Goal: Contribute content: Contribute content

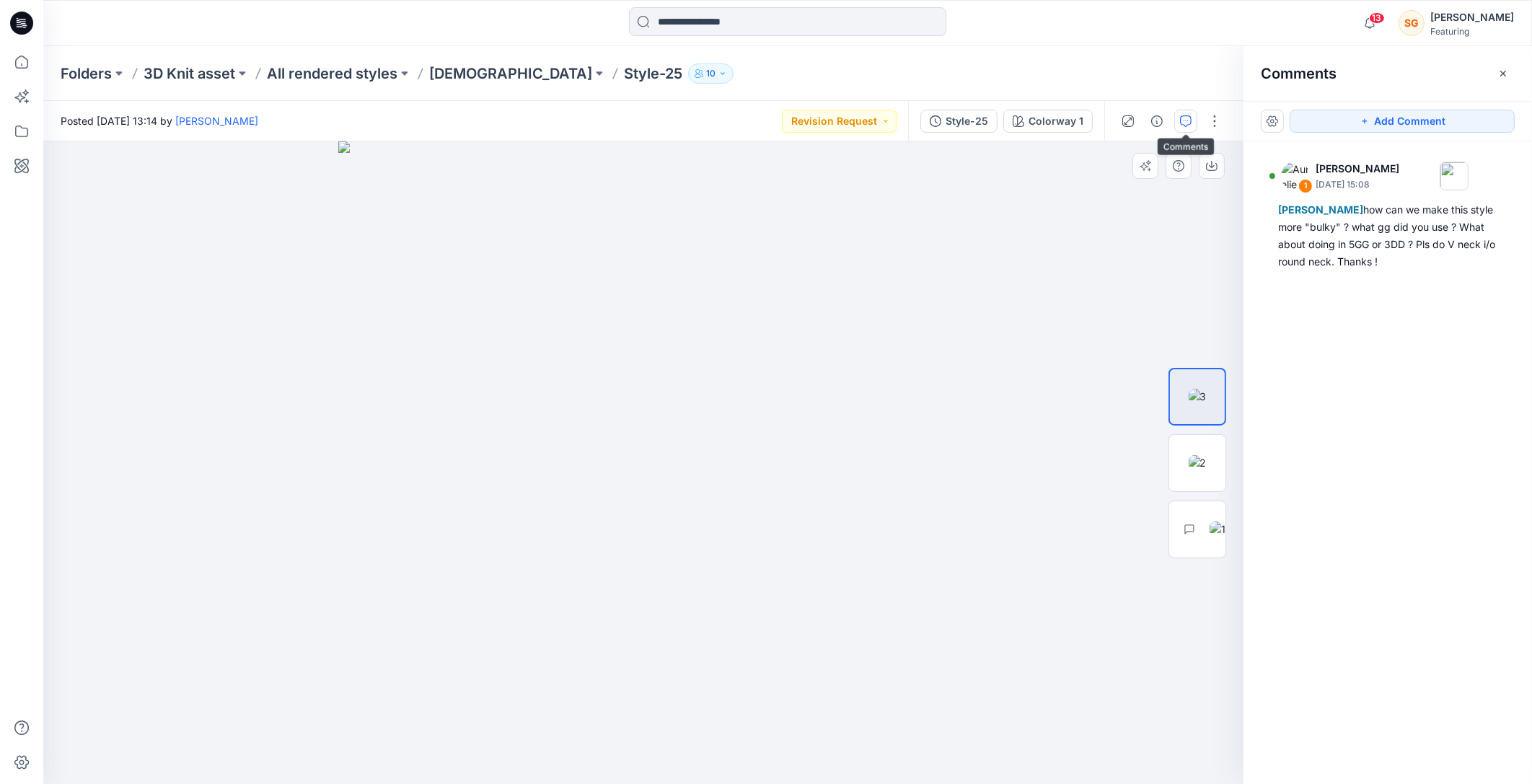
click at [551, 608] on img at bounding box center [644, 462] width 610 height 642
click at [1501, 74] on icon "button" at bounding box center [1503, 73] width 11 height 11
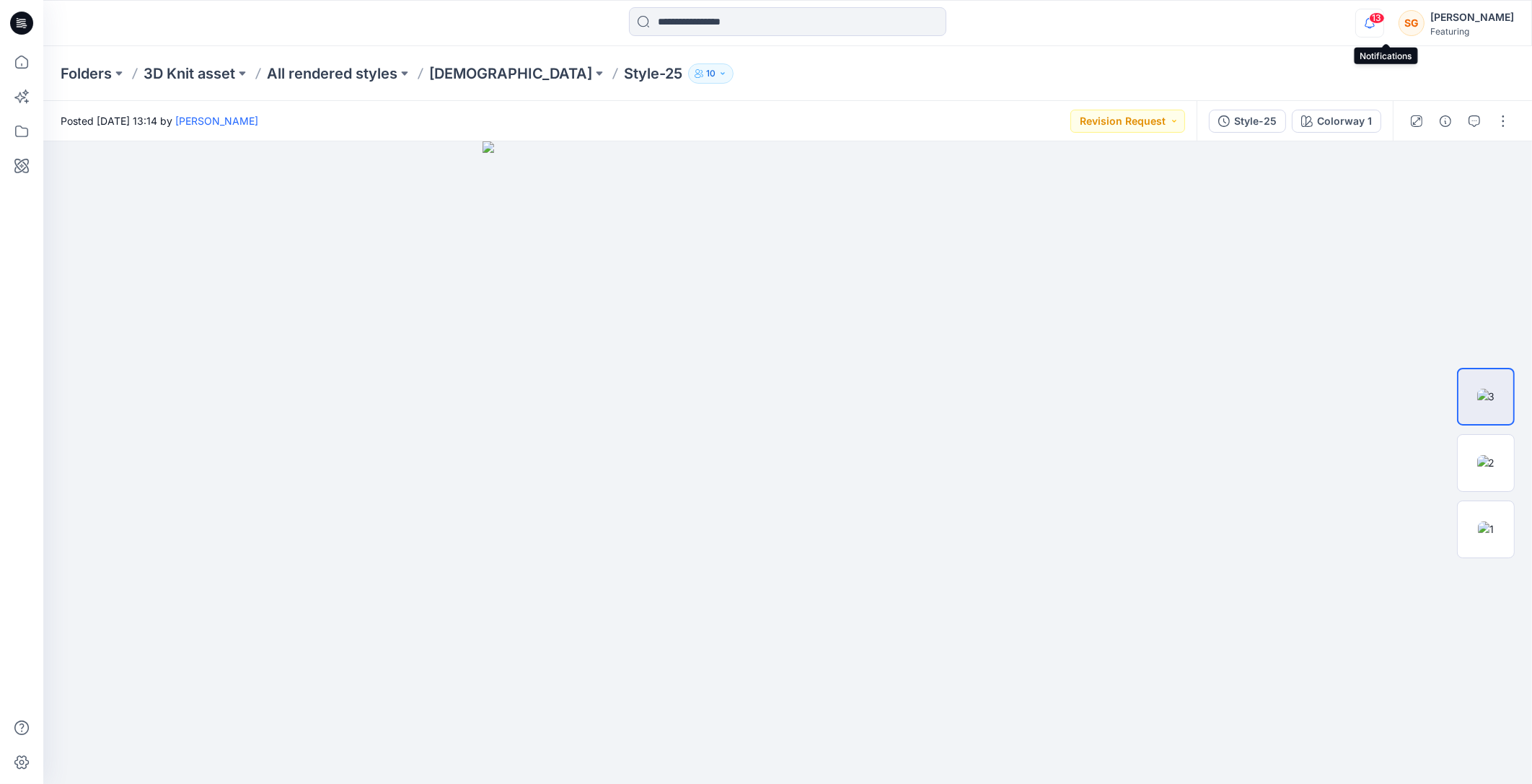
click at [1379, 23] on icon "button" at bounding box center [1369, 23] width 27 height 29
click at [1478, 468] on img at bounding box center [1487, 462] width 18 height 15
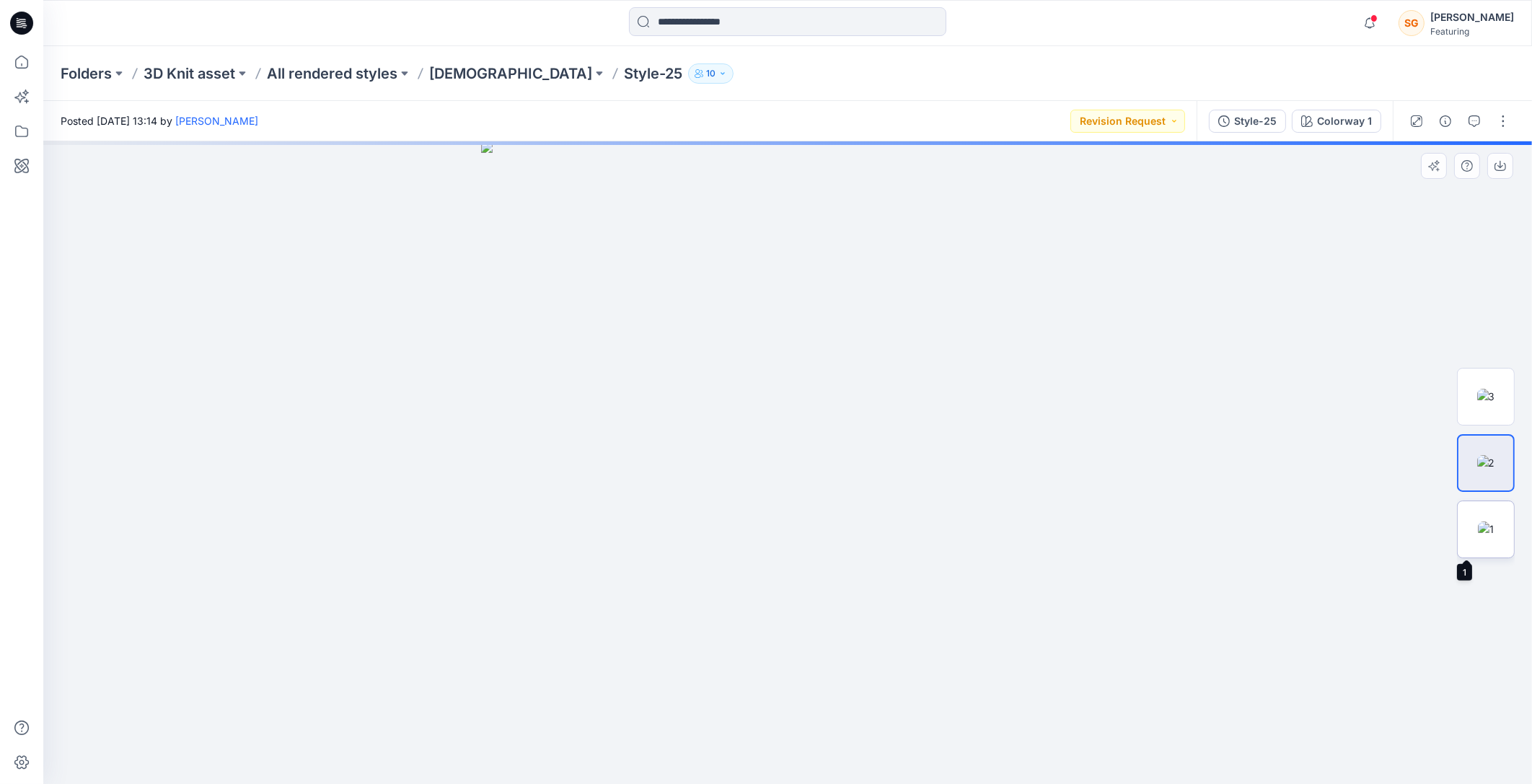
click at [1486, 521] on img at bounding box center [1486, 528] width 16 height 15
click at [1494, 404] on img at bounding box center [1487, 396] width 18 height 15
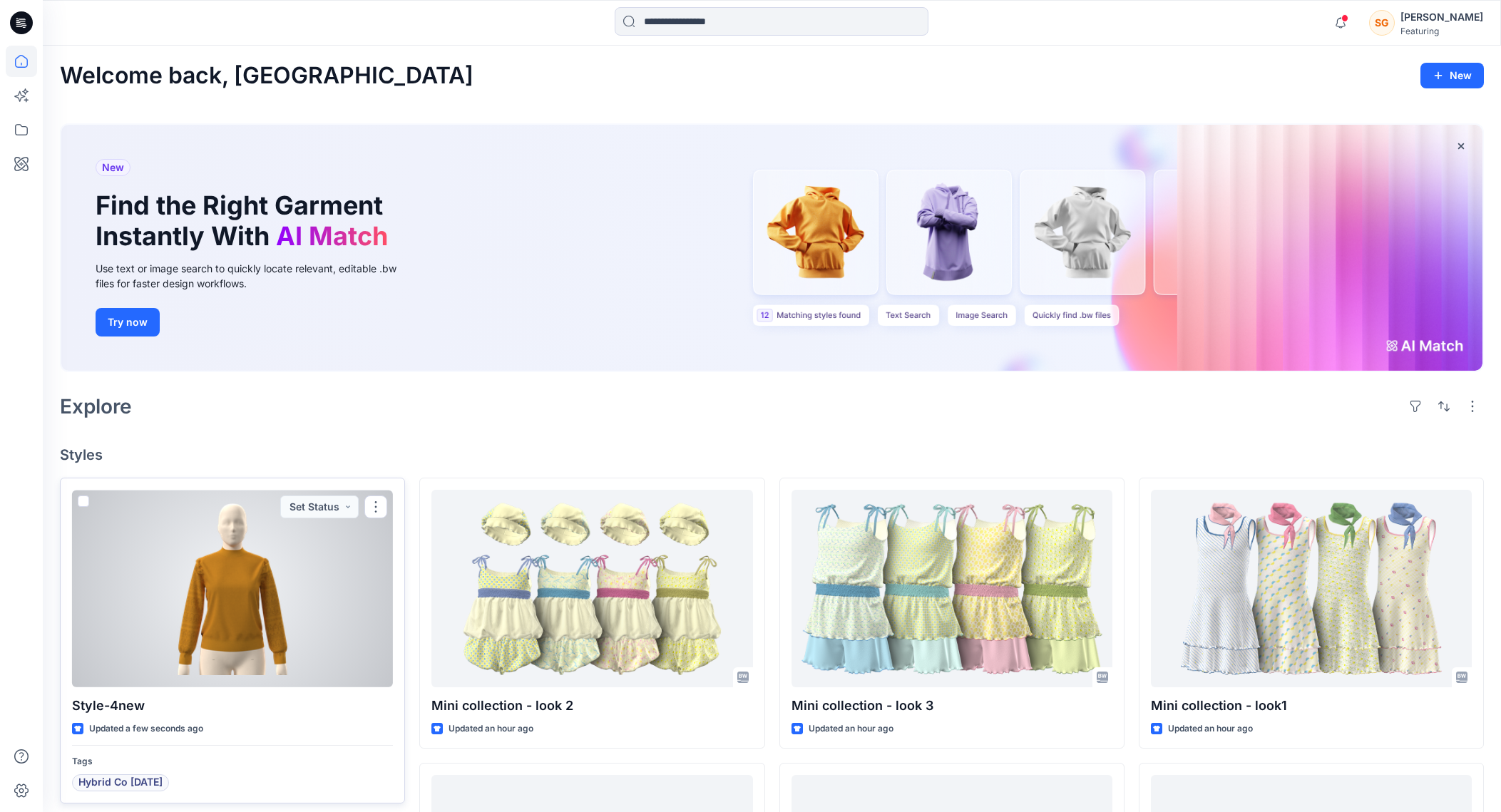
click at [156, 572] on div at bounding box center [232, 588] width 321 height 198
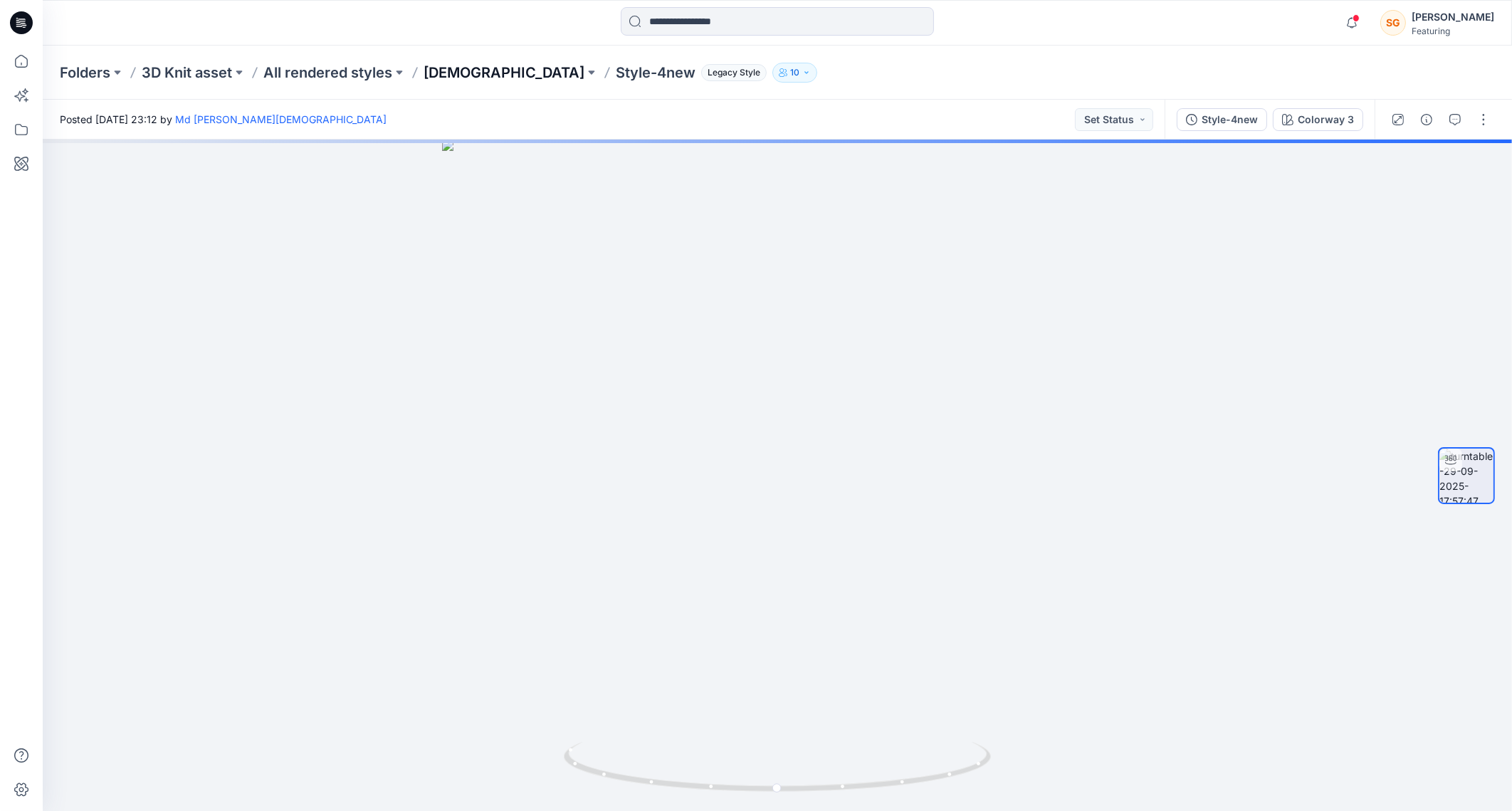
click at [456, 75] on p "[DEMOGRAPHIC_DATA]" at bounding box center [504, 72] width 161 height 20
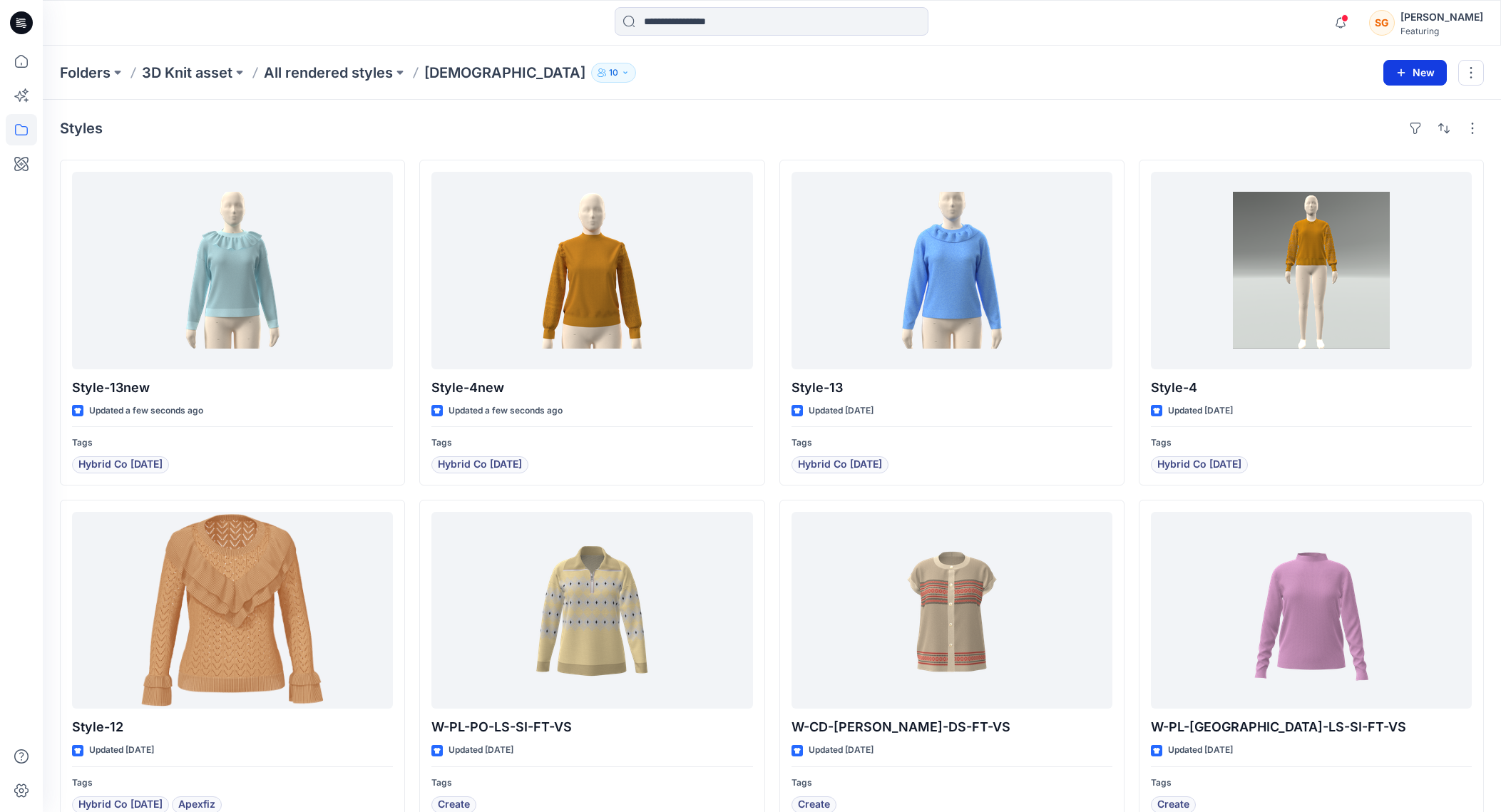
click at [1409, 75] on button "New" at bounding box center [1414, 73] width 63 height 26
click at [1375, 107] on p "New Style" at bounding box center [1370, 108] width 48 height 17
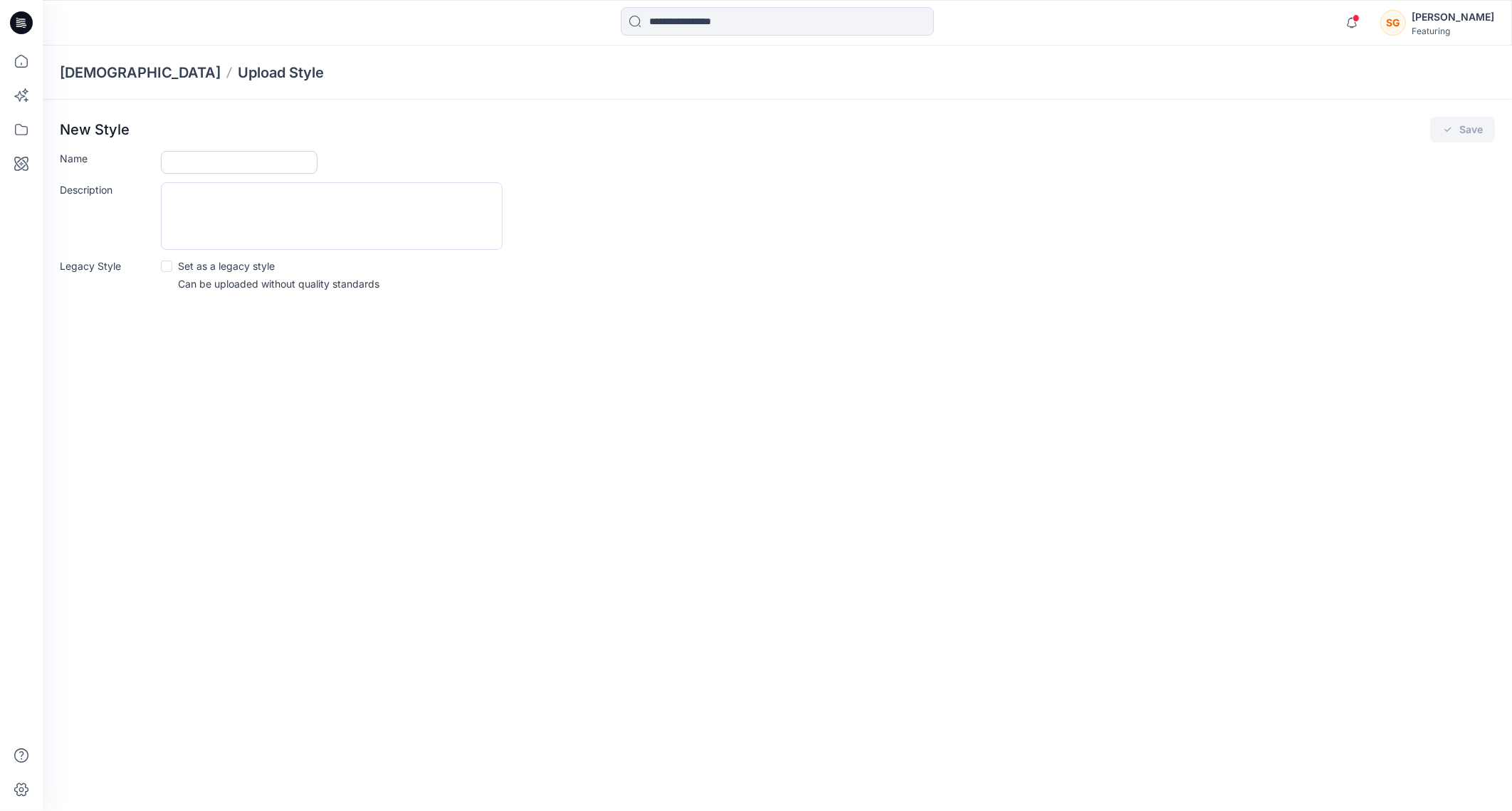
click at [251, 160] on input "Name" at bounding box center [238, 162] width 156 height 22
type input "********"
click at [1450, 123] on button "Save" at bounding box center [1462, 129] width 65 height 26
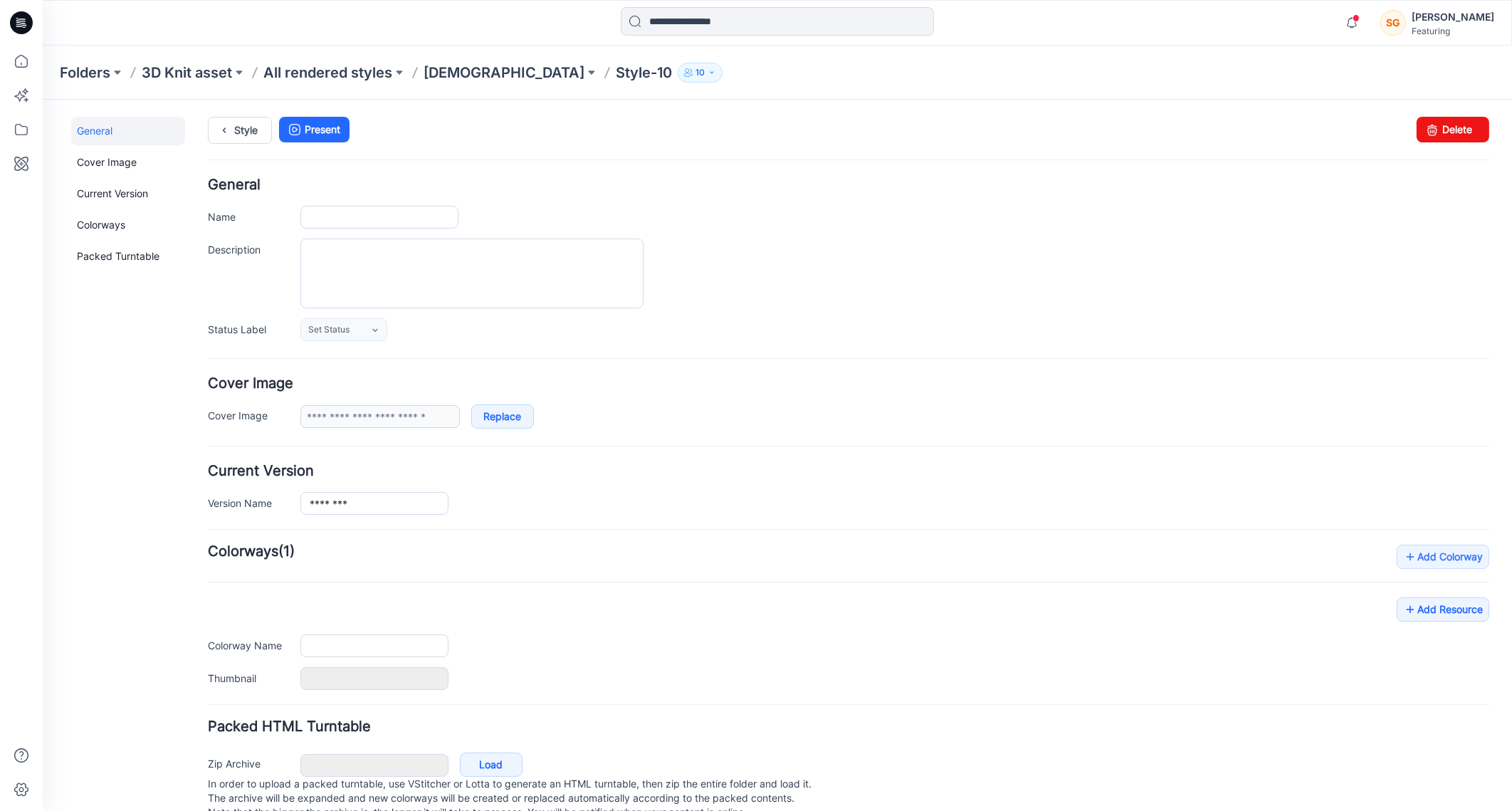
type input "********"
type input "**********"
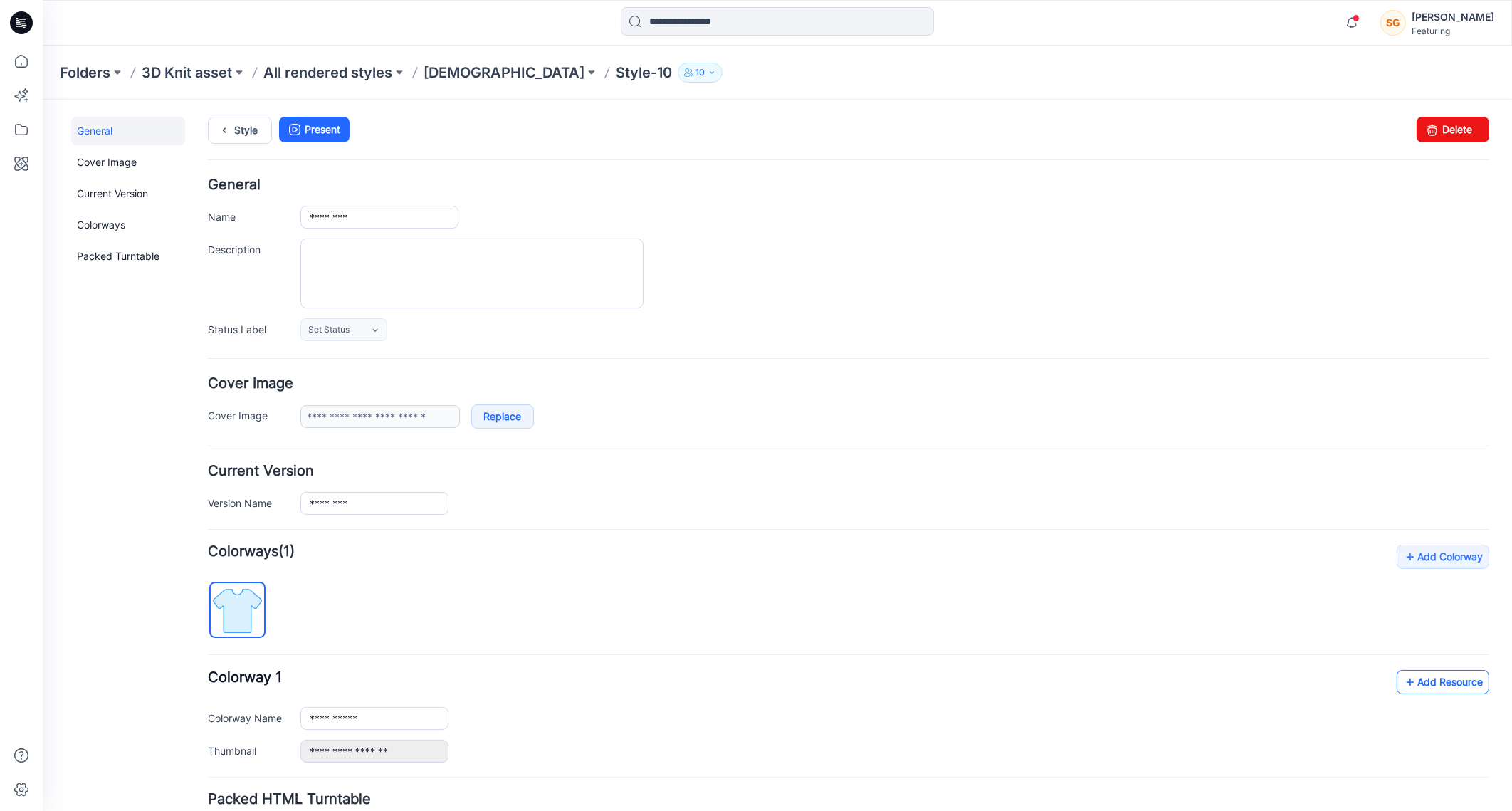
click at [1420, 672] on link "Add Resource" at bounding box center [1443, 681] width 92 height 24
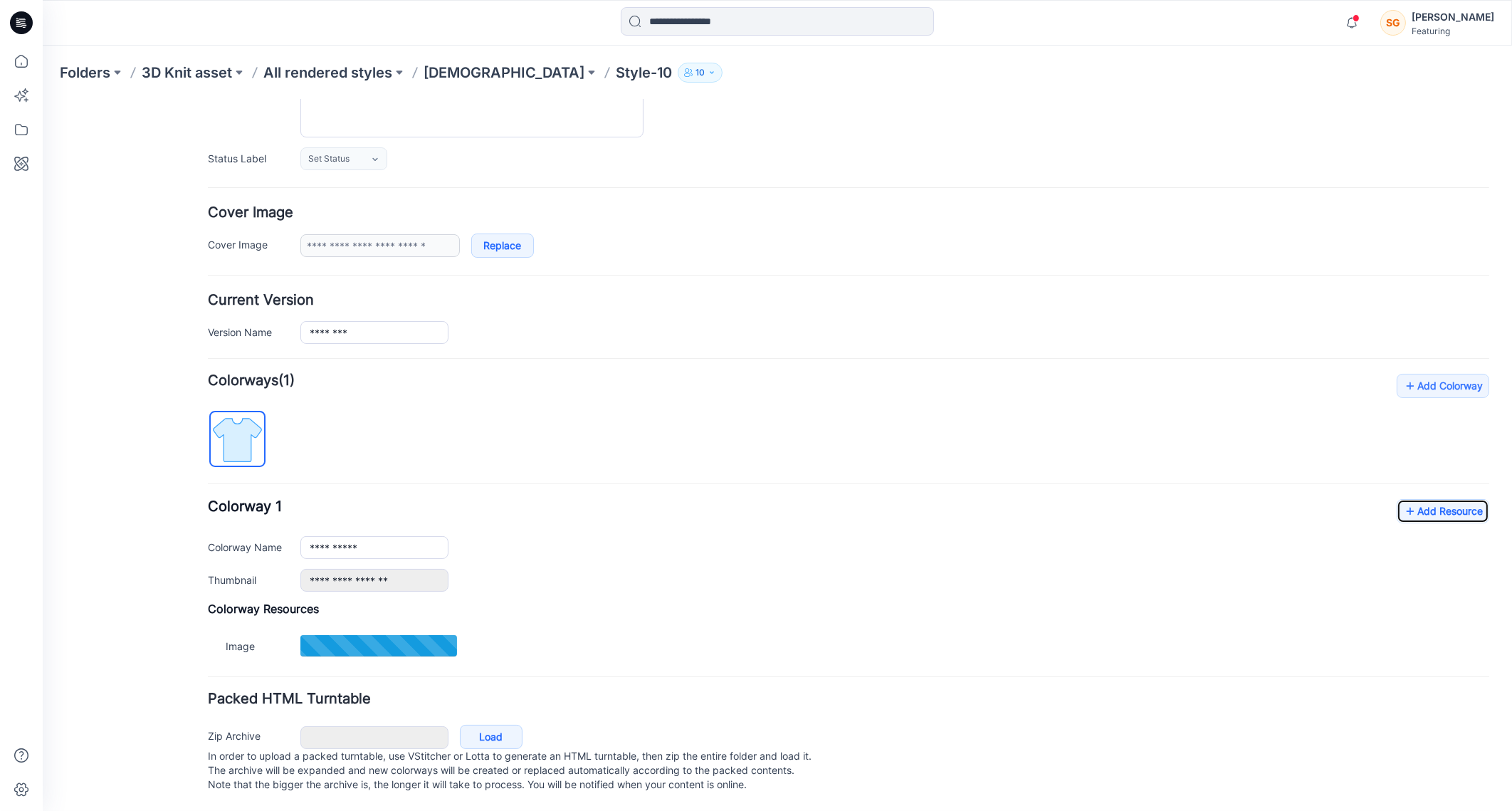
scroll to position [182, 0]
type input "**********"
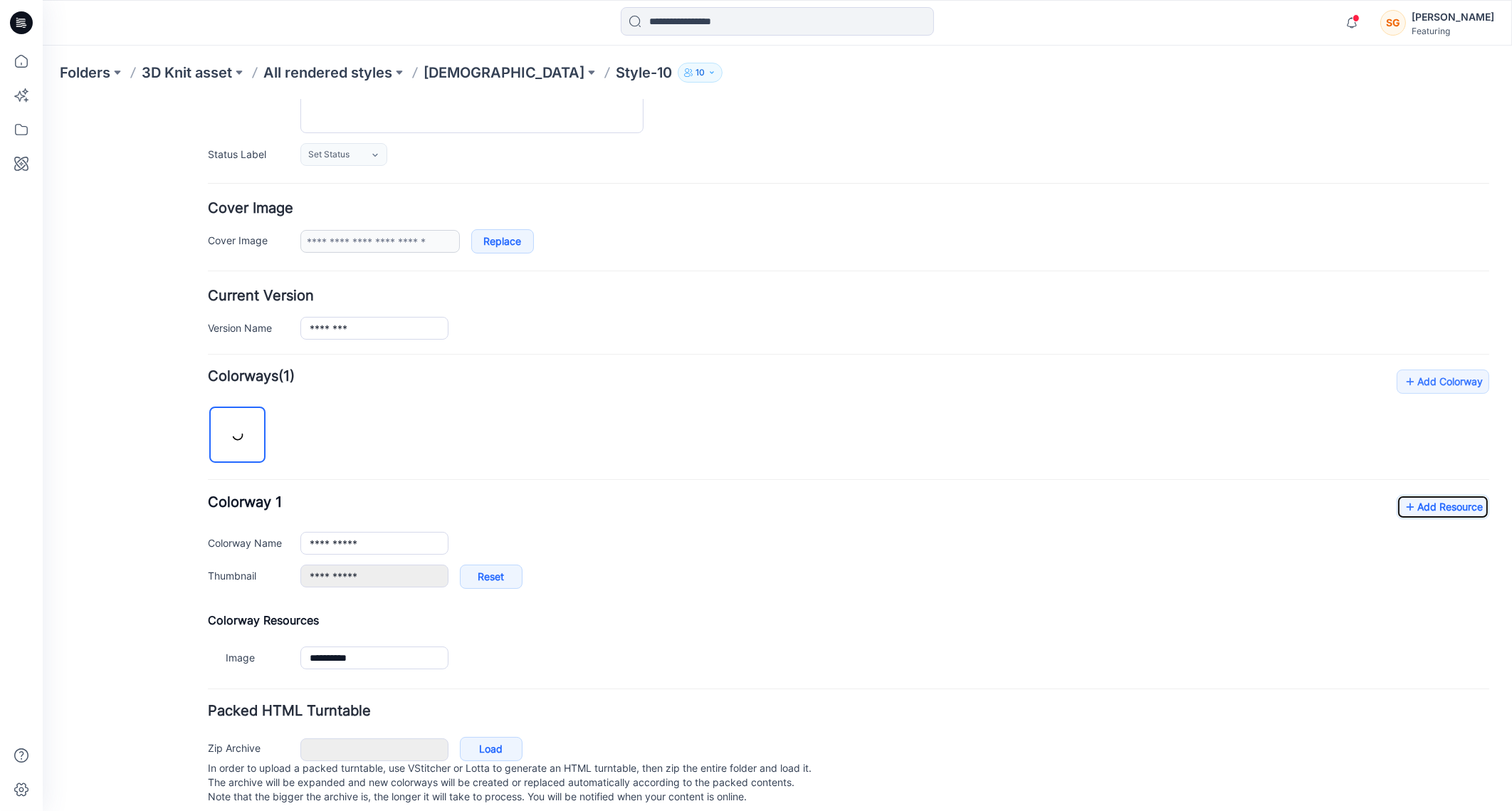
scroll to position [199, 0]
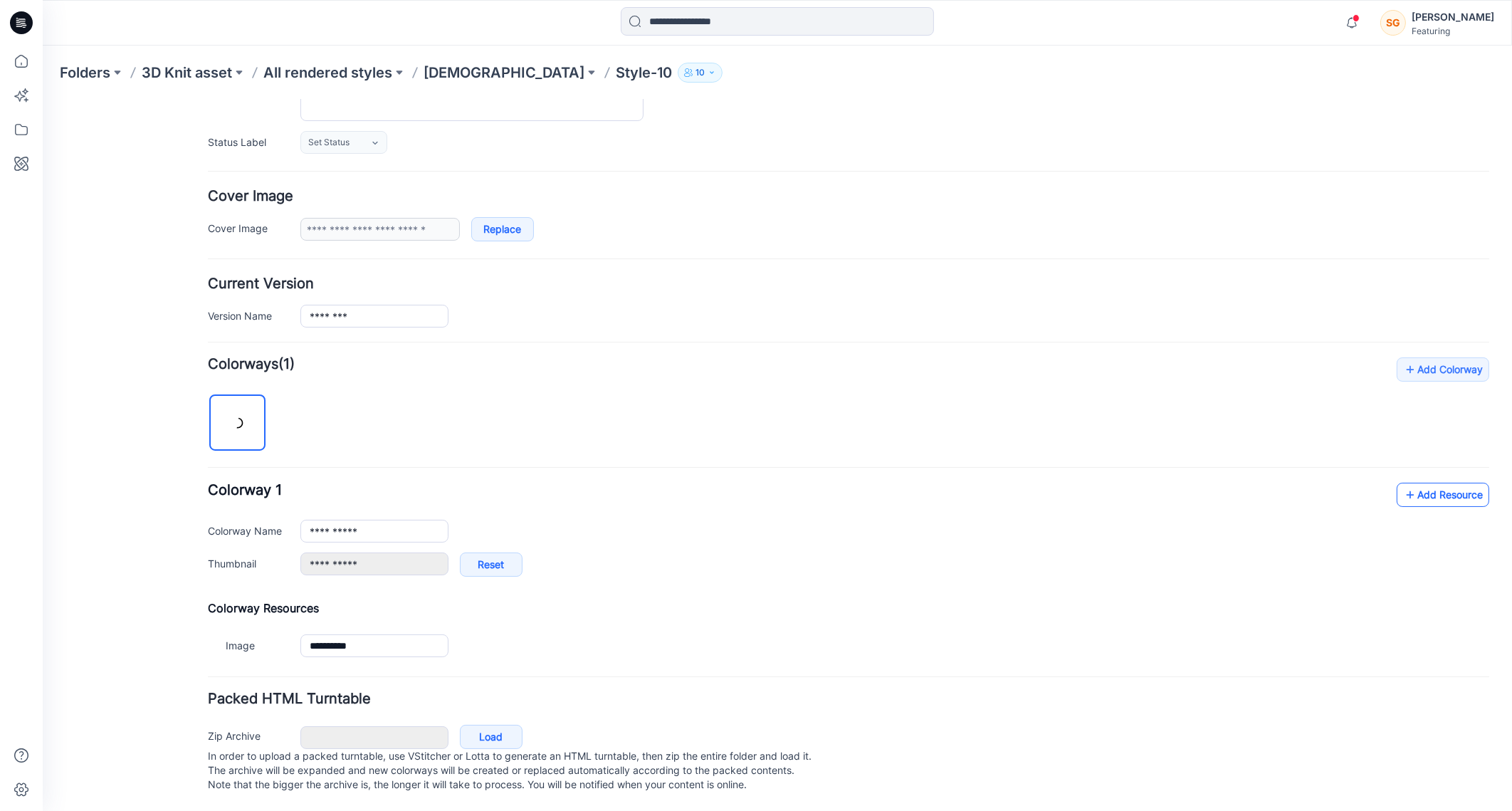
click at [1426, 483] on link "Add Resource" at bounding box center [1443, 494] width 92 height 24
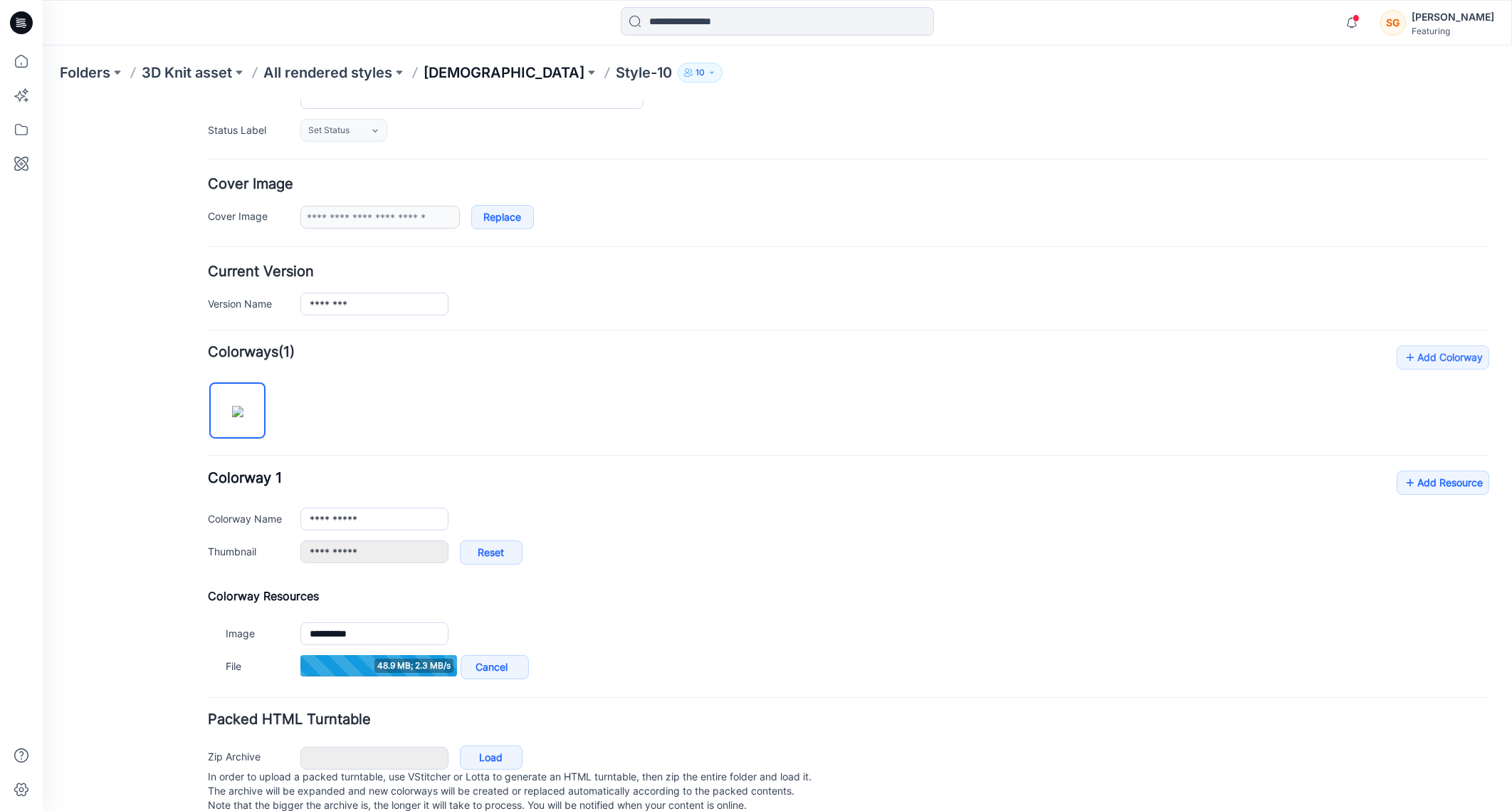
click at [431, 73] on p "[DEMOGRAPHIC_DATA]" at bounding box center [504, 72] width 161 height 20
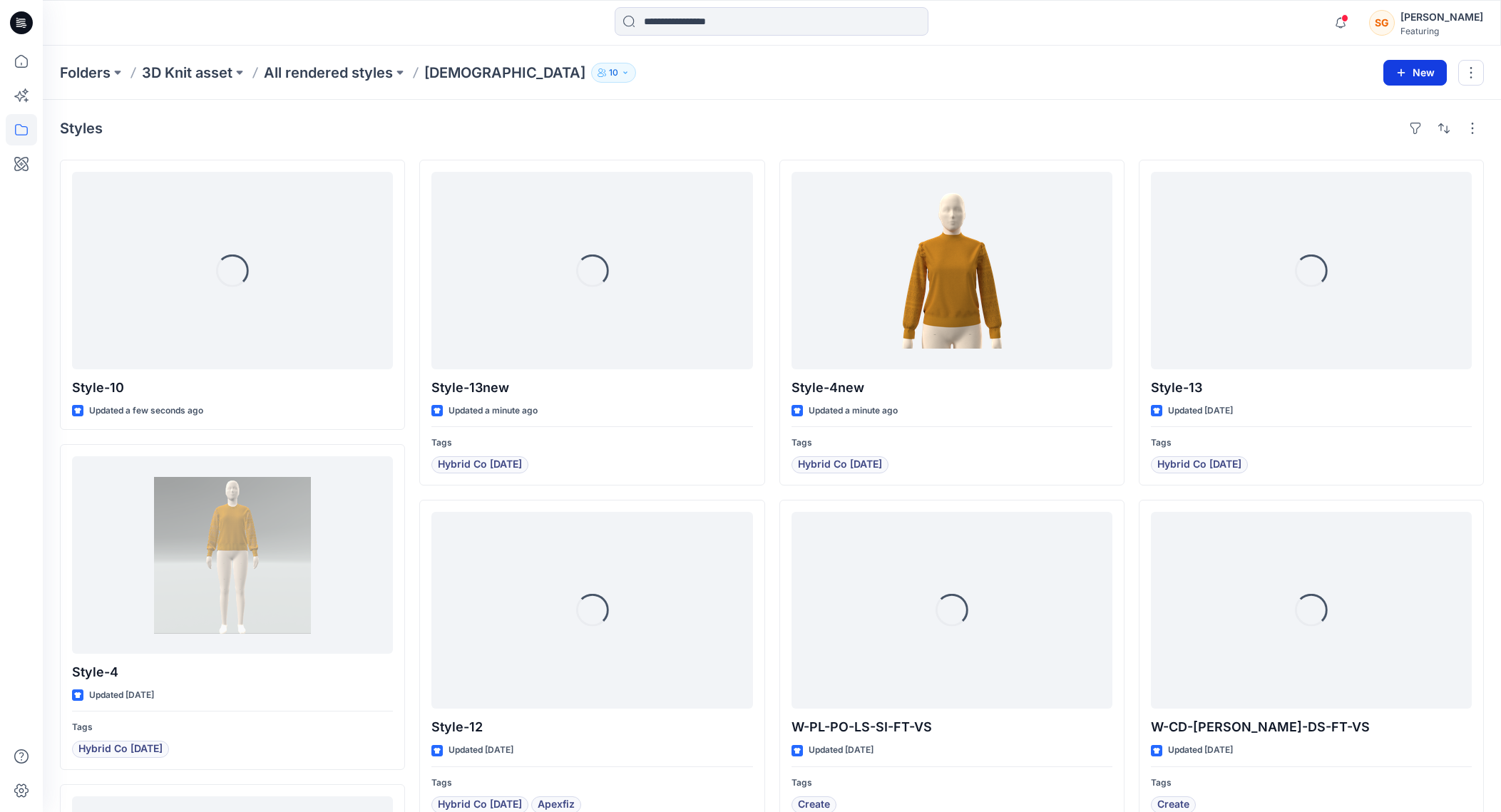
click at [1410, 79] on button "New" at bounding box center [1414, 73] width 63 height 26
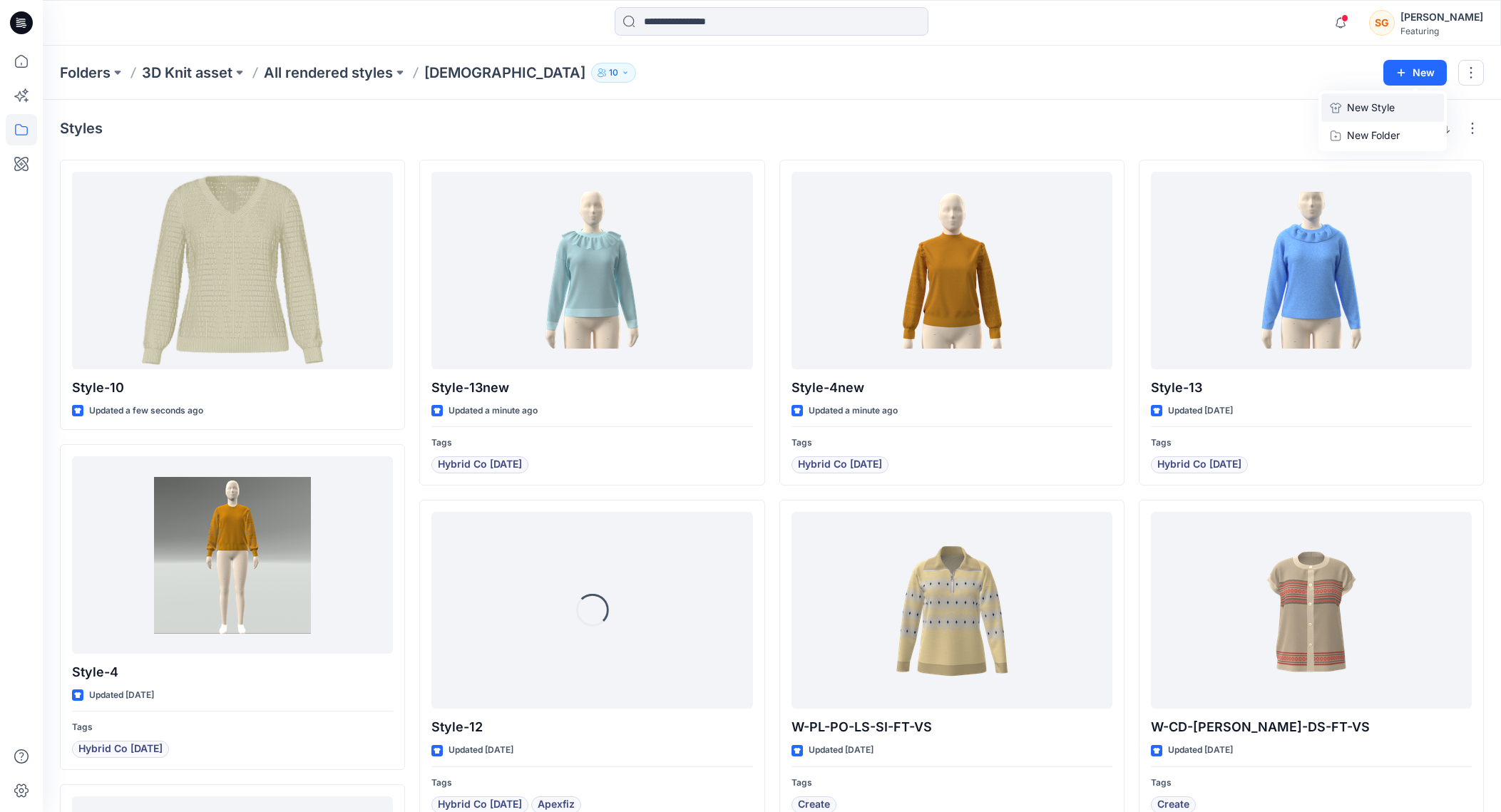
click at [1364, 104] on p "New Style" at bounding box center [1370, 108] width 48 height 17
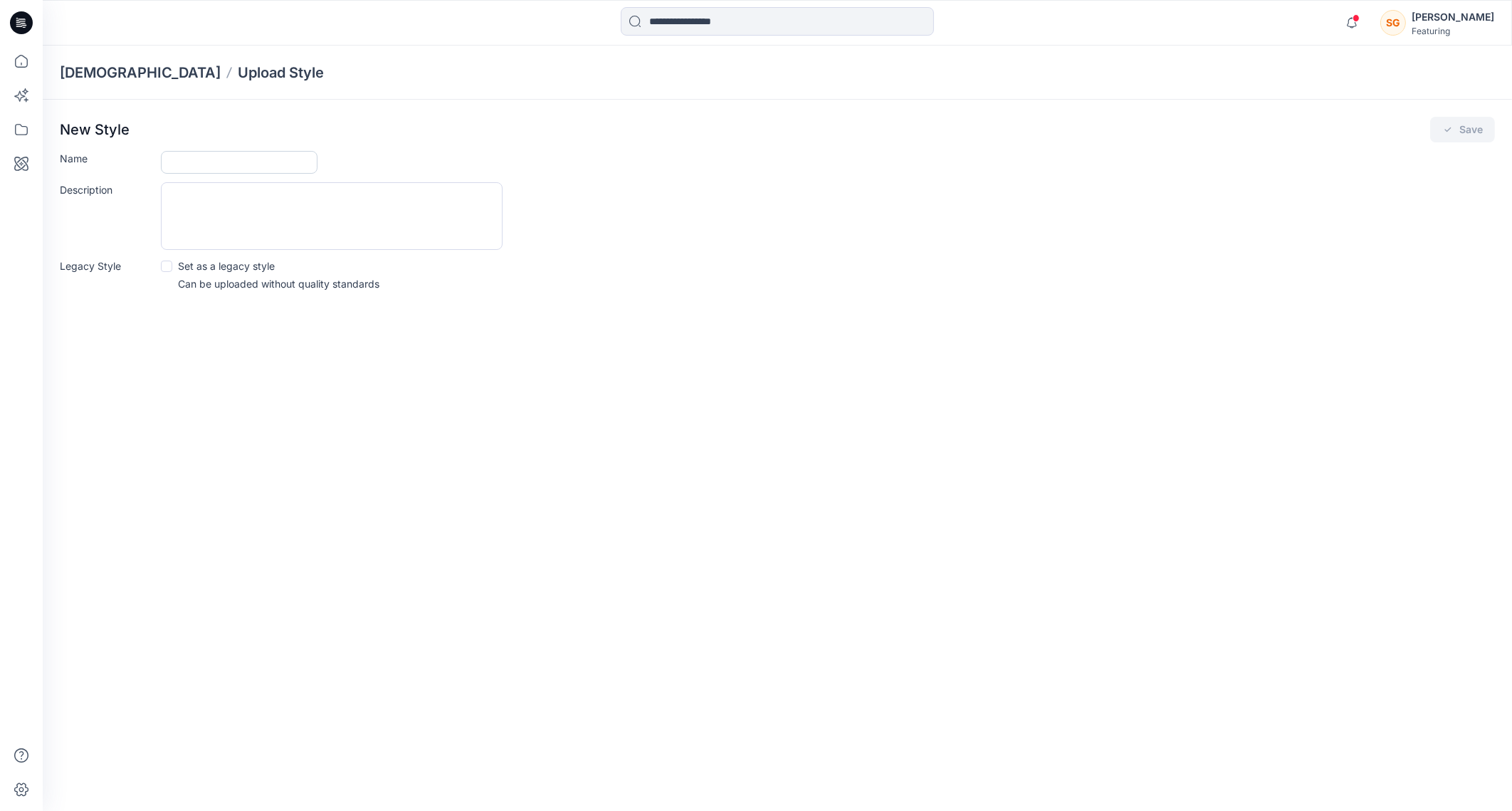
click at [267, 160] on input "Name" at bounding box center [238, 162] width 156 height 22
type input "********"
click at [1453, 128] on icon "submit" at bounding box center [1447, 129] width 11 height 11
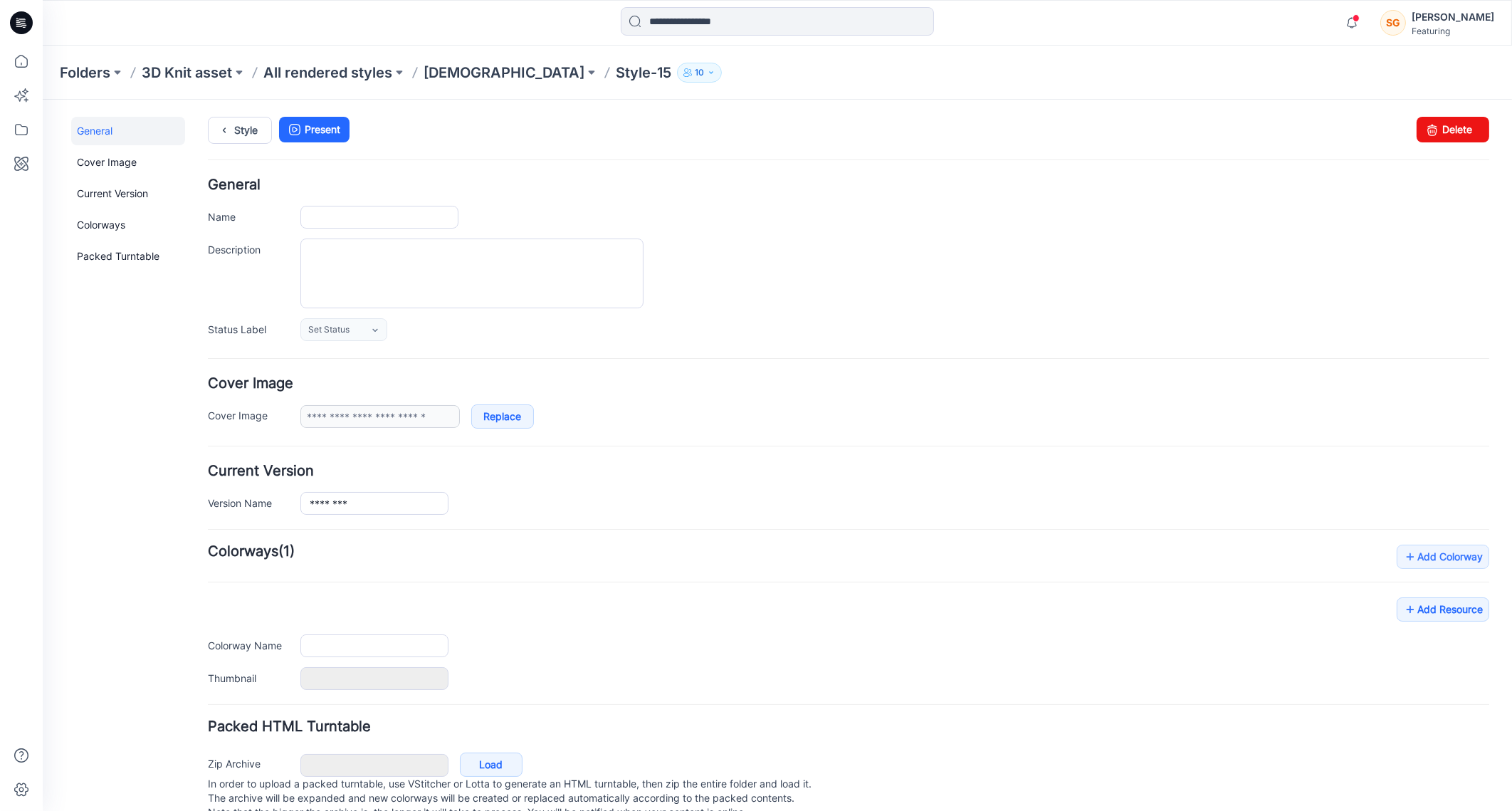
type input "********"
type input "**********"
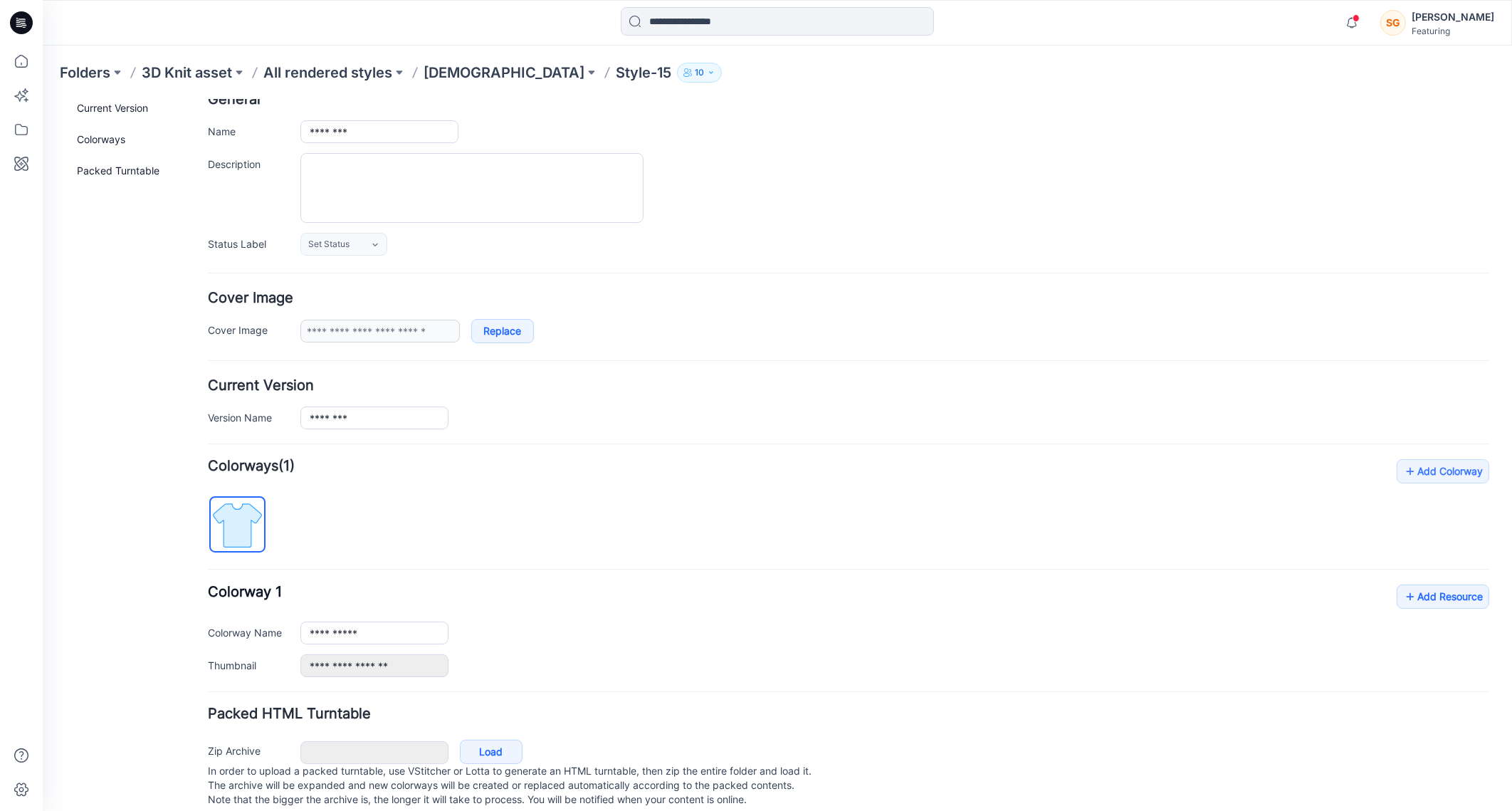
scroll to position [112, 0]
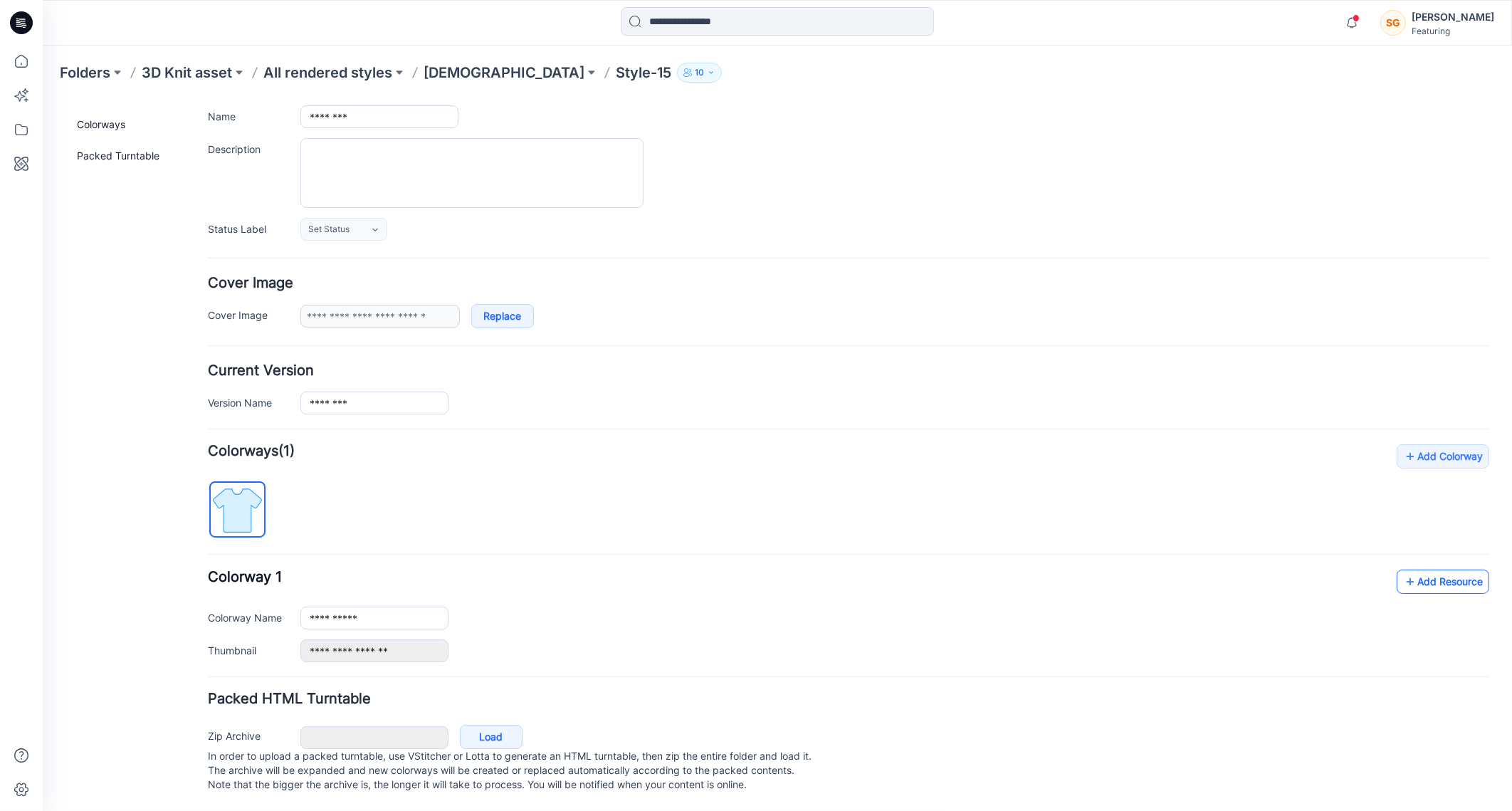
click at [1406, 569] on link "Add Resource" at bounding box center [1443, 581] width 92 height 24
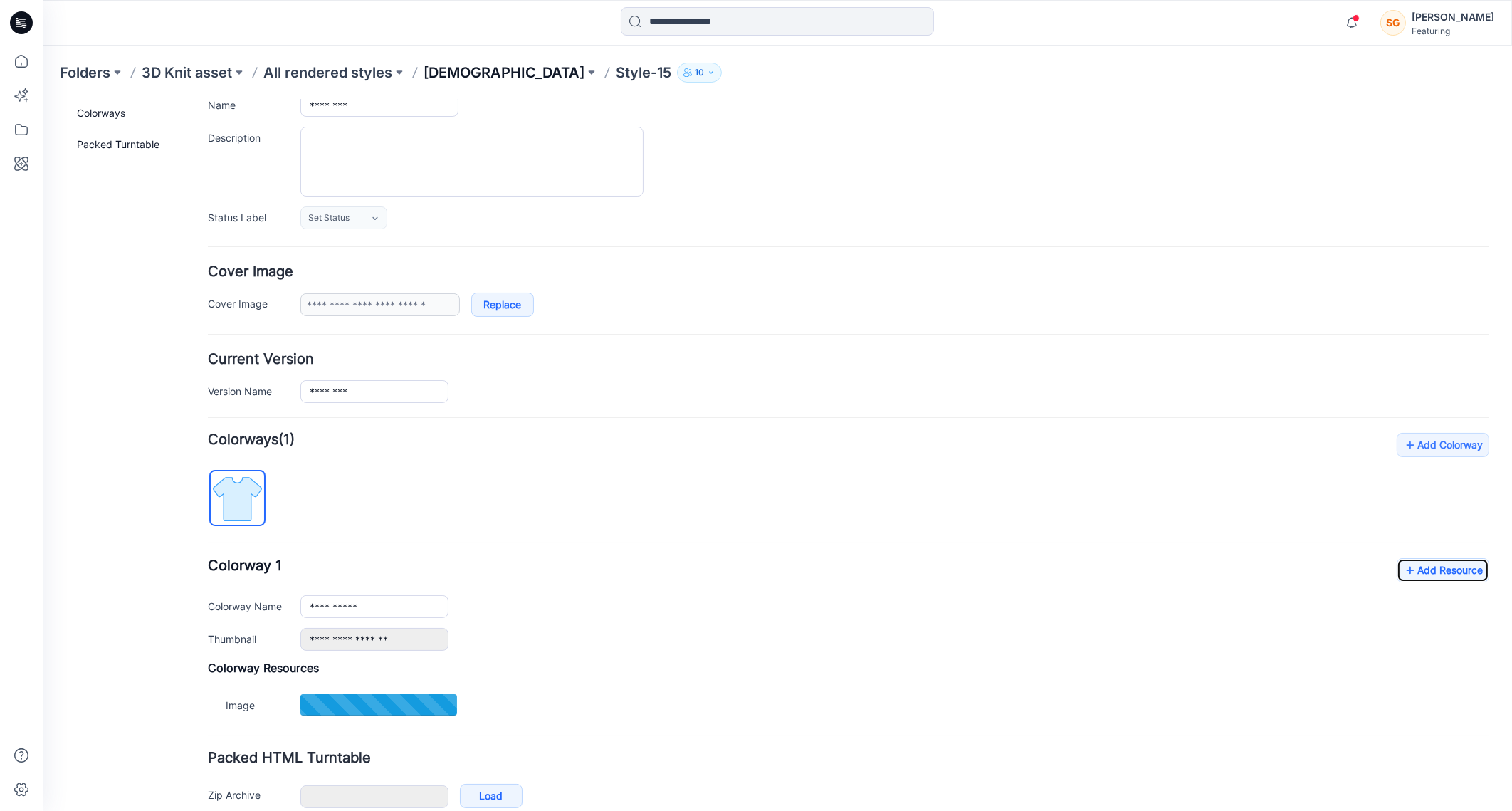
type input "**********"
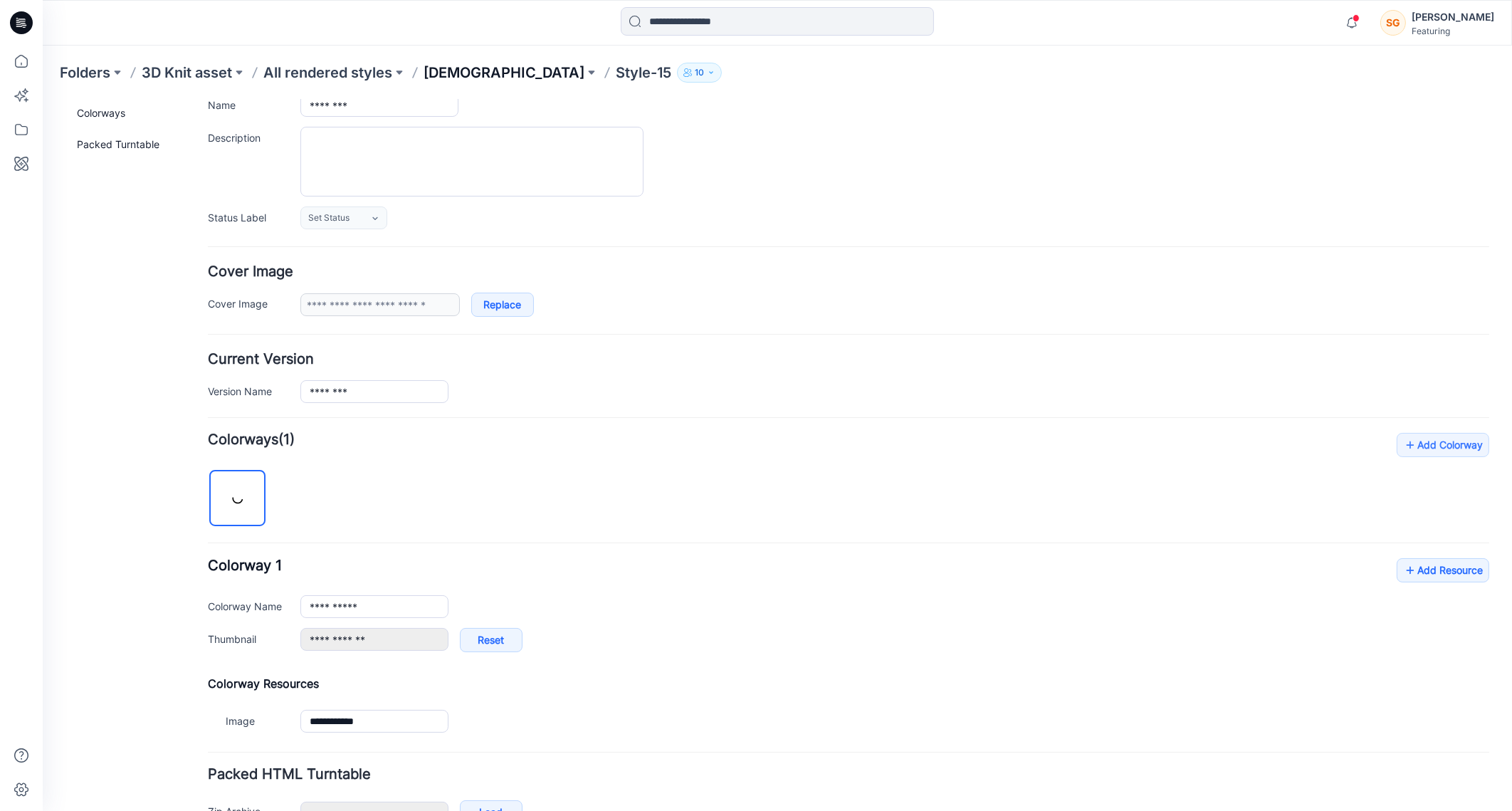
click at [432, 69] on p "[DEMOGRAPHIC_DATA]" at bounding box center [504, 72] width 161 height 20
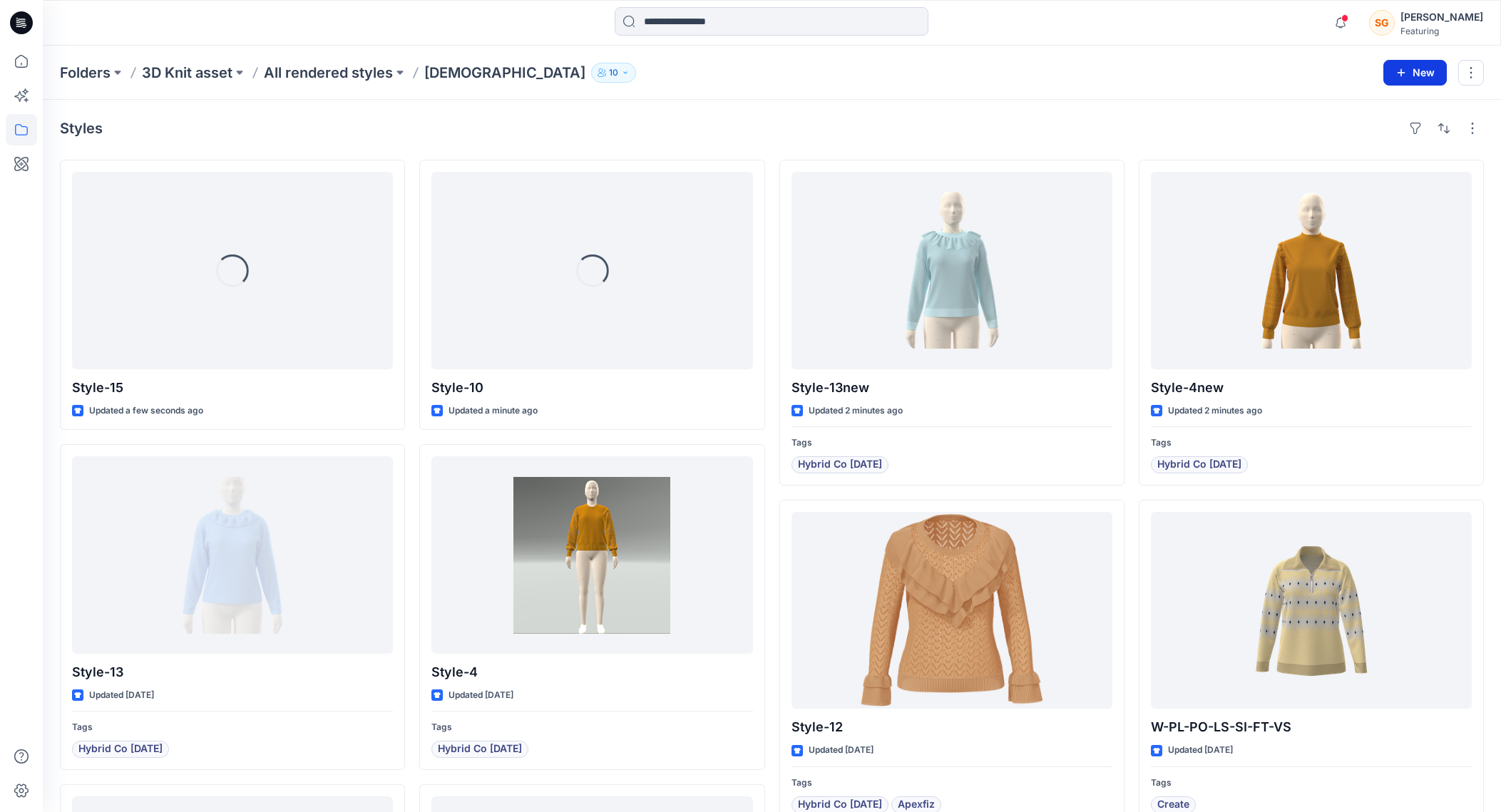
click at [1415, 73] on button "New" at bounding box center [1414, 73] width 63 height 26
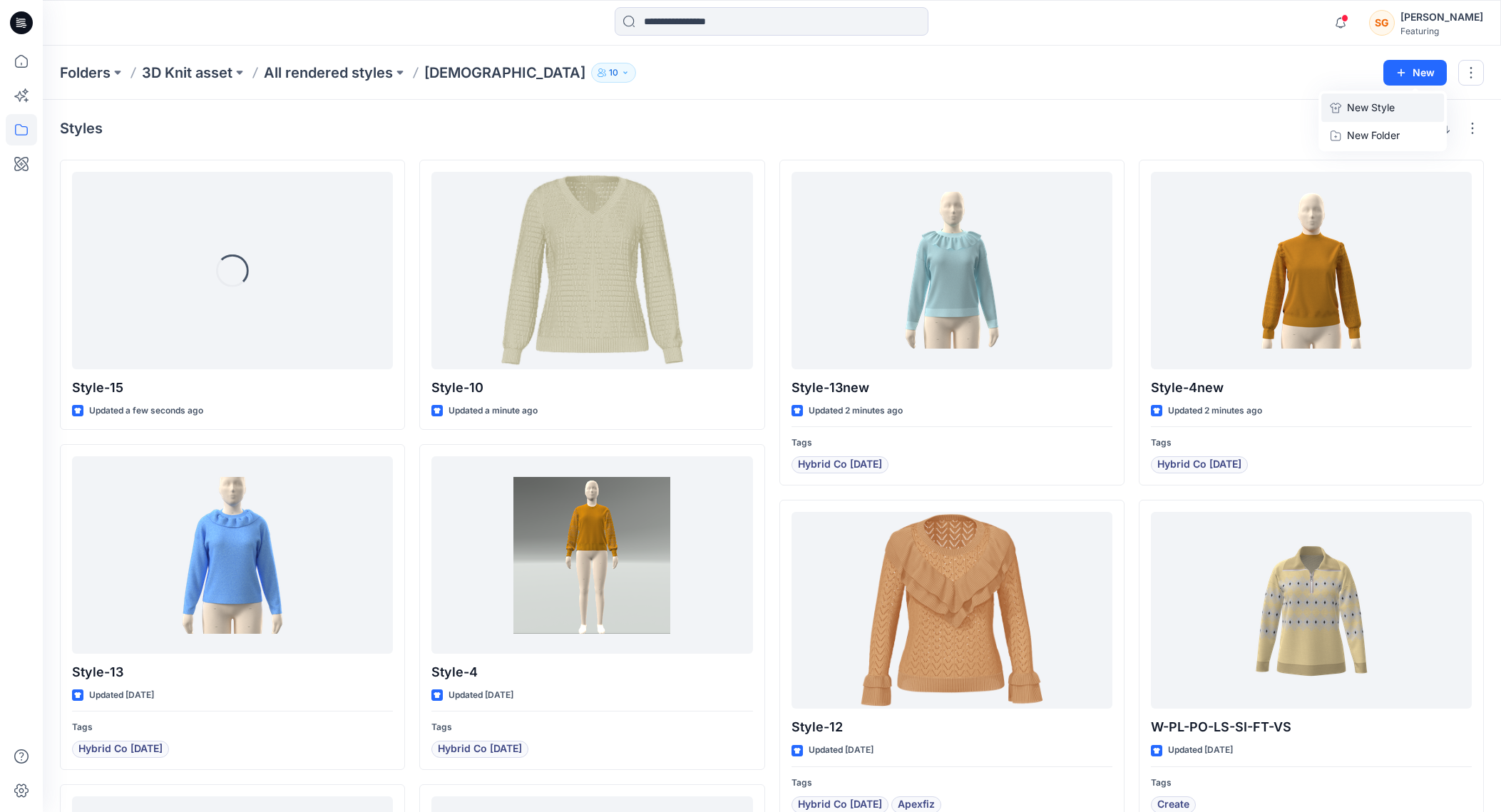
click at [1370, 103] on p "New Style" at bounding box center [1370, 108] width 48 height 17
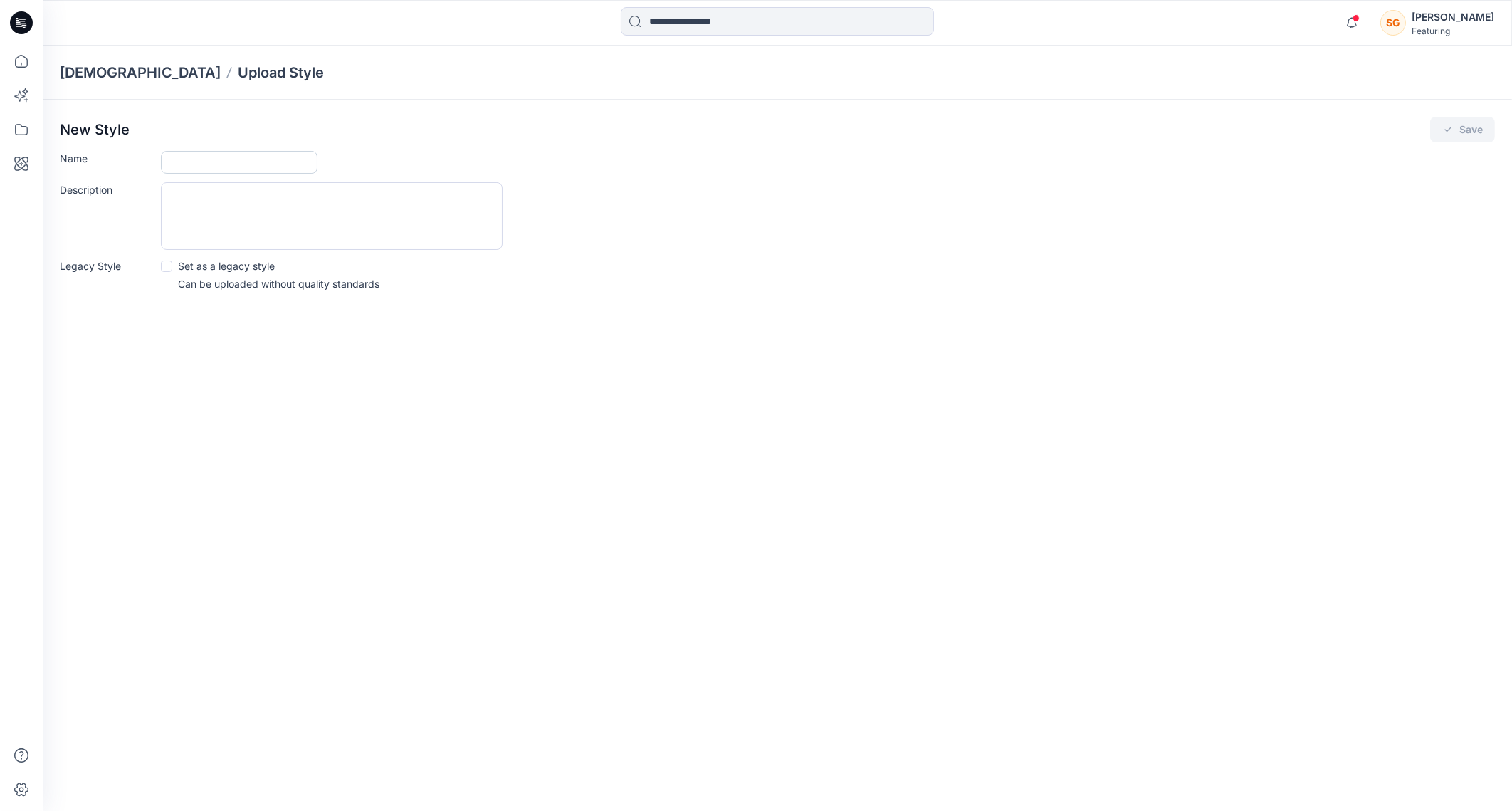
click at [265, 157] on input "Name" at bounding box center [238, 162] width 156 height 22
type input "********"
click at [1446, 121] on button "Save" at bounding box center [1462, 129] width 65 height 26
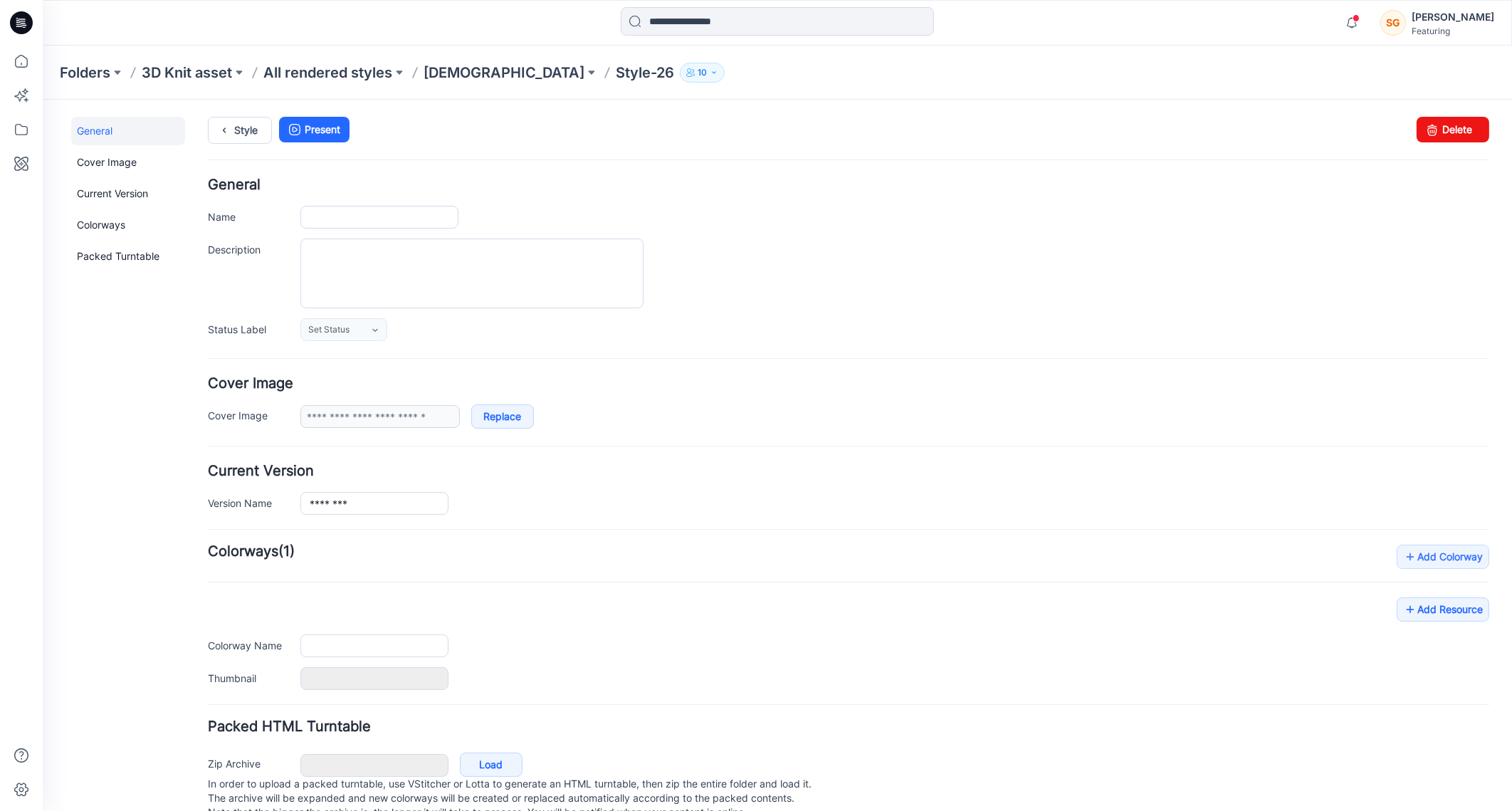
type input "********"
type input "**********"
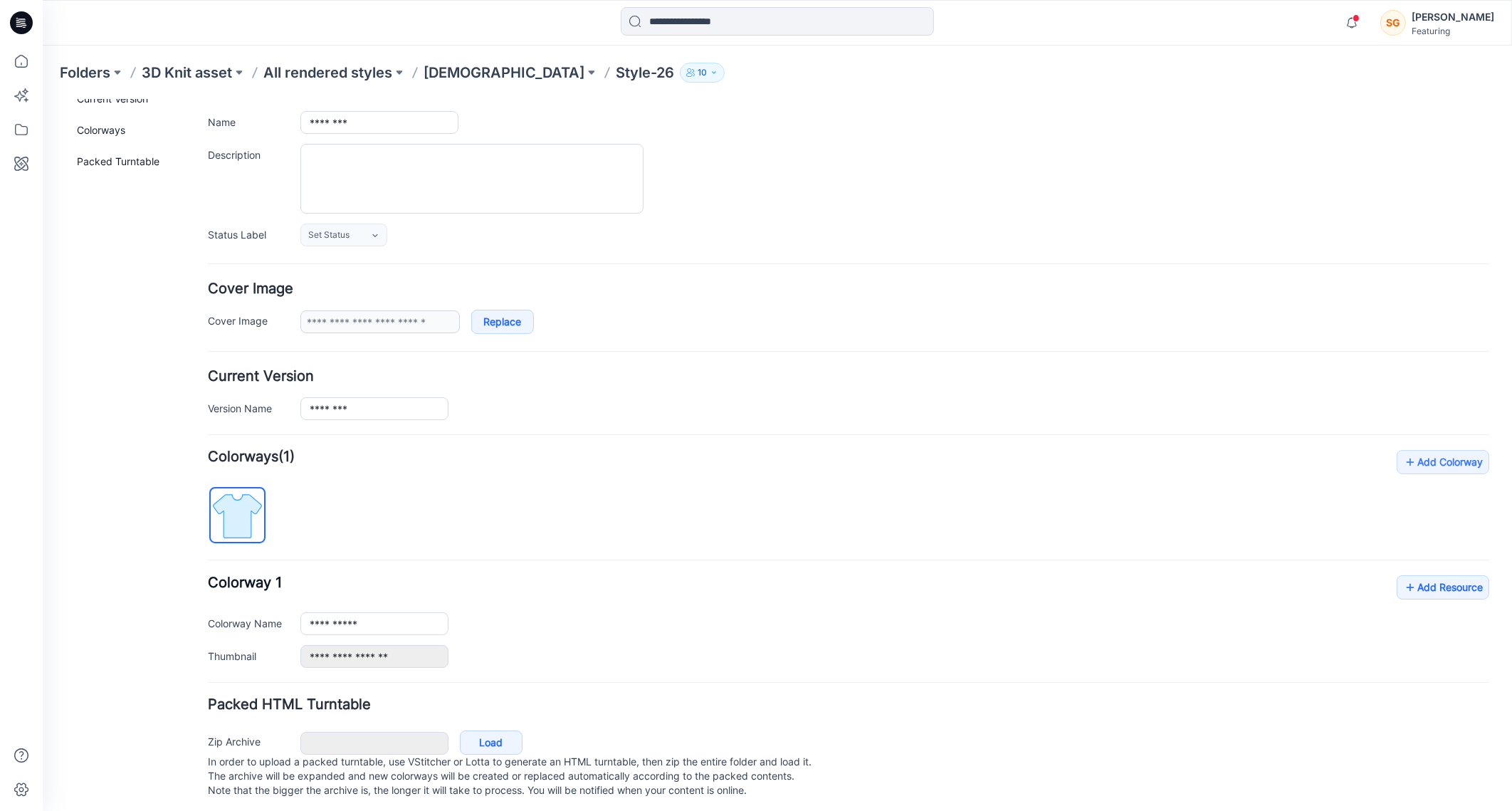
scroll to position [112, 0]
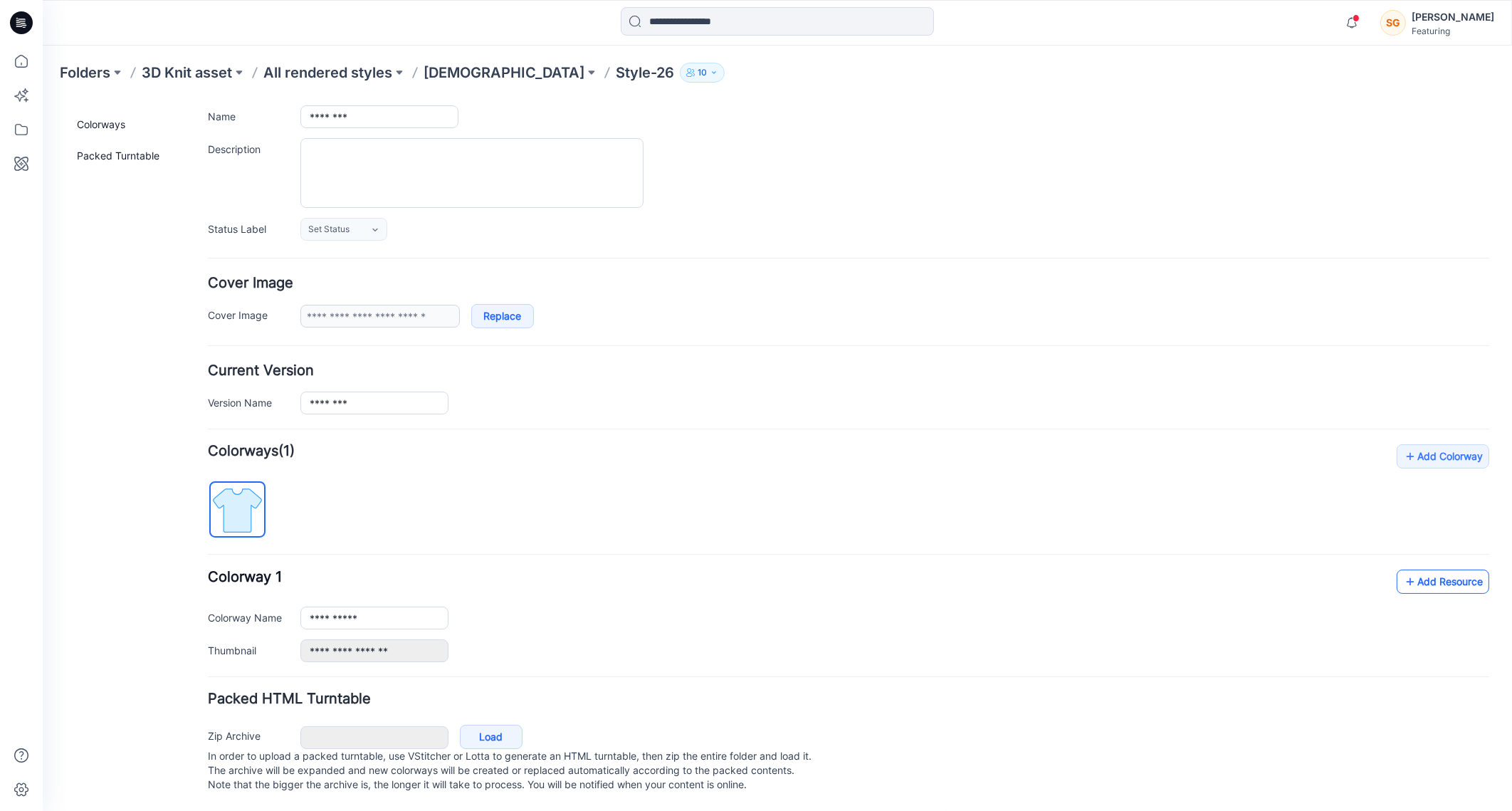
click at [1414, 571] on link "Add Resource" at bounding box center [1443, 581] width 92 height 24
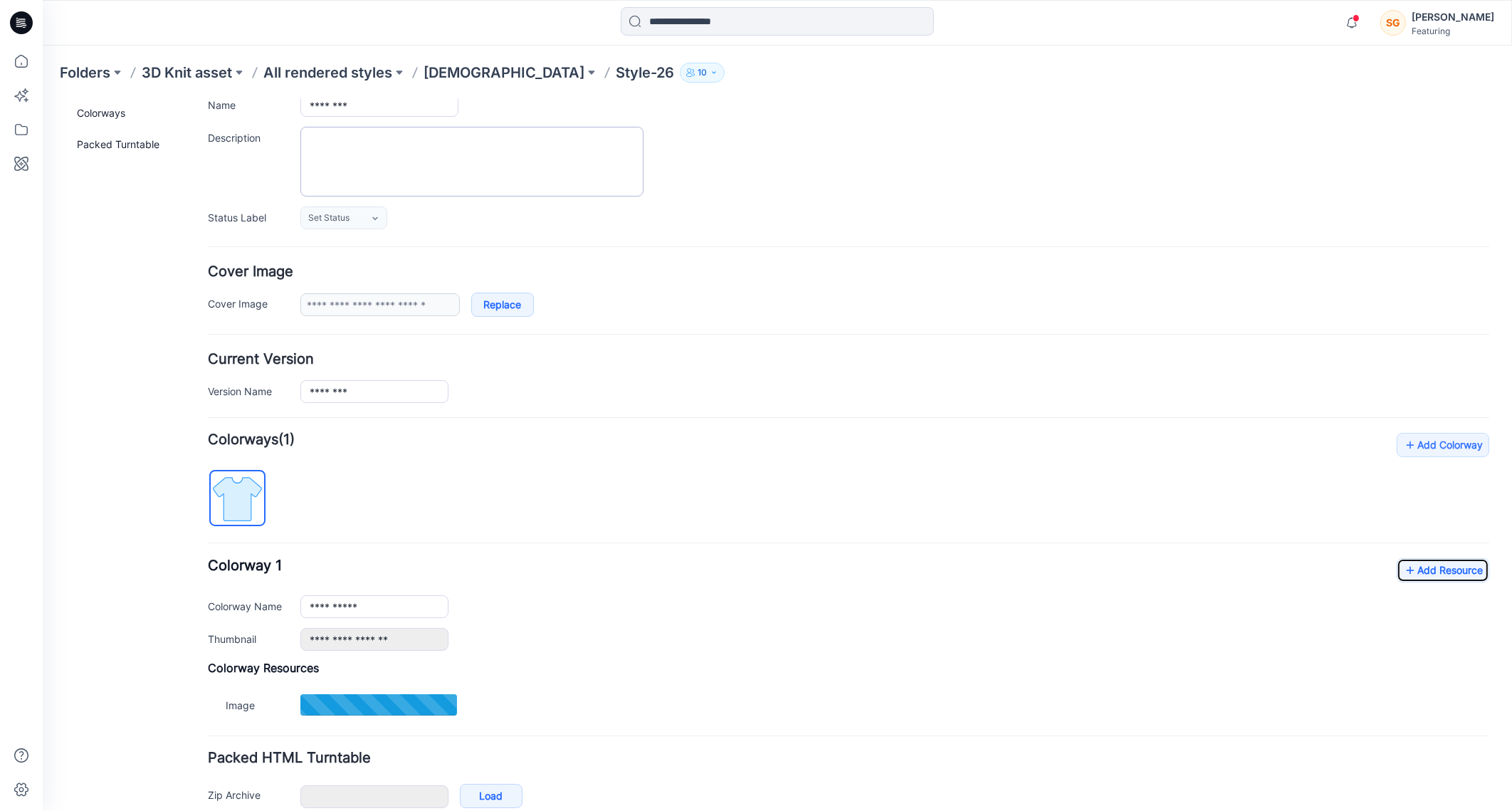
type input "**********"
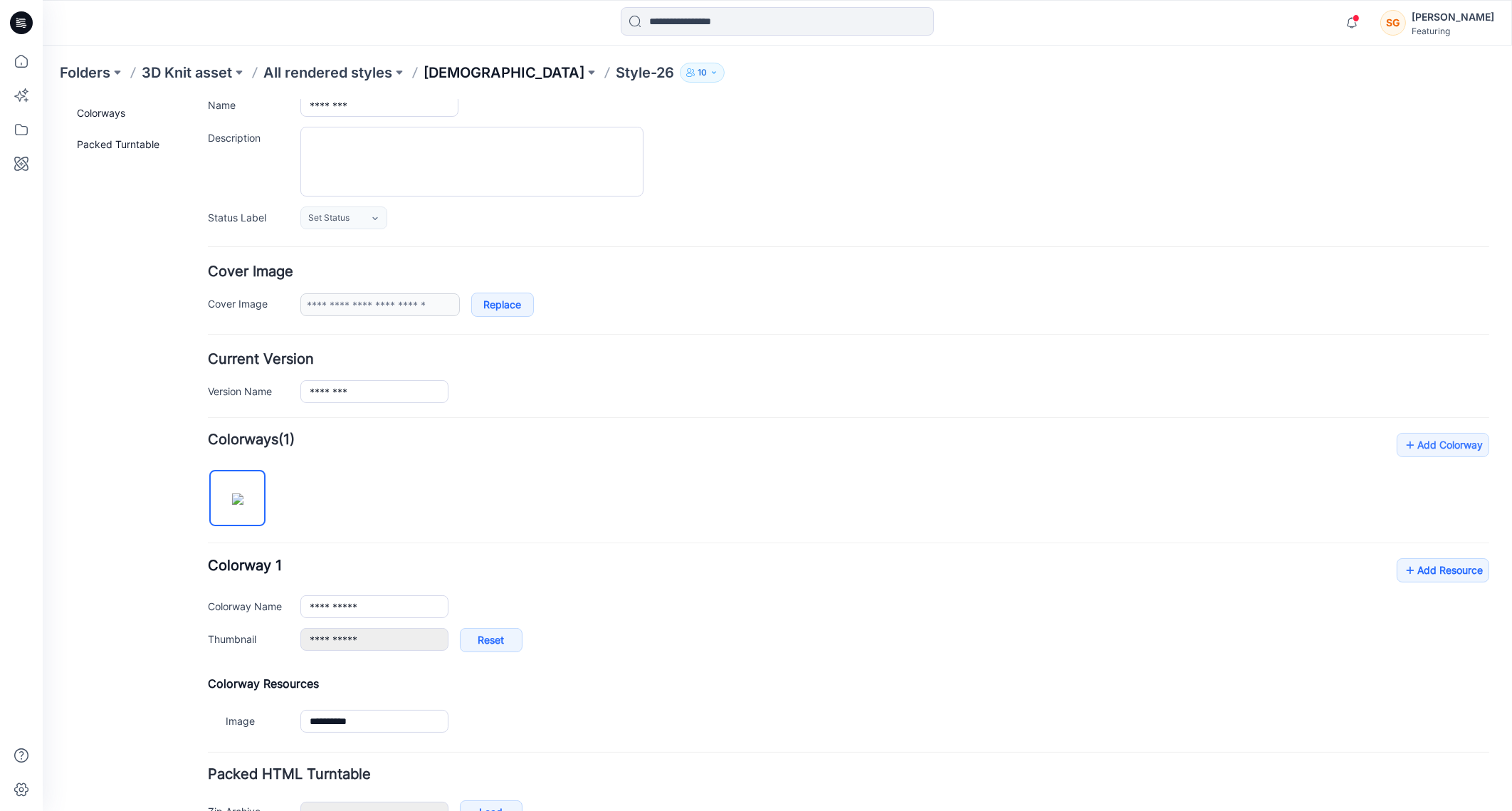
click at [439, 73] on p "[DEMOGRAPHIC_DATA]" at bounding box center [504, 72] width 161 height 20
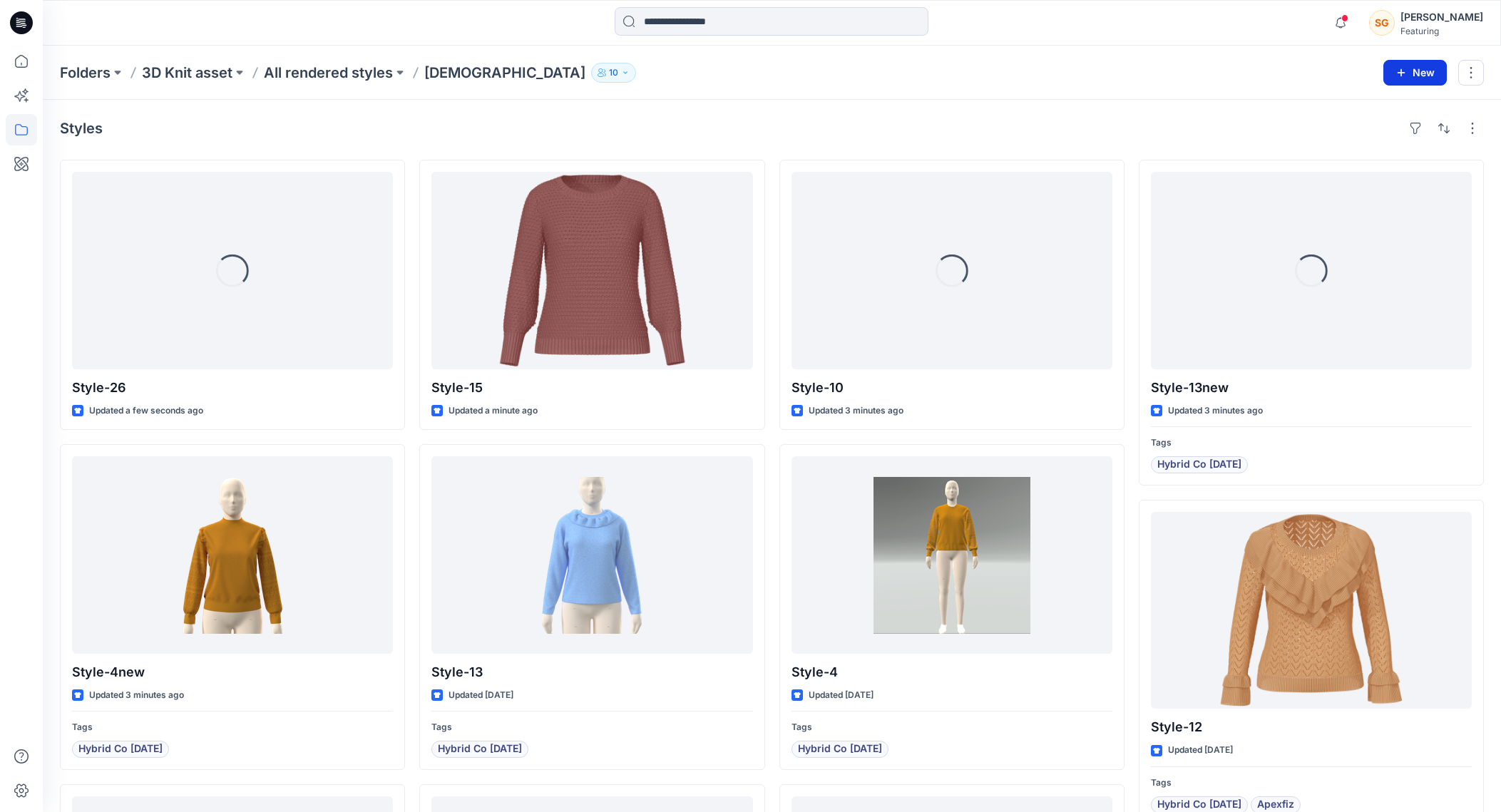
click at [1405, 73] on icon "button" at bounding box center [1400, 73] width 11 height 11
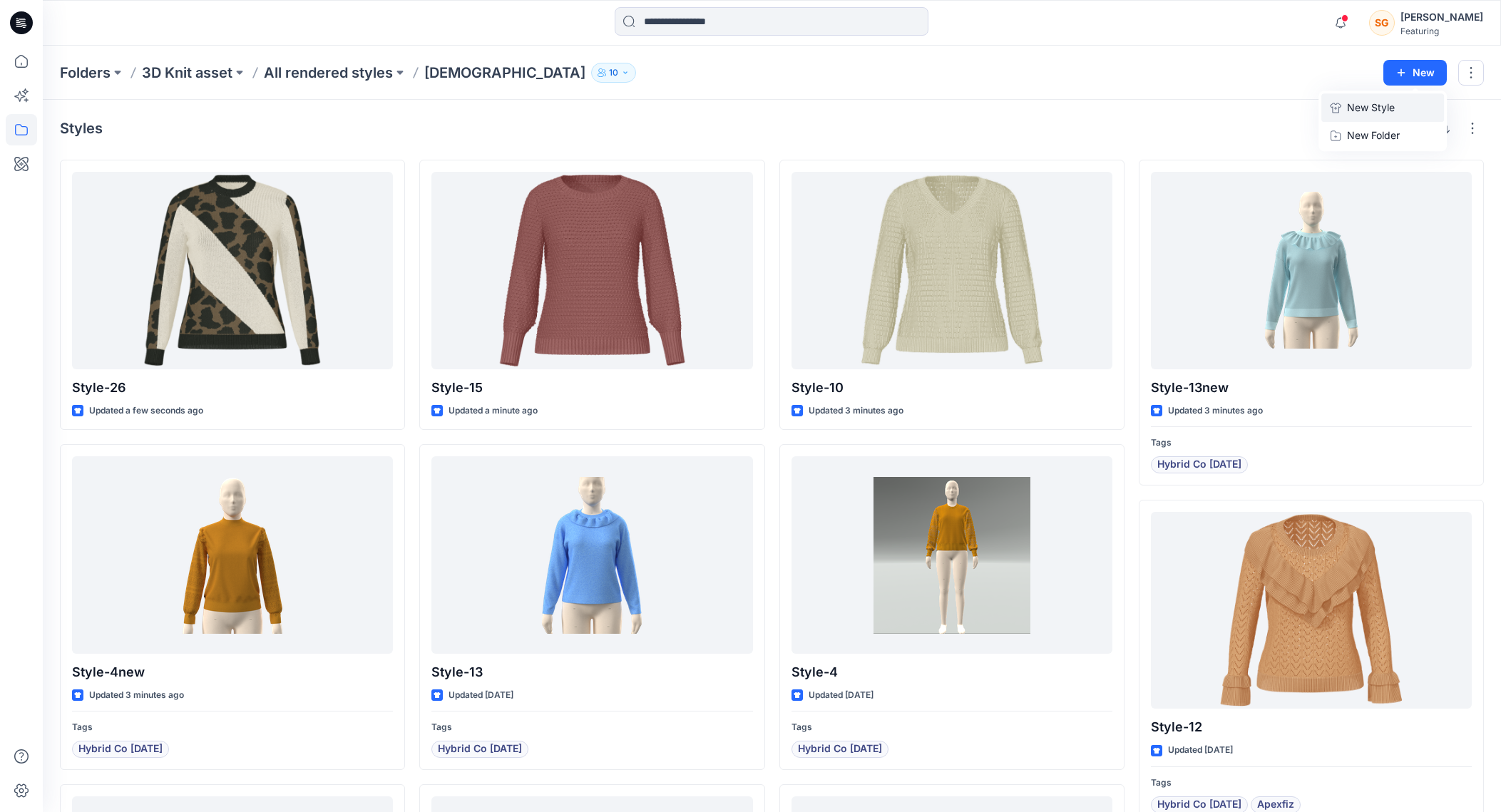
click at [1379, 104] on p "New Style" at bounding box center [1370, 108] width 48 height 17
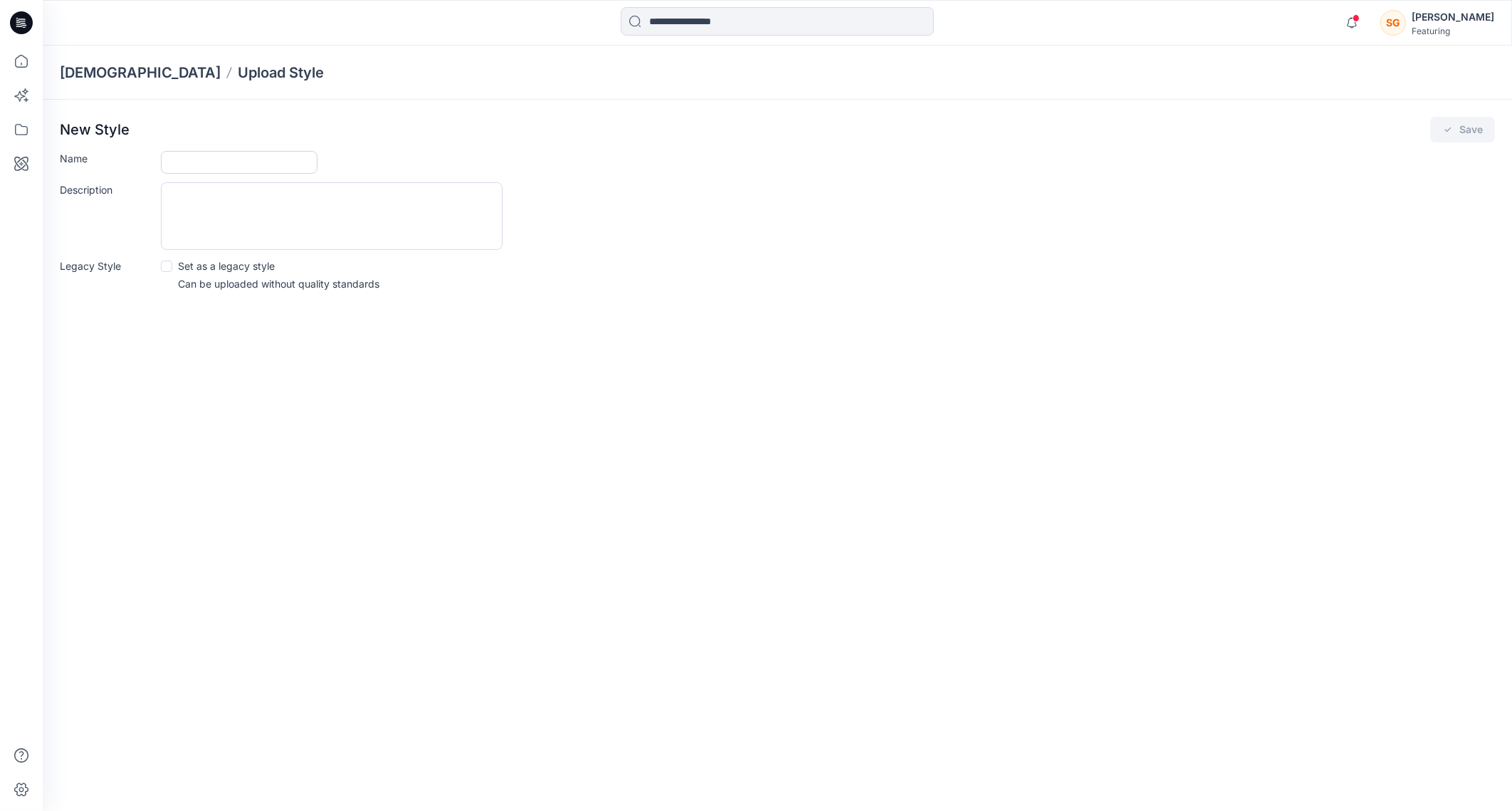
drag, startPoint x: 267, startPoint y: 160, endPoint x: 258, endPoint y: 165, distance: 10.3
click at [267, 160] on input "Name" at bounding box center [238, 162] width 156 height 22
type input "********"
click at [1463, 136] on button "Save" at bounding box center [1462, 129] width 65 height 26
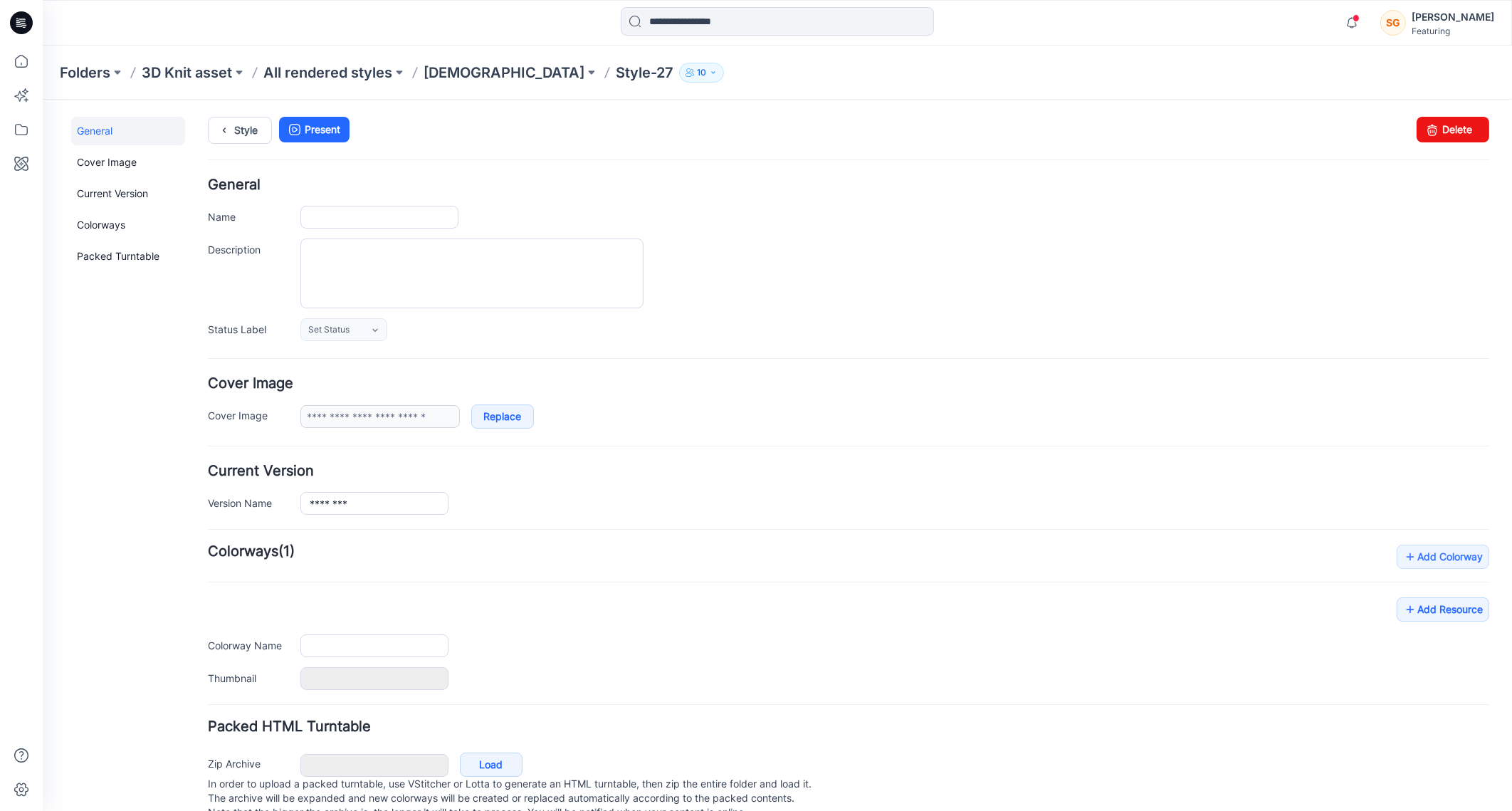
type input "********"
type input "**********"
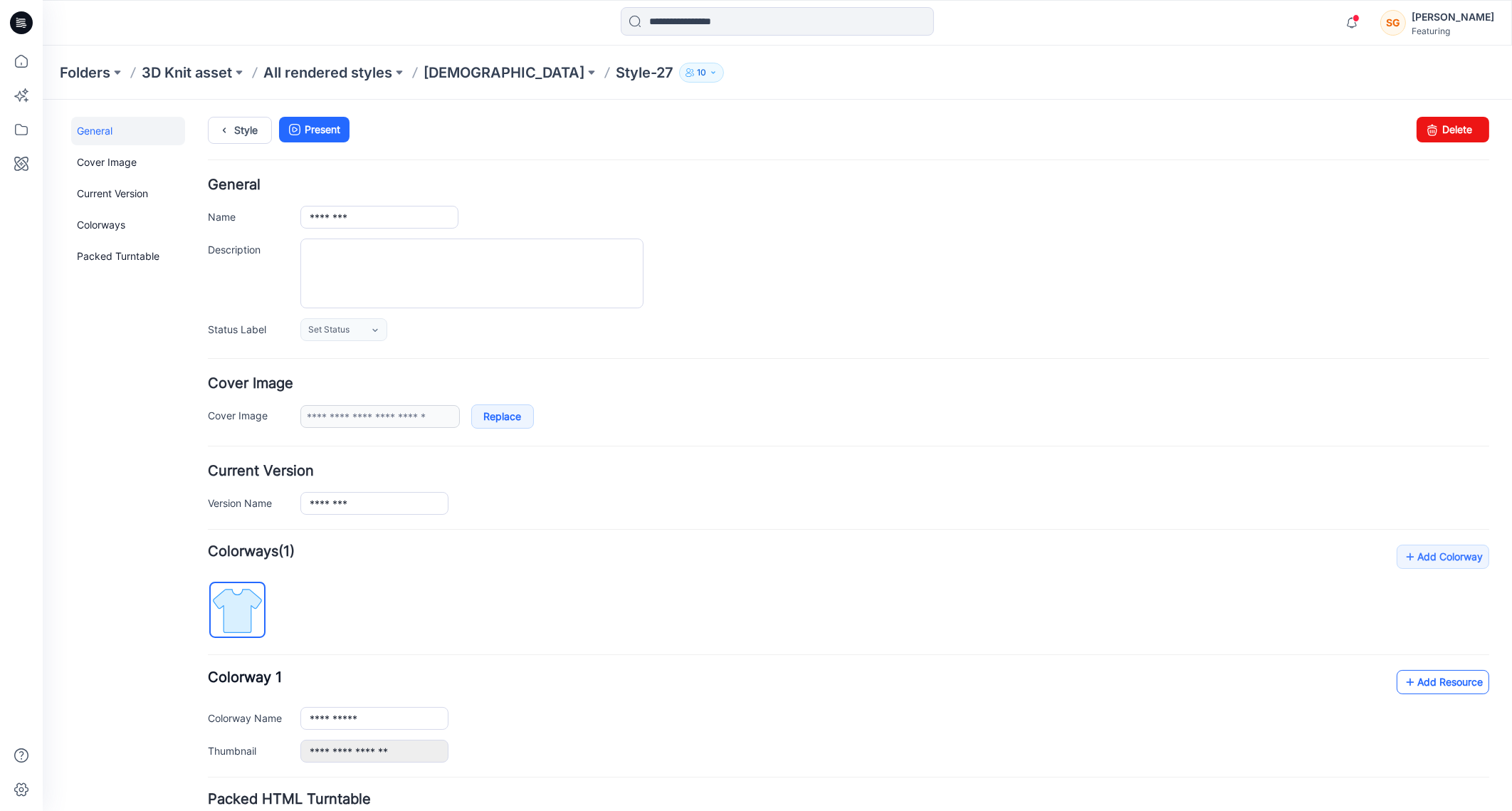
click at [1416, 685] on link "Add Resource" at bounding box center [1443, 681] width 92 height 24
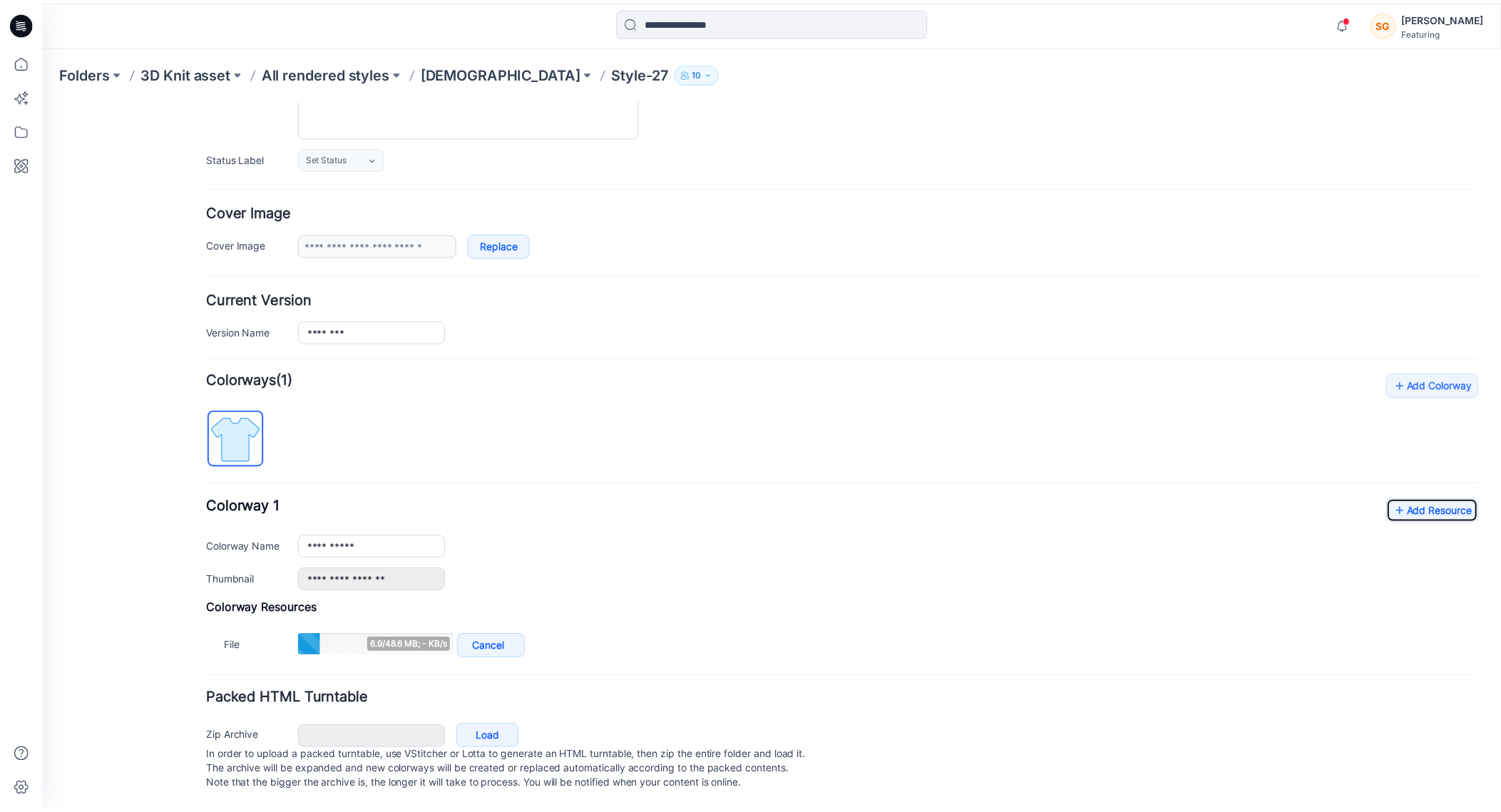
scroll to position [183, 0]
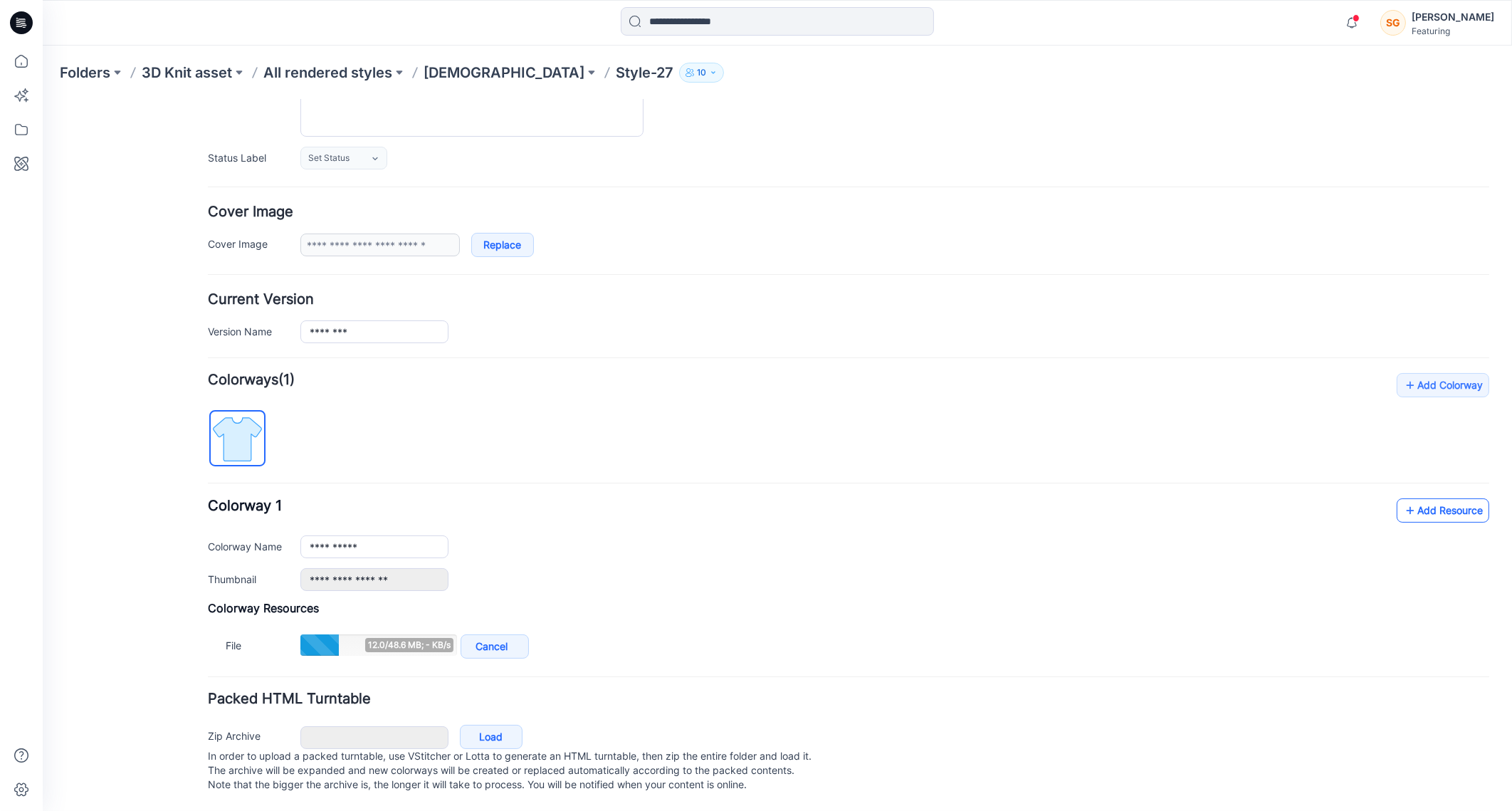
click at [1430, 498] on link "Add Resource" at bounding box center [1443, 510] width 92 height 24
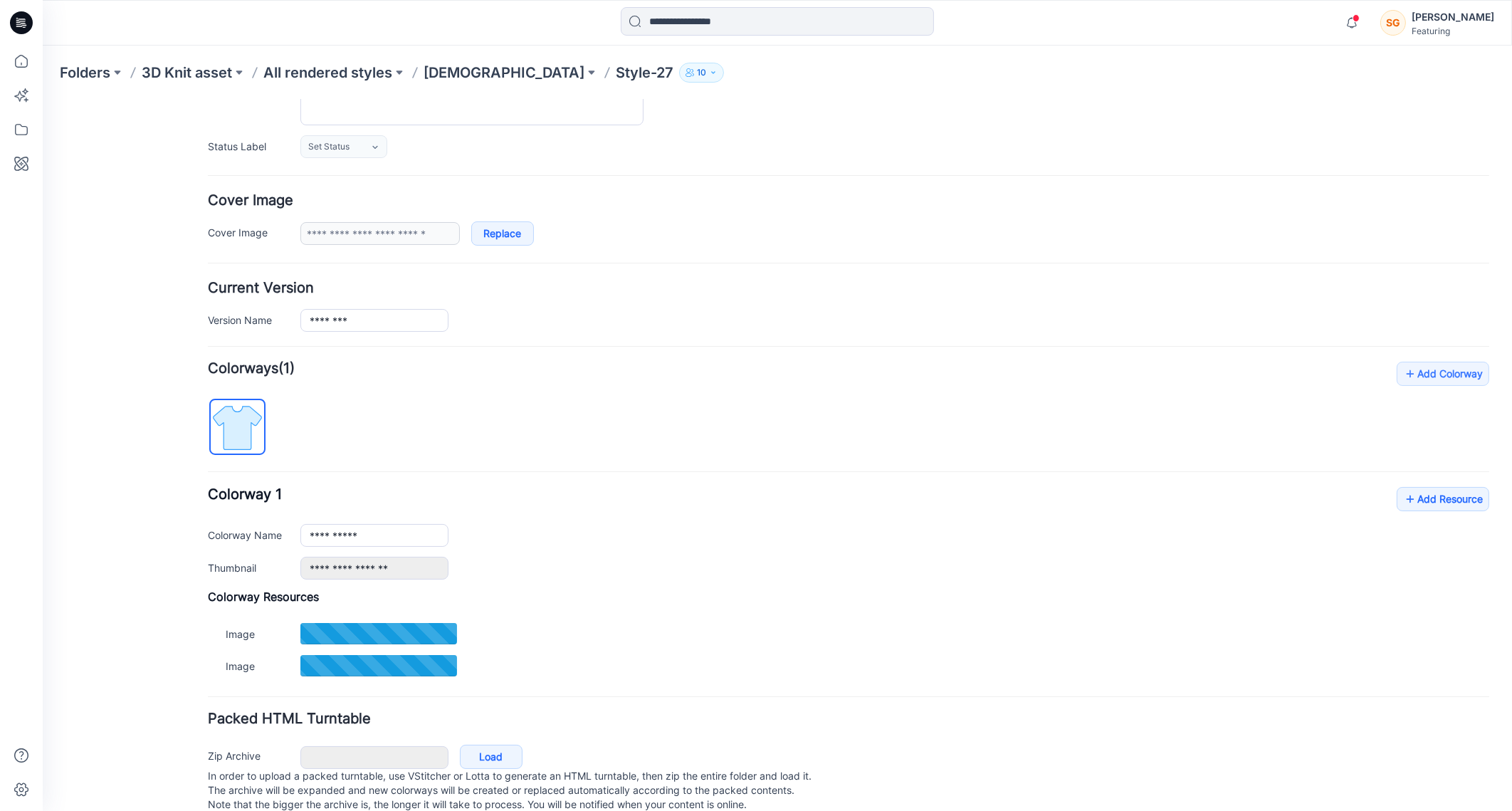
type input "**********"
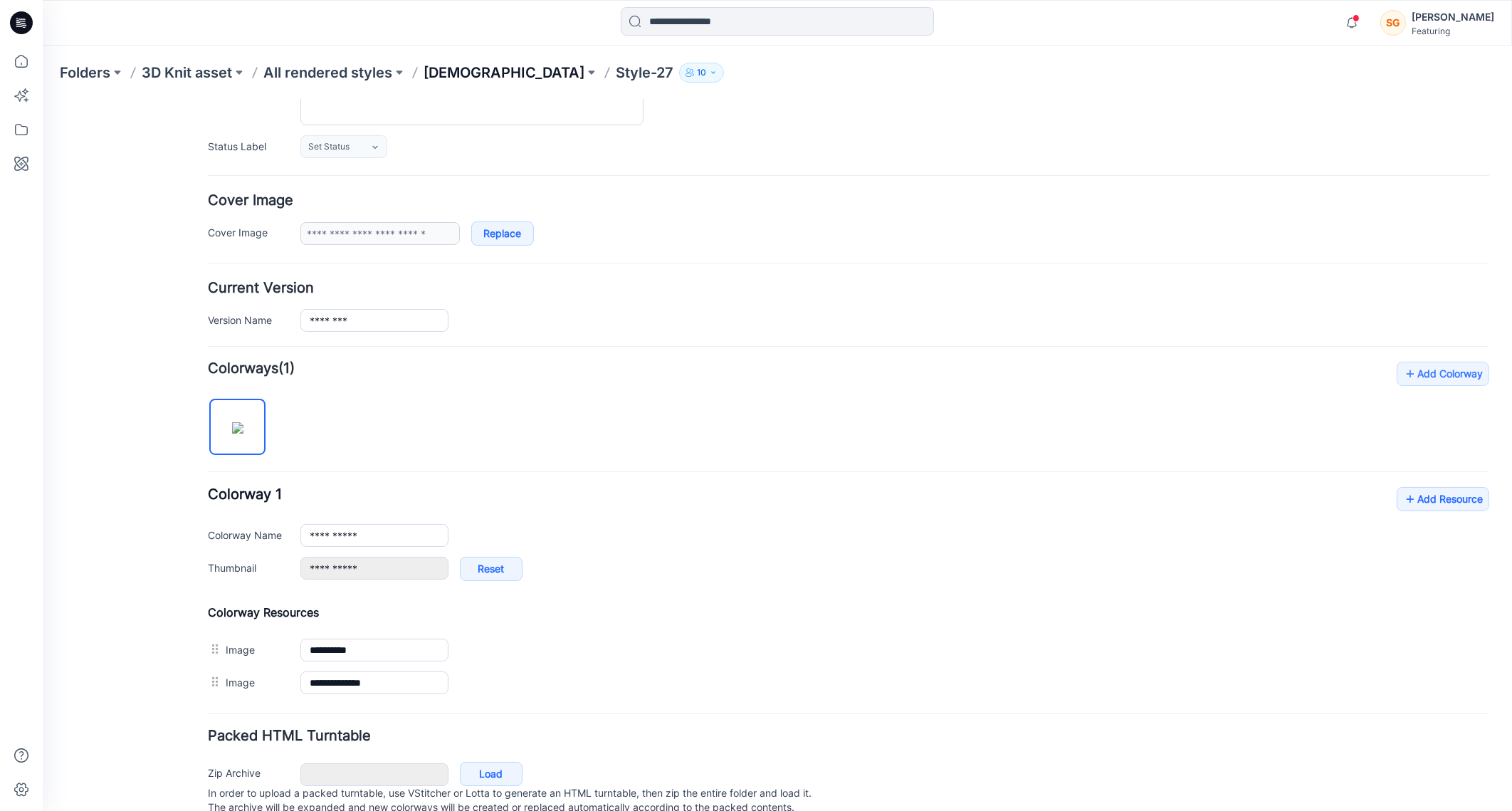
click at [451, 71] on p "[DEMOGRAPHIC_DATA]" at bounding box center [504, 72] width 161 height 20
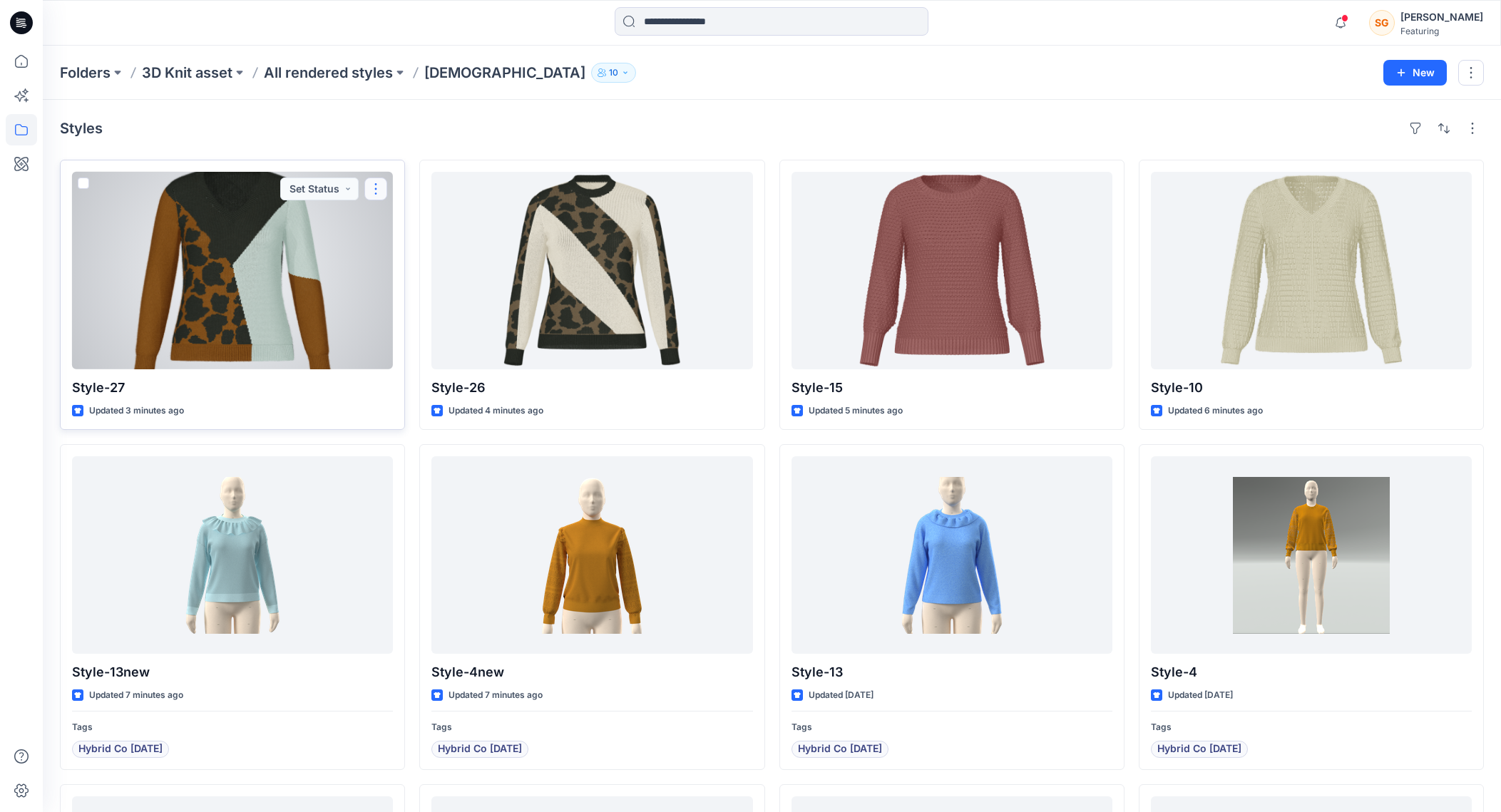
click at [371, 195] on button "button" at bounding box center [376, 188] width 22 height 22
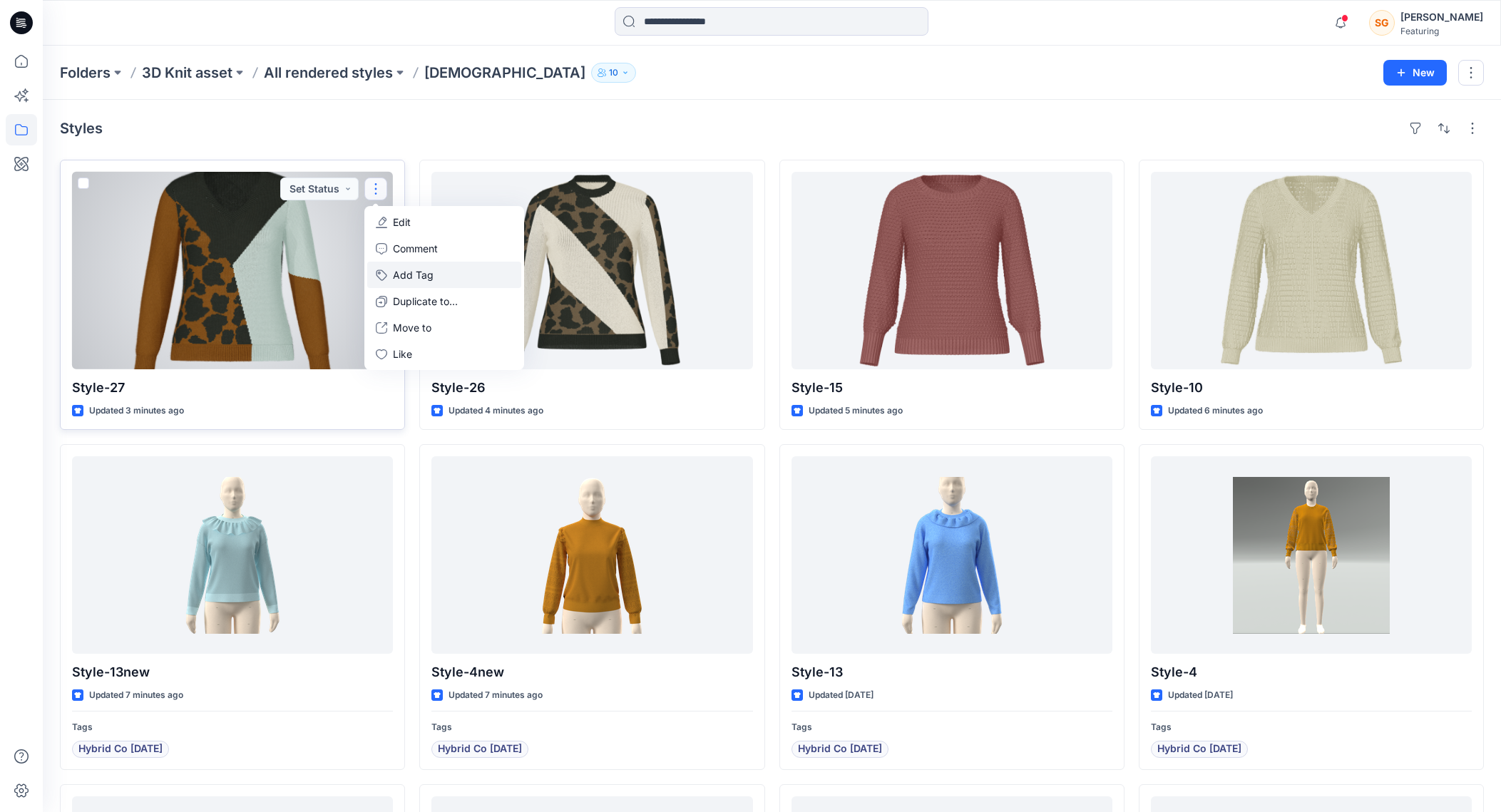
click at [393, 275] on button "Add Tag" at bounding box center [444, 275] width 154 height 27
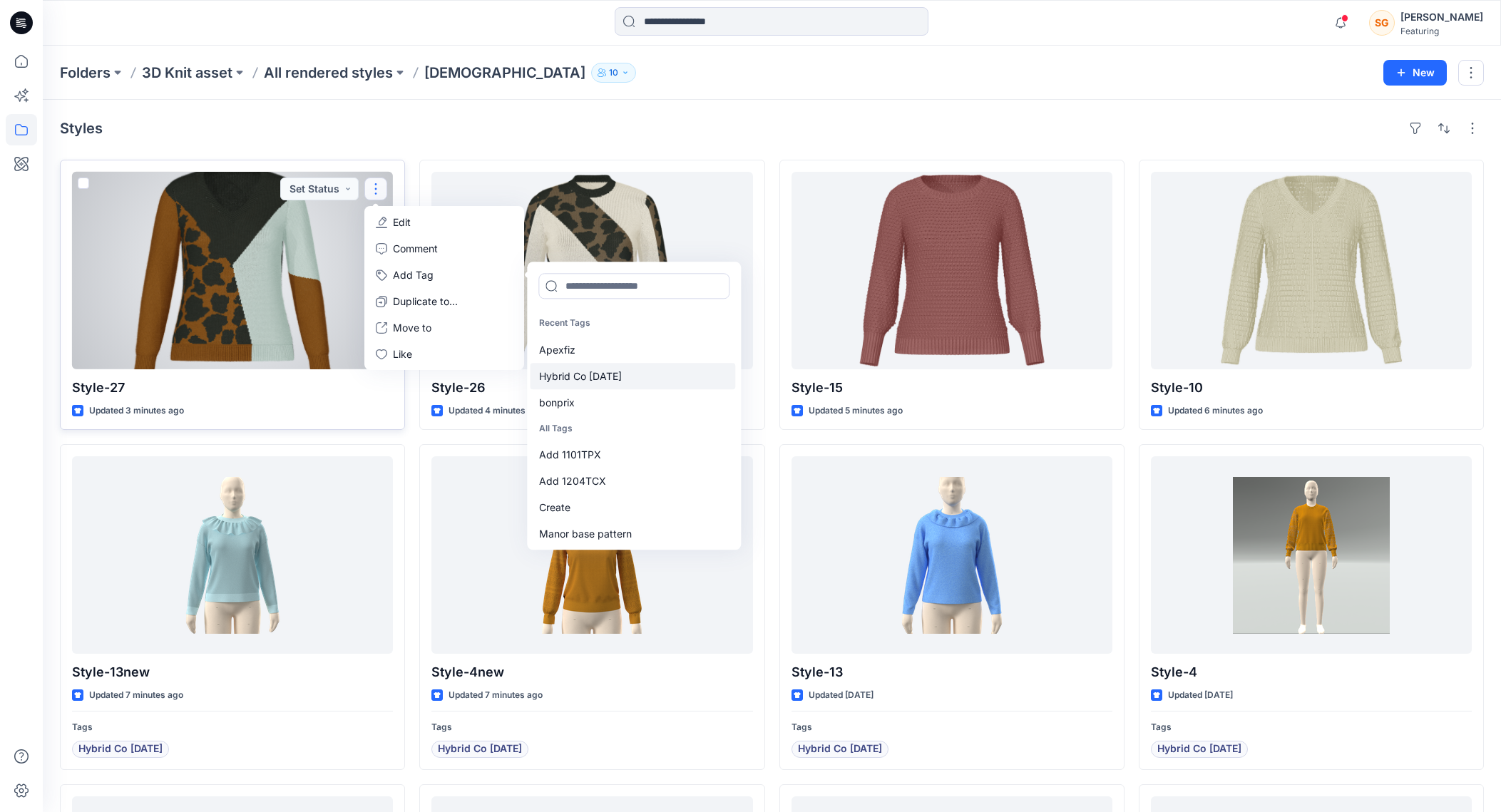
click at [576, 377] on div "Hybrid Co Oct25" at bounding box center [633, 376] width 206 height 27
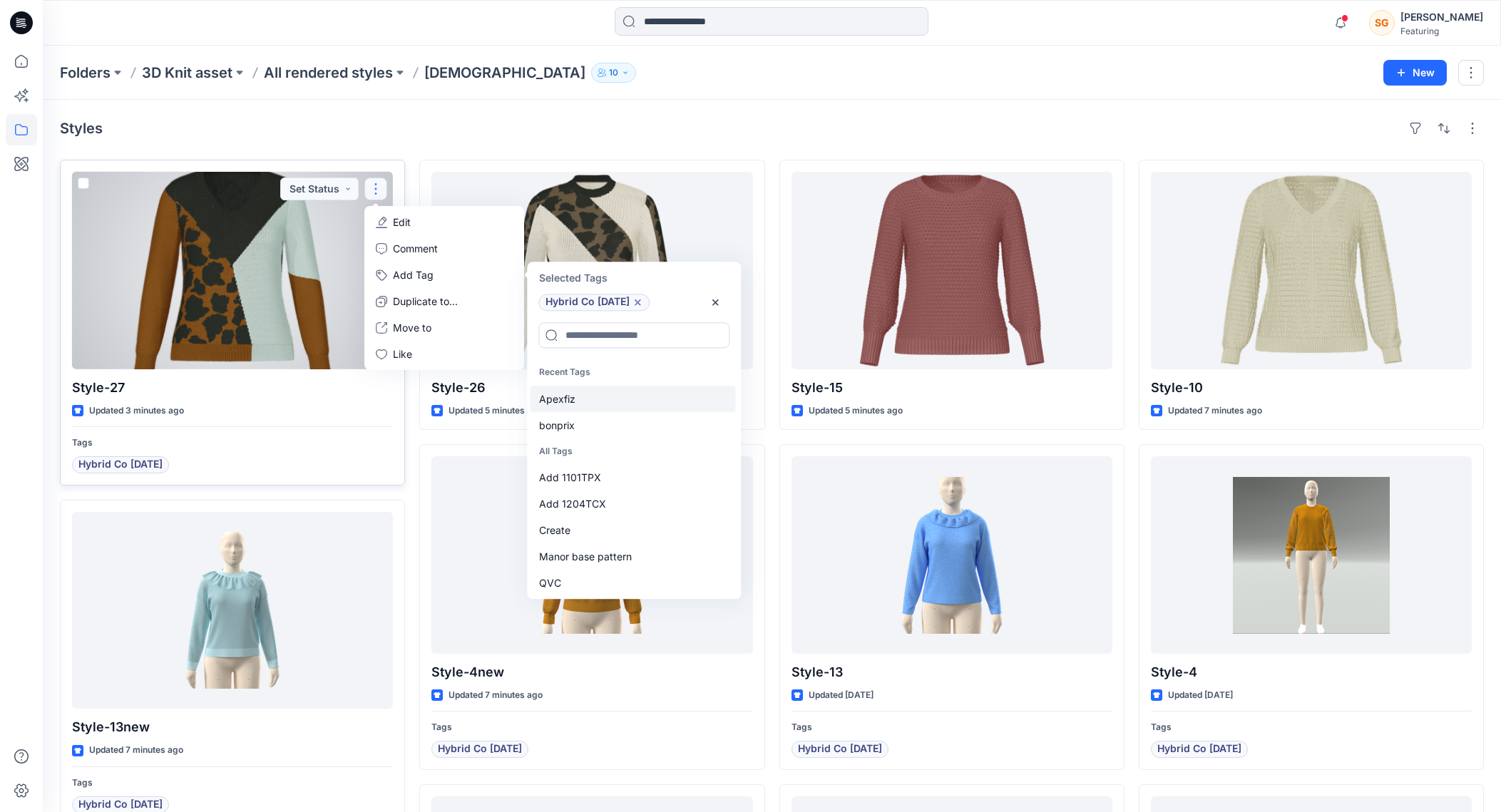
click at [560, 401] on div "Apexfiz" at bounding box center [633, 398] width 206 height 27
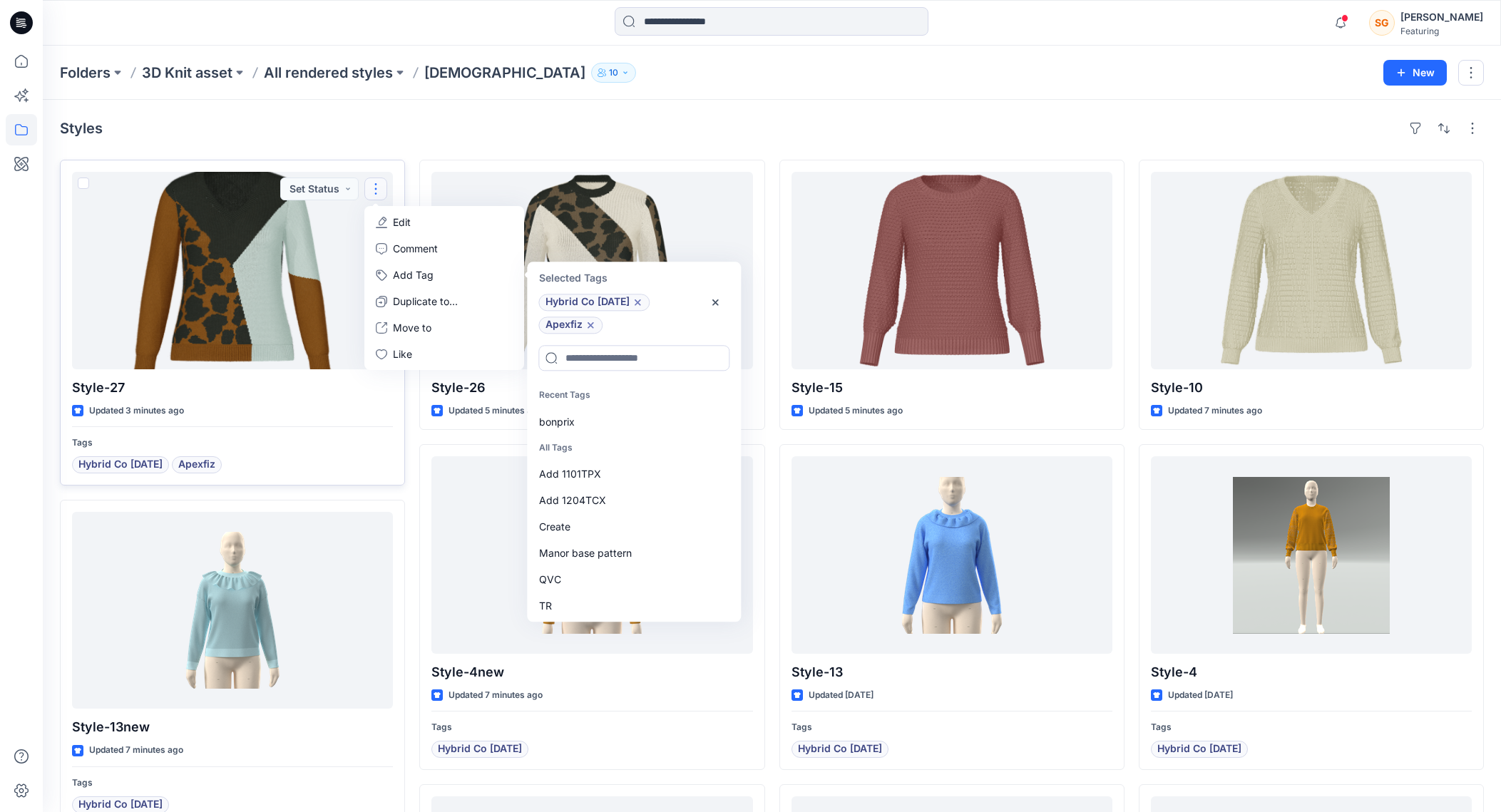
click at [807, 73] on div "Folders 3D Knit asset All rendered styles Ladies 10" at bounding box center [716, 73] width 1313 height 20
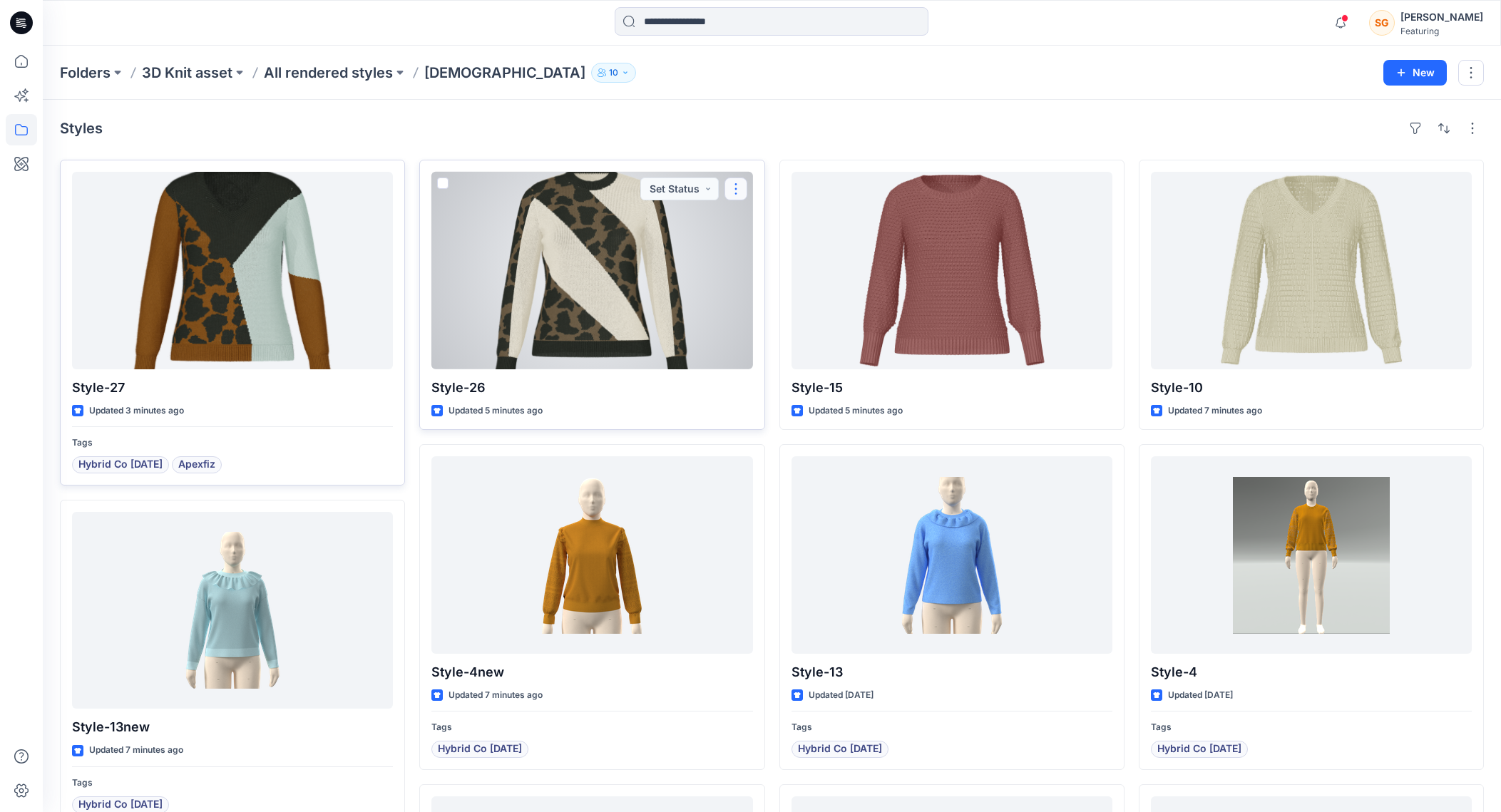
click at [738, 189] on button "button" at bounding box center [735, 188] width 22 height 22
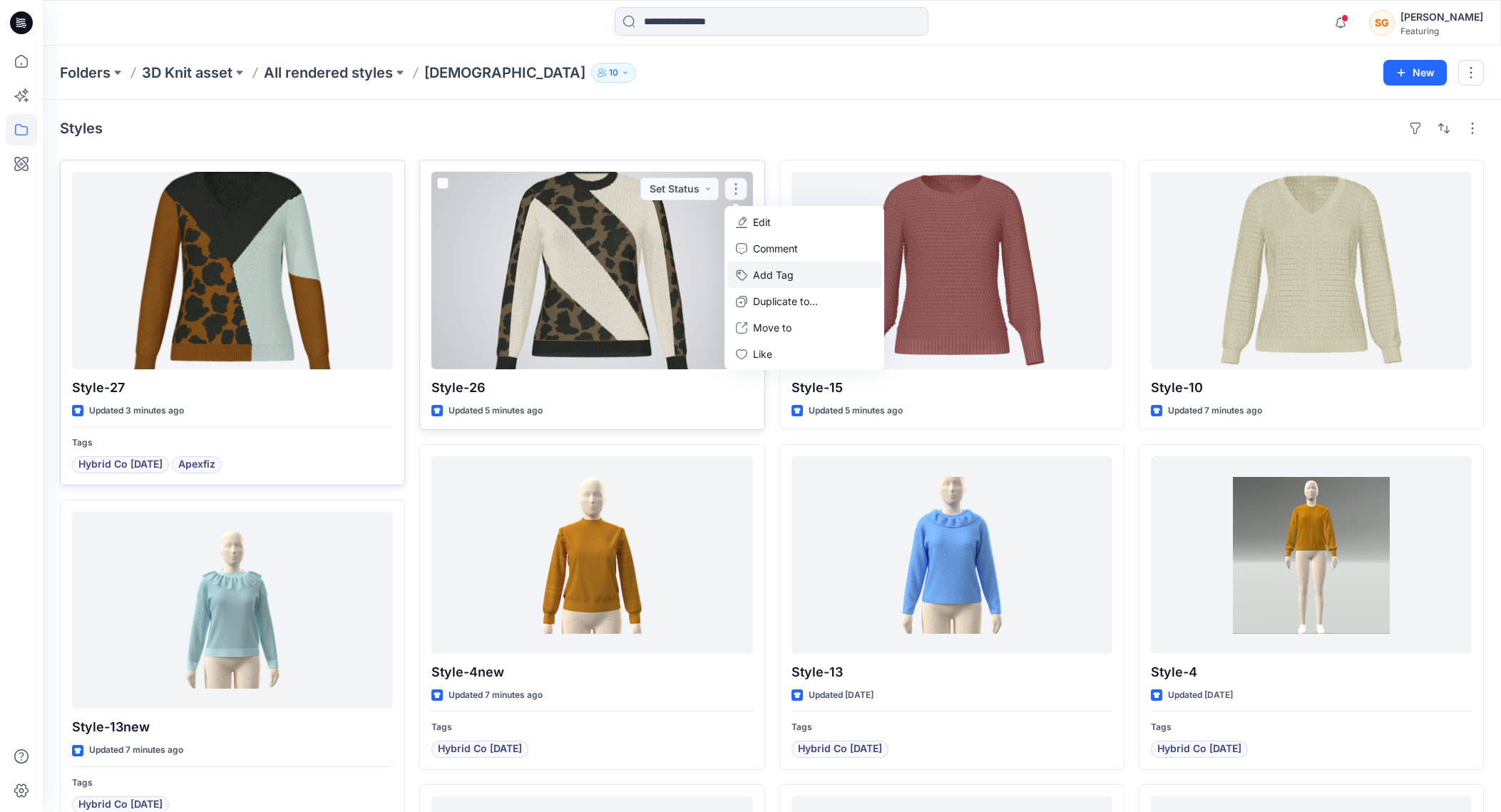
click at [763, 276] on button "Add Tag" at bounding box center [804, 275] width 154 height 27
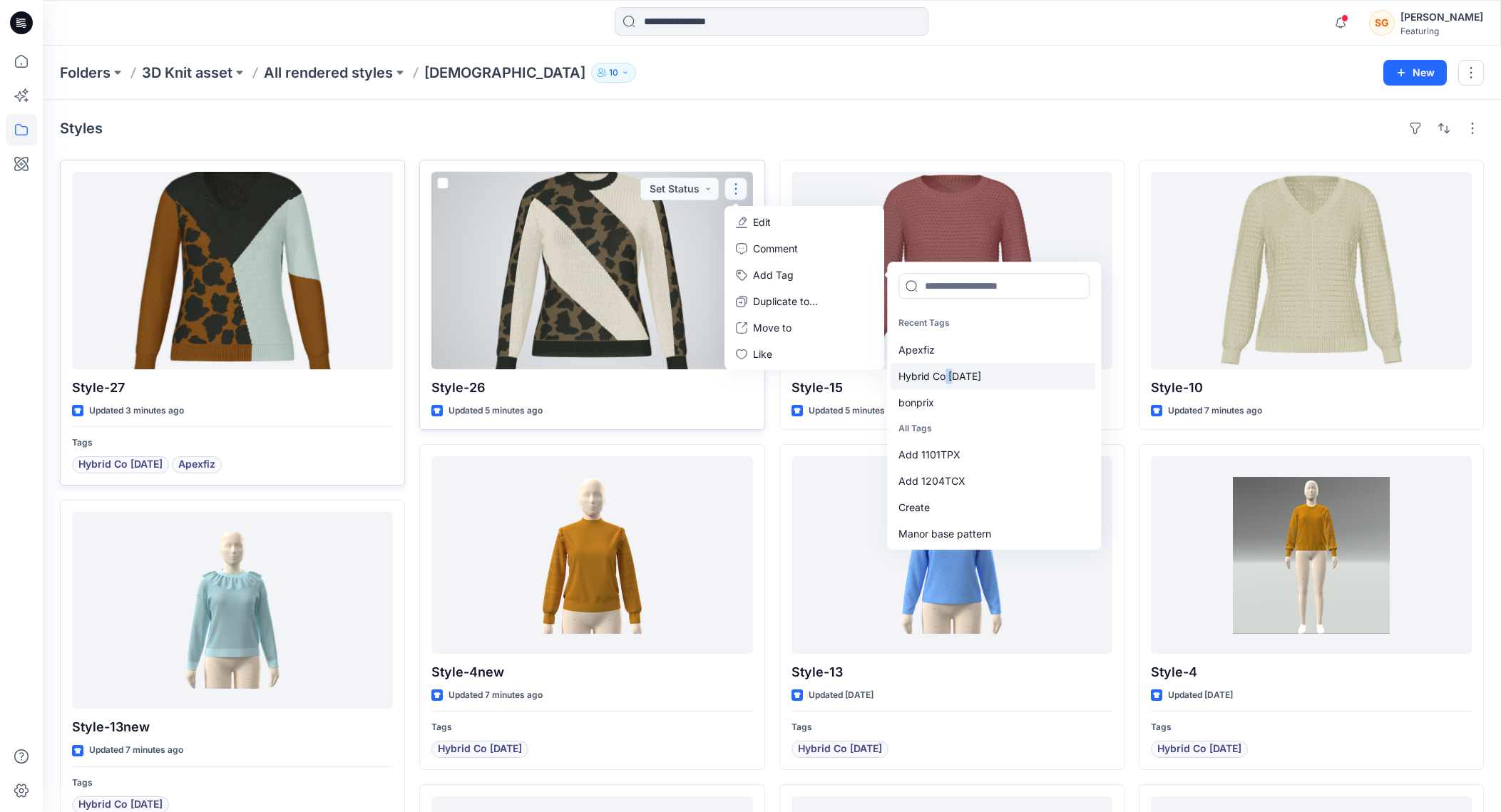
drag, startPoint x: 952, startPoint y: 370, endPoint x: 944, endPoint y: 375, distance: 9.4
click at [944, 375] on div "Hybrid Co Oct25" at bounding box center [993, 376] width 206 height 27
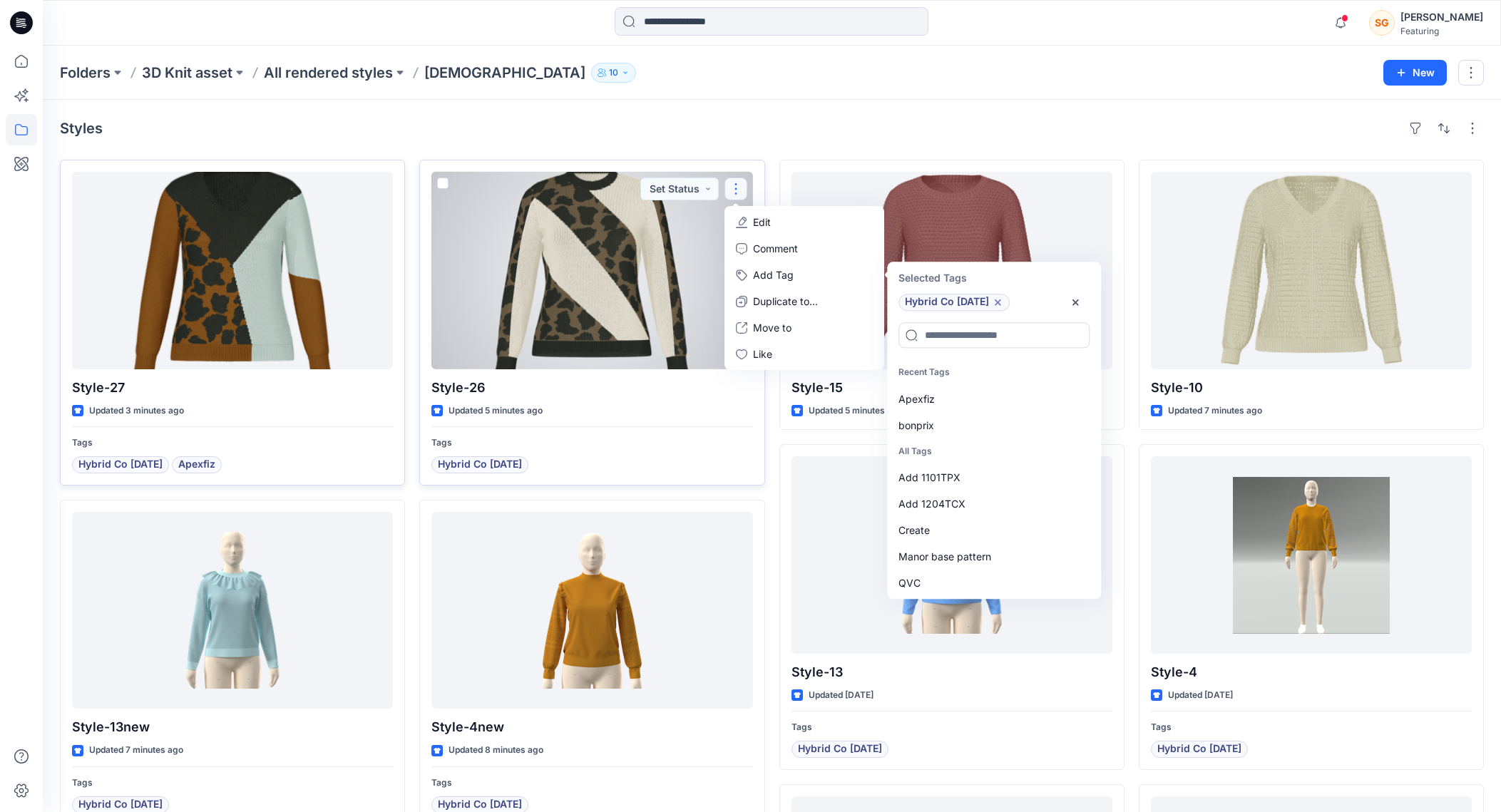
click at [944, 375] on p "Recent Tags" at bounding box center [993, 372] width 206 height 27
click at [923, 393] on div "Apexfiz" at bounding box center [993, 398] width 206 height 27
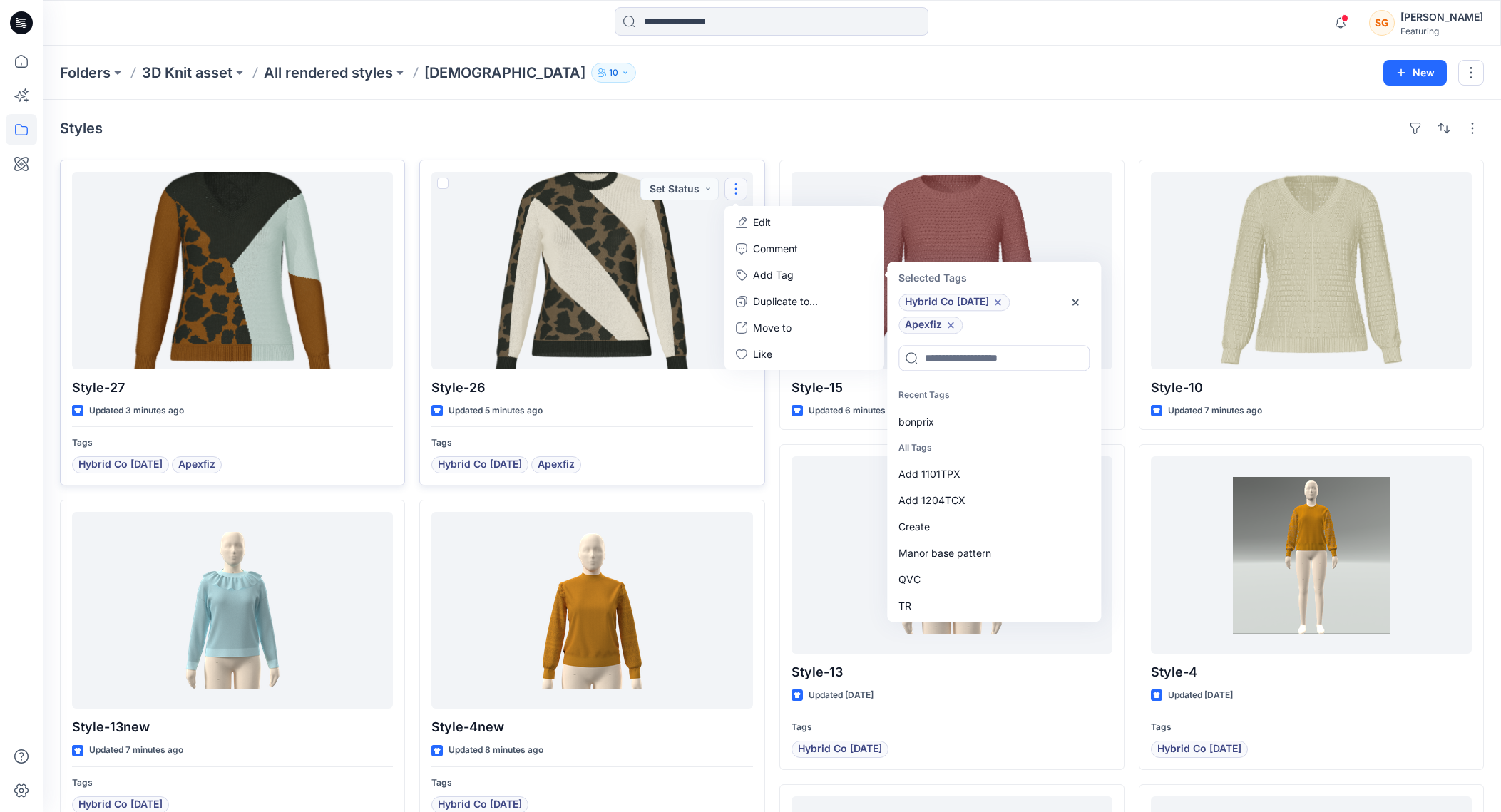
click at [1112, 86] on div "Folders 3D Knit asset All rendered styles Ladies 10 New" at bounding box center [771, 73] width 1458 height 54
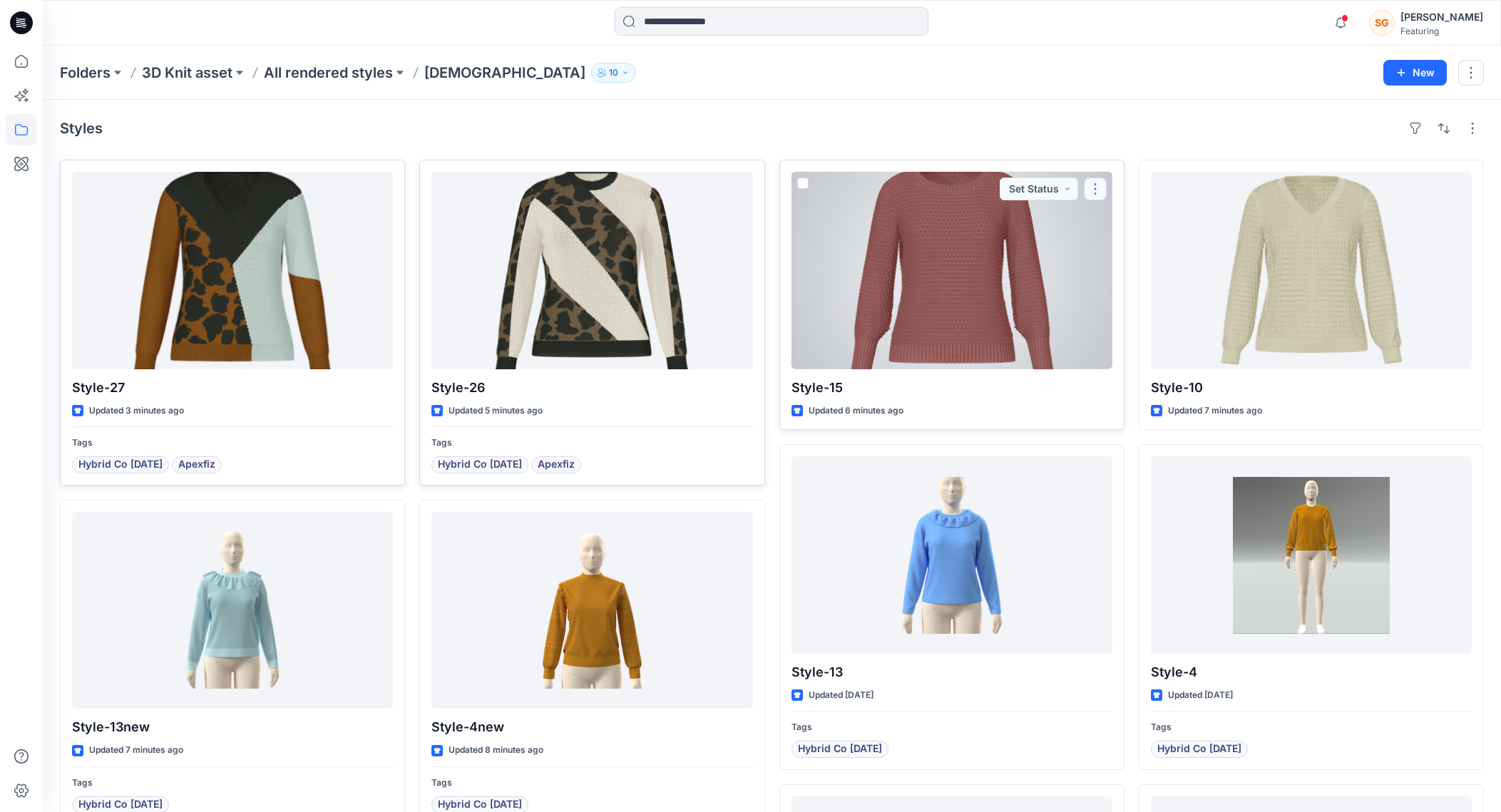
click at [1102, 179] on button "button" at bounding box center [1095, 188] width 22 height 22
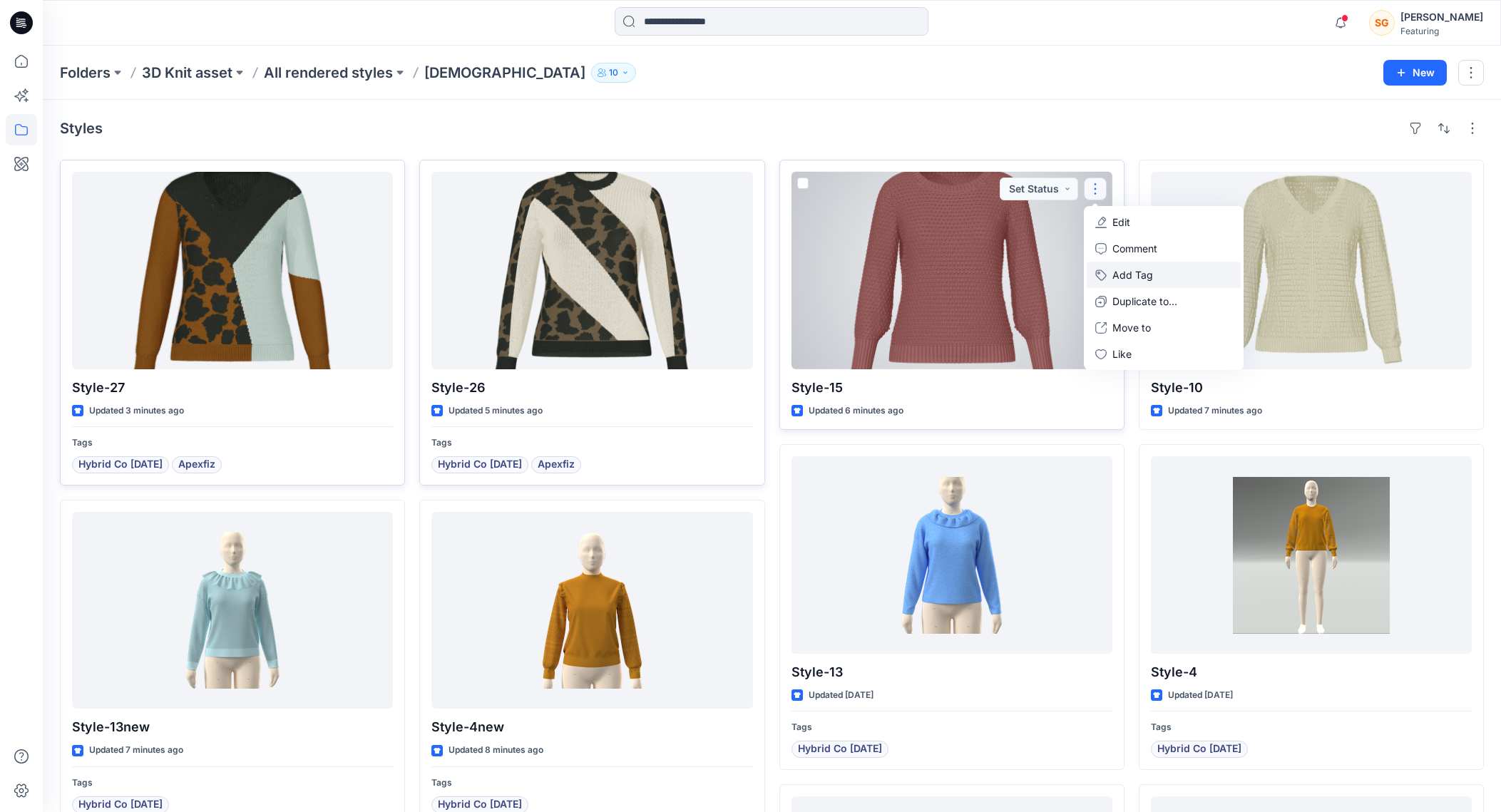
click at [1119, 267] on button "Add Tag" at bounding box center [1163, 275] width 154 height 27
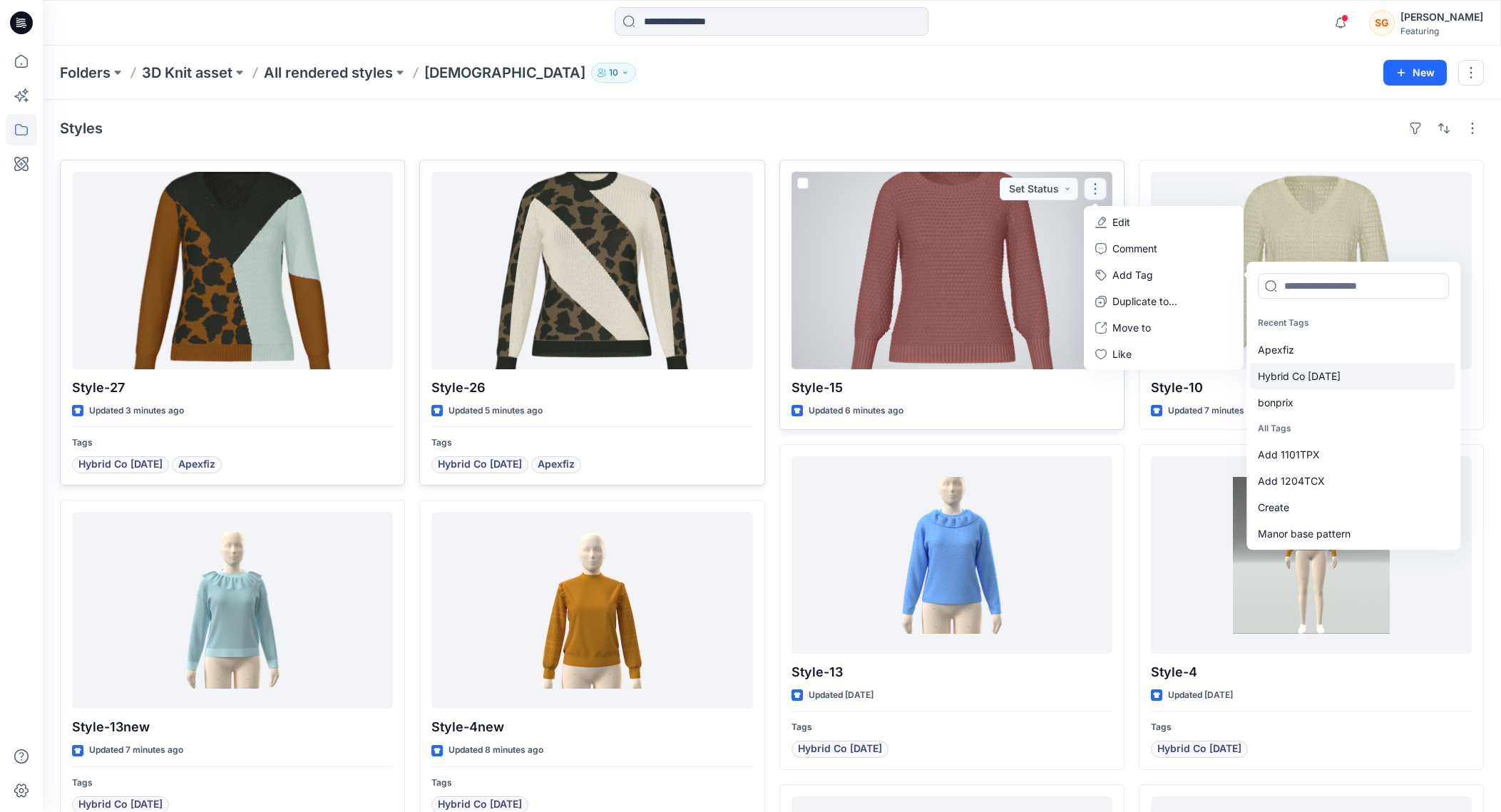
click at [1276, 367] on div "Hybrid Co Oct25" at bounding box center [1352, 376] width 206 height 27
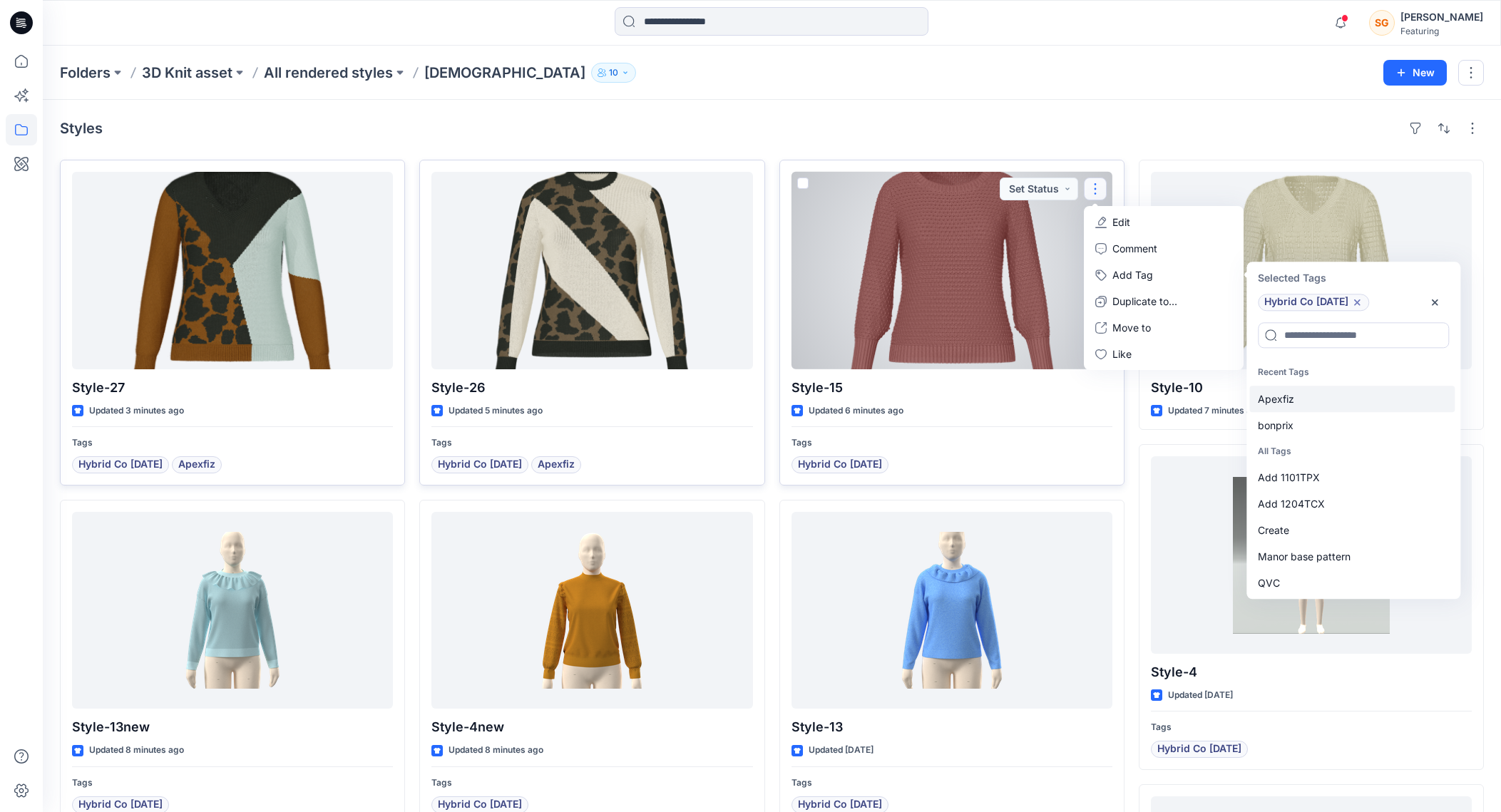
click at [1269, 401] on div "Apexfiz" at bounding box center [1352, 398] width 206 height 27
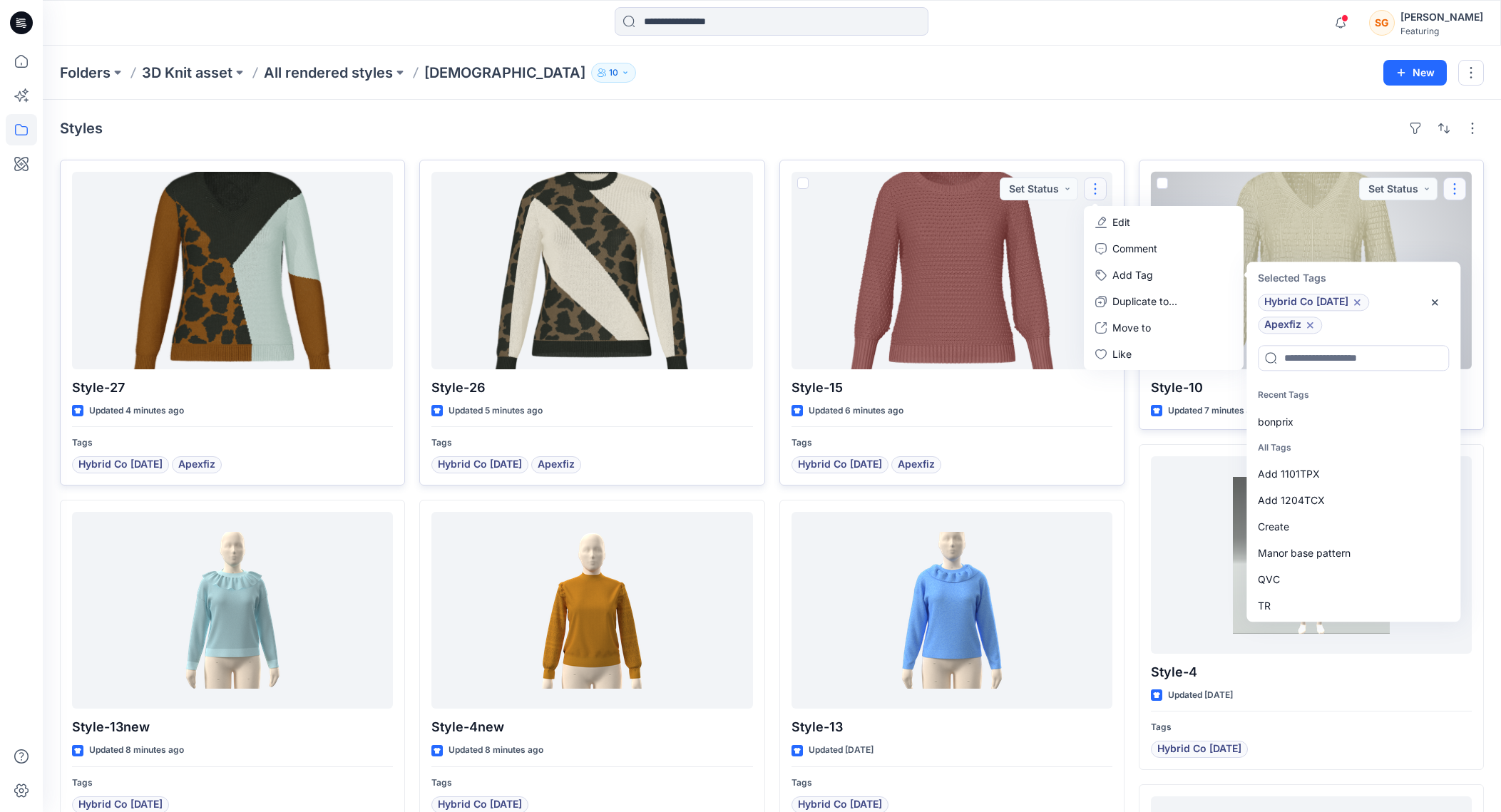
click at [1460, 192] on button "button" at bounding box center [1454, 188] width 22 height 22
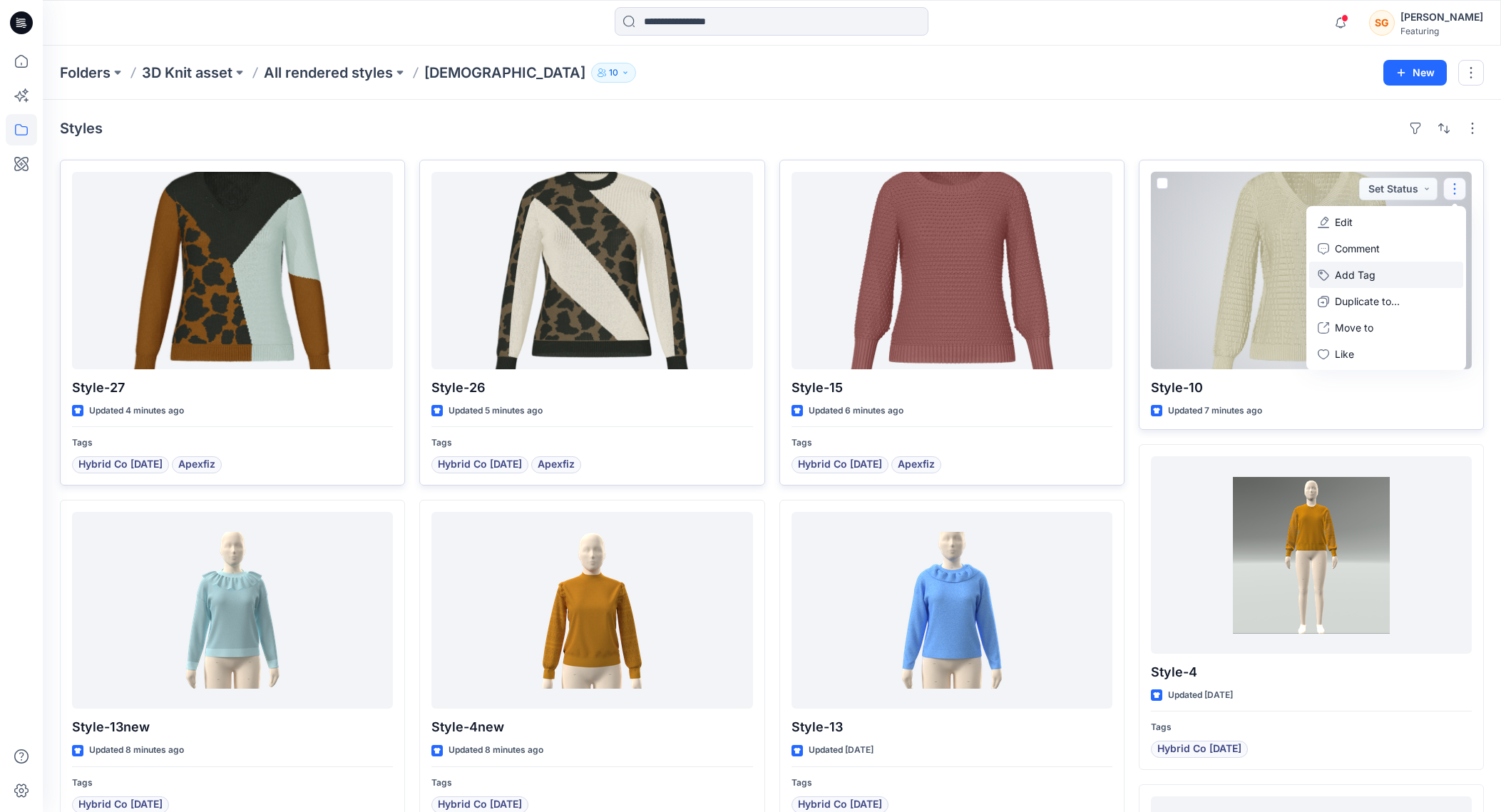
click at [1354, 270] on button "Add Tag" at bounding box center [1386, 275] width 154 height 27
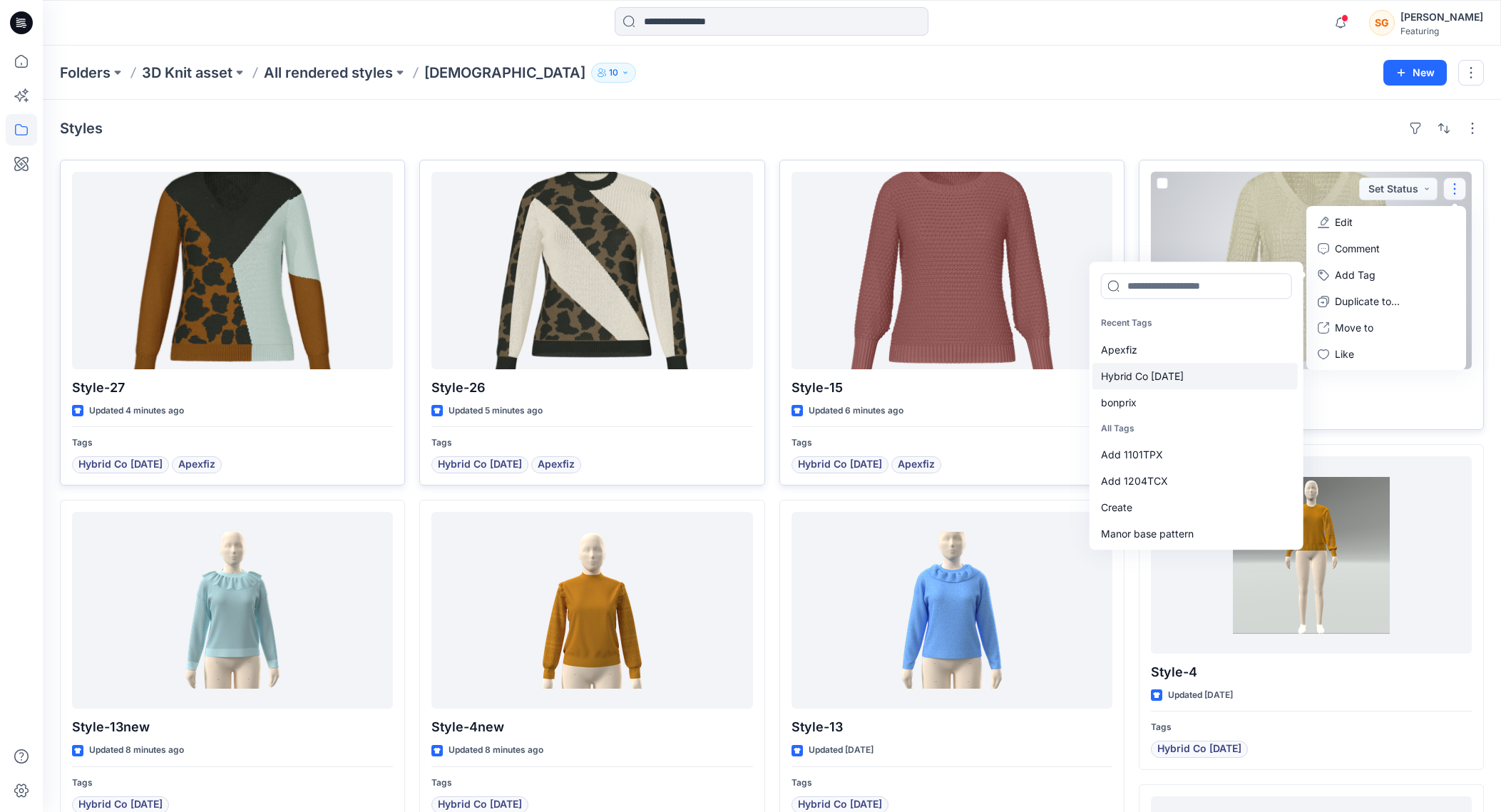
click at [1160, 375] on div "Hybrid Co Oct25" at bounding box center [1195, 376] width 206 height 27
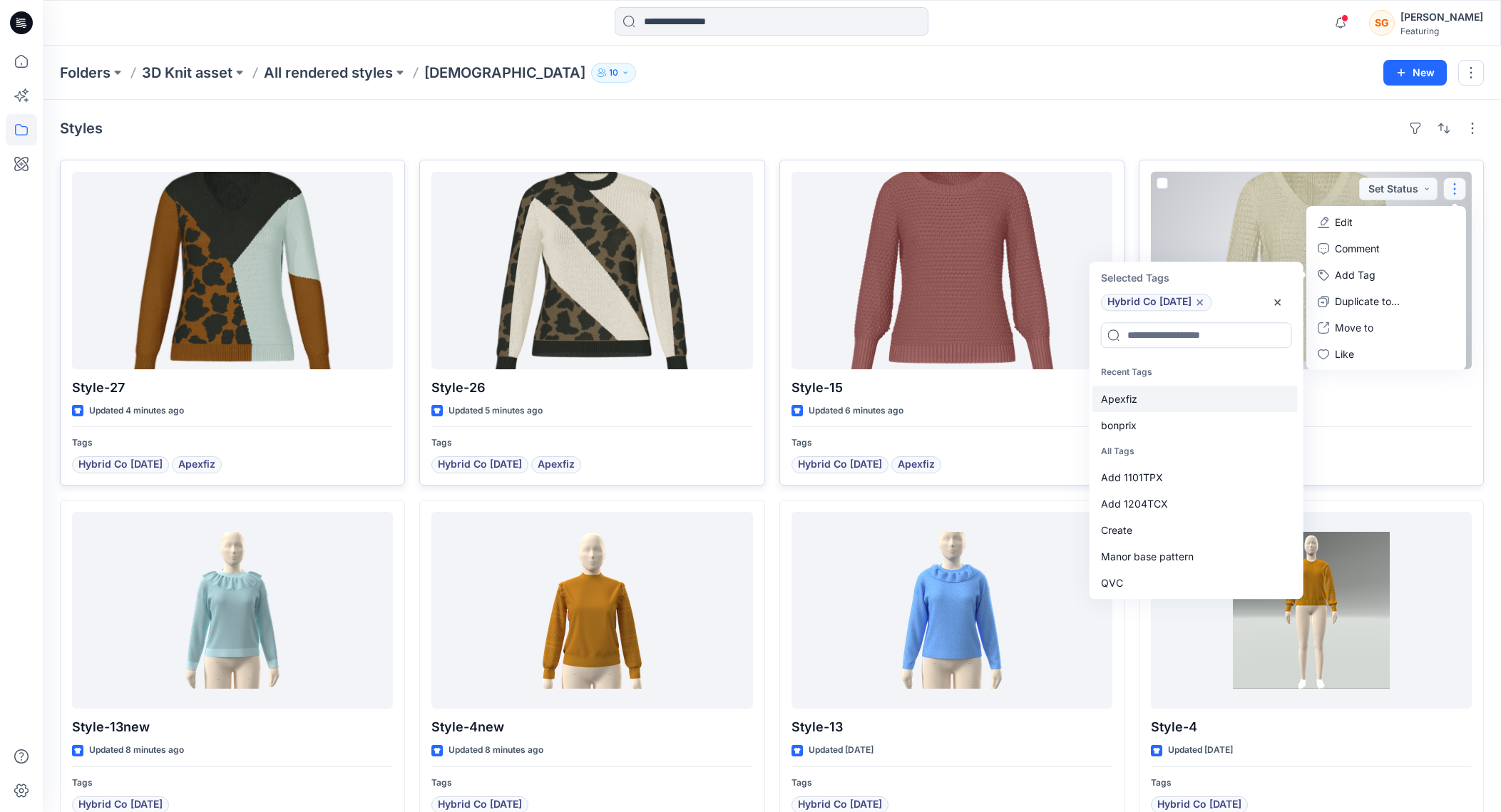
click at [1125, 392] on div "Apexfiz" at bounding box center [1195, 398] width 206 height 27
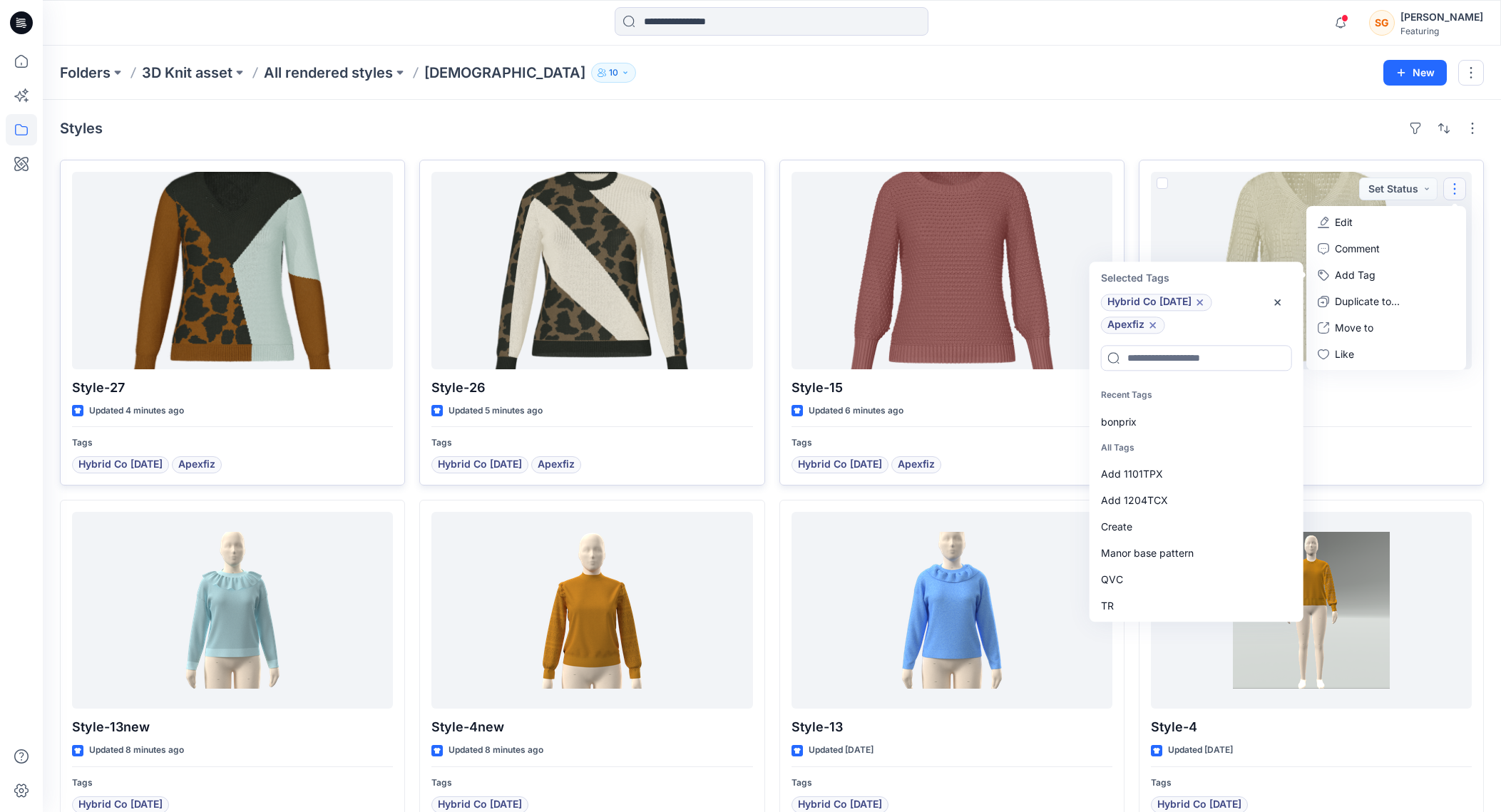
click at [1201, 60] on div "Folders 3D Knit asset All rendered styles Ladies 10 New" at bounding box center [771, 73] width 1458 height 54
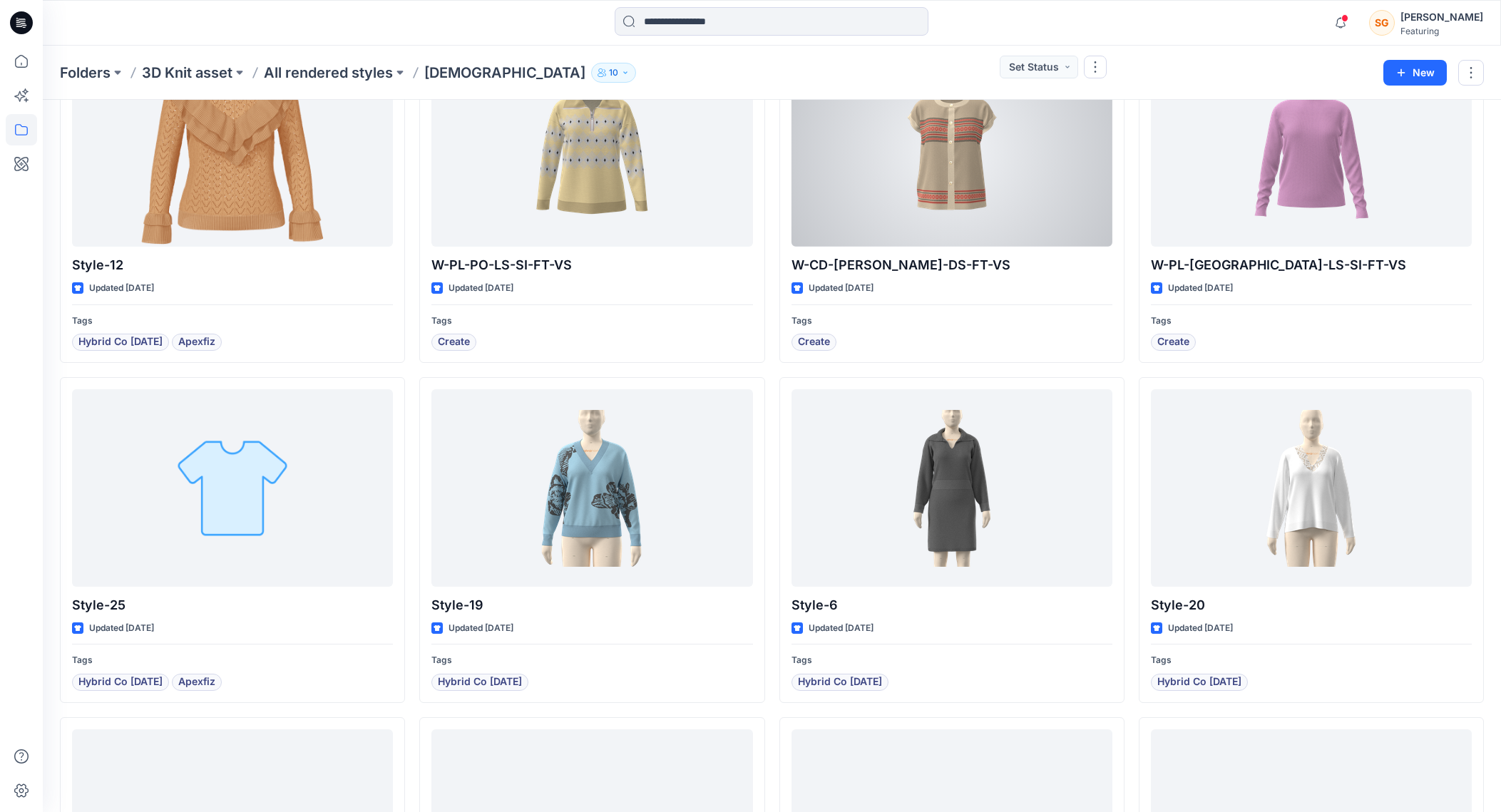
scroll to position [830, 0]
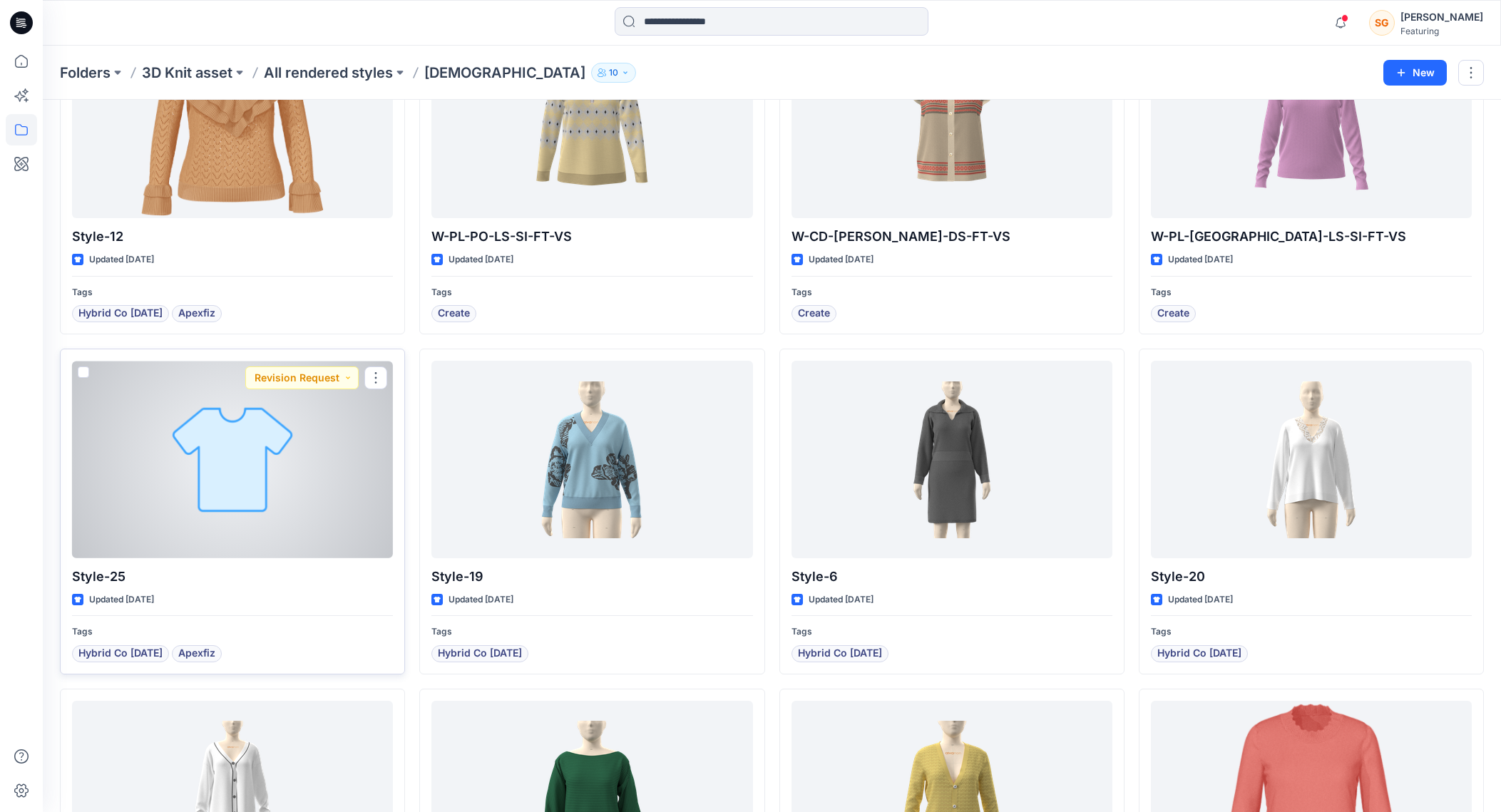
click at [275, 511] on div at bounding box center [232, 459] width 321 height 198
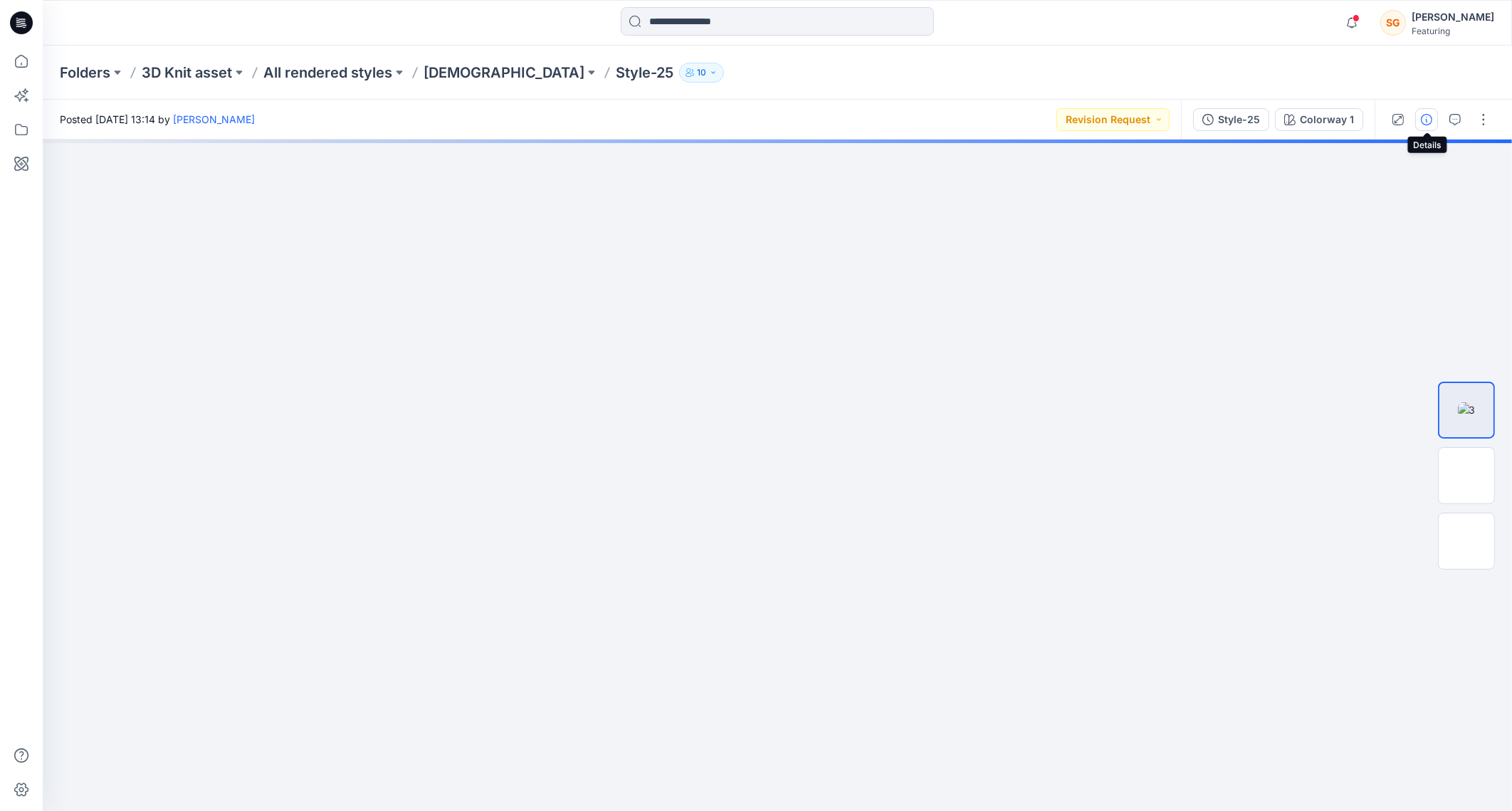
click at [1433, 114] on icon "button" at bounding box center [1427, 119] width 11 height 11
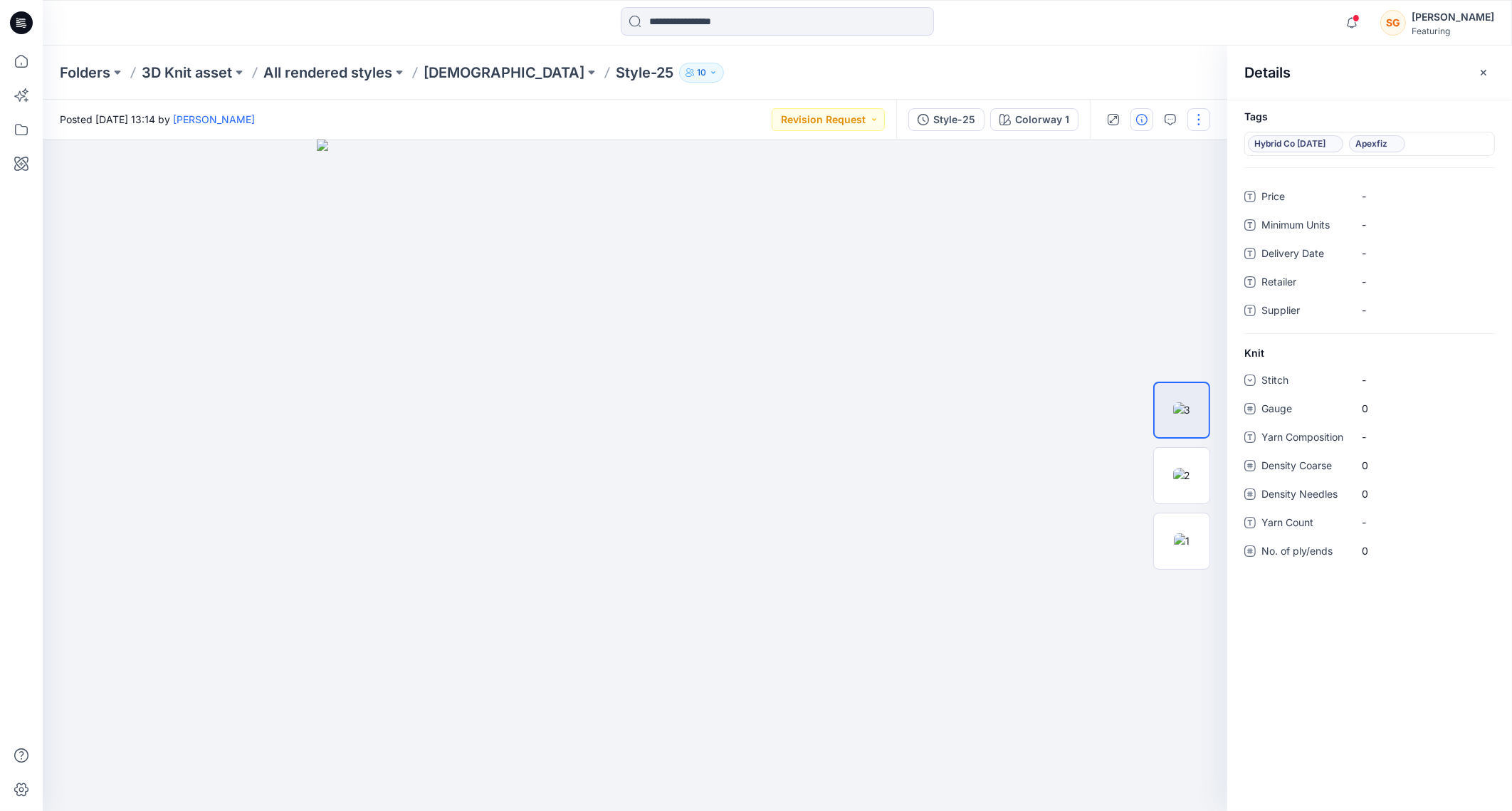
click at [1200, 124] on button "button" at bounding box center [1199, 119] width 22 height 22
click at [1120, 185] on button "Edit" at bounding box center [1139, 192] width 131 height 27
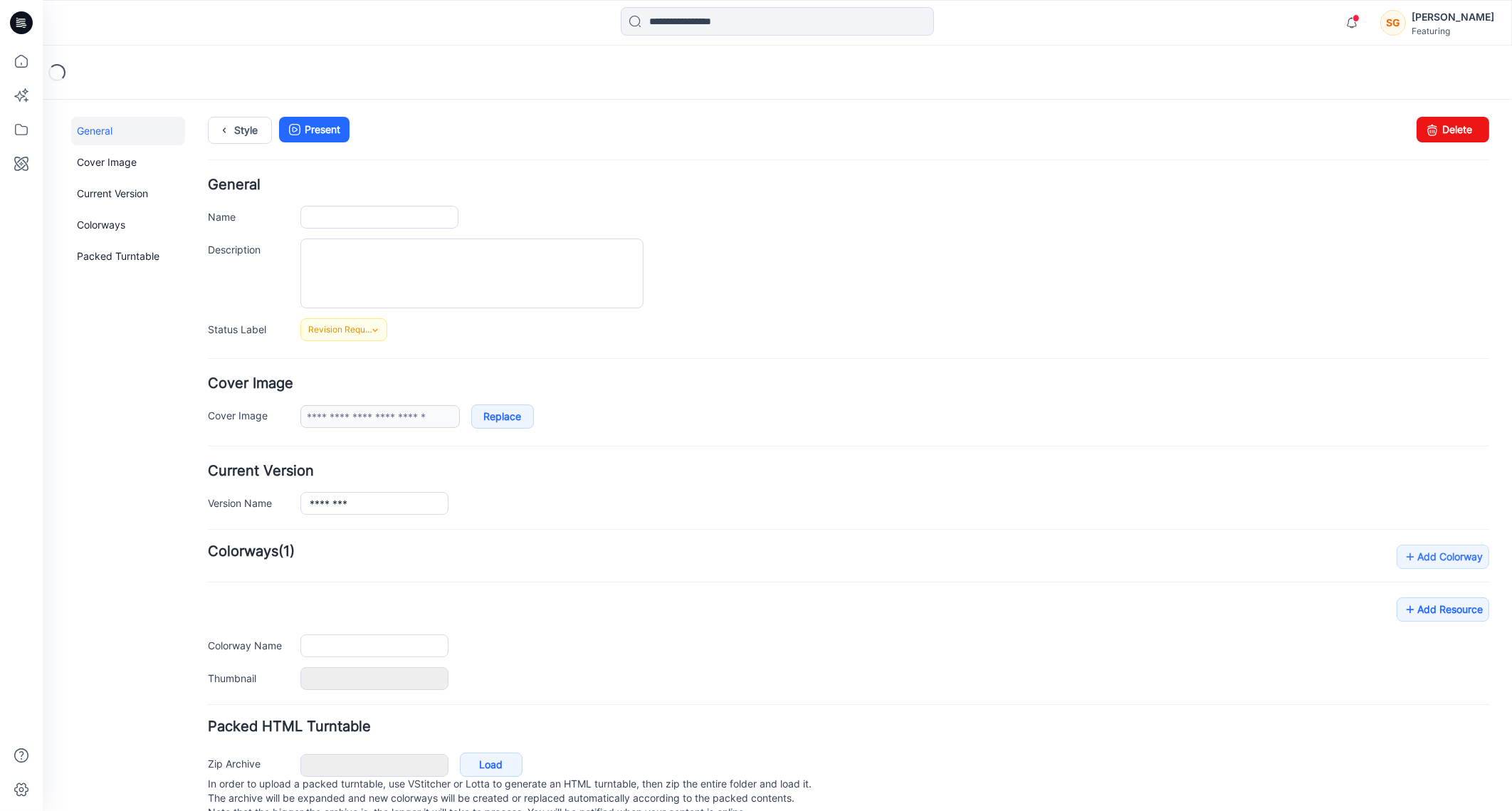
scroll to position [39, 0]
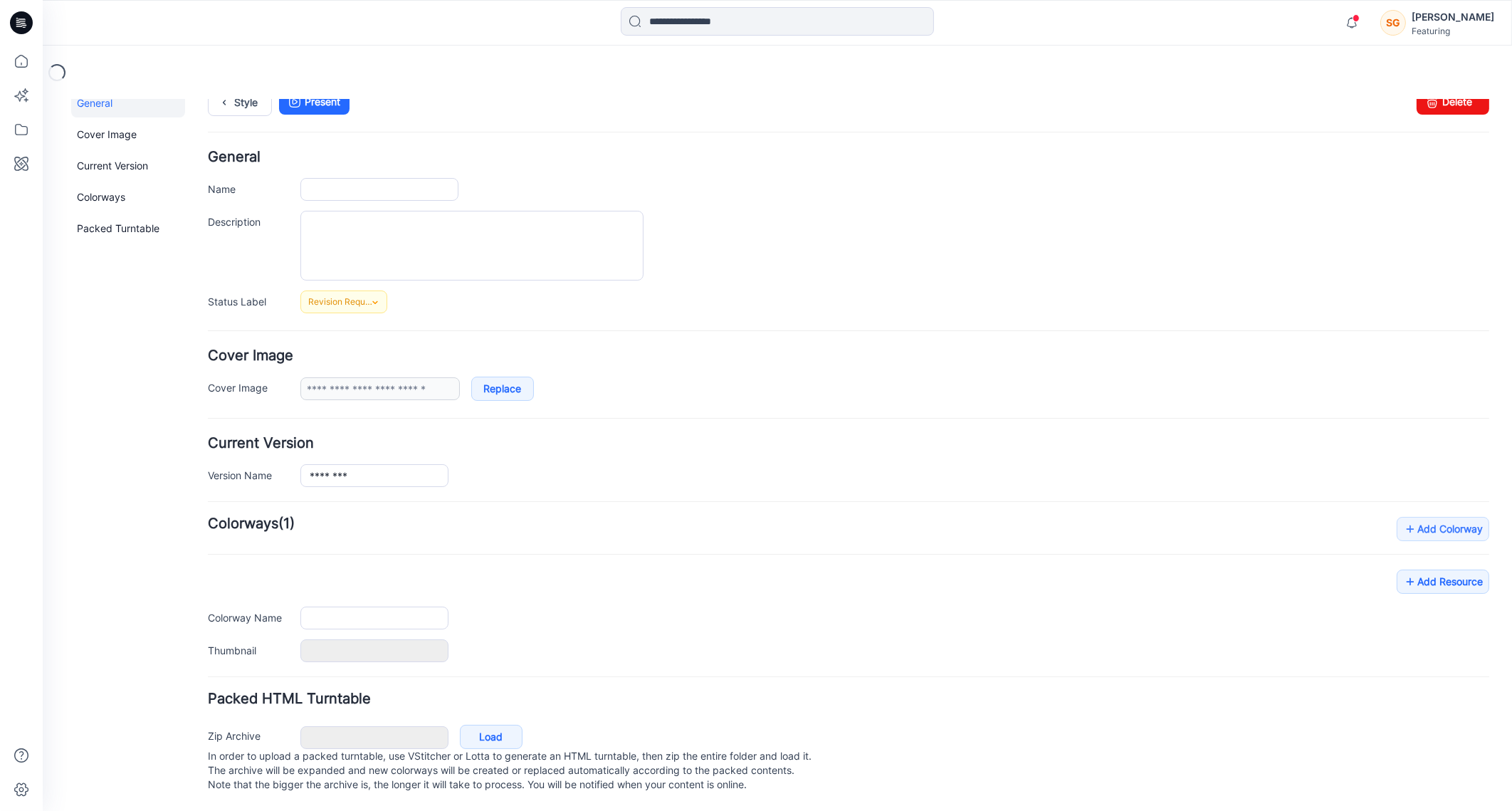
type input "********"
type input "**********"
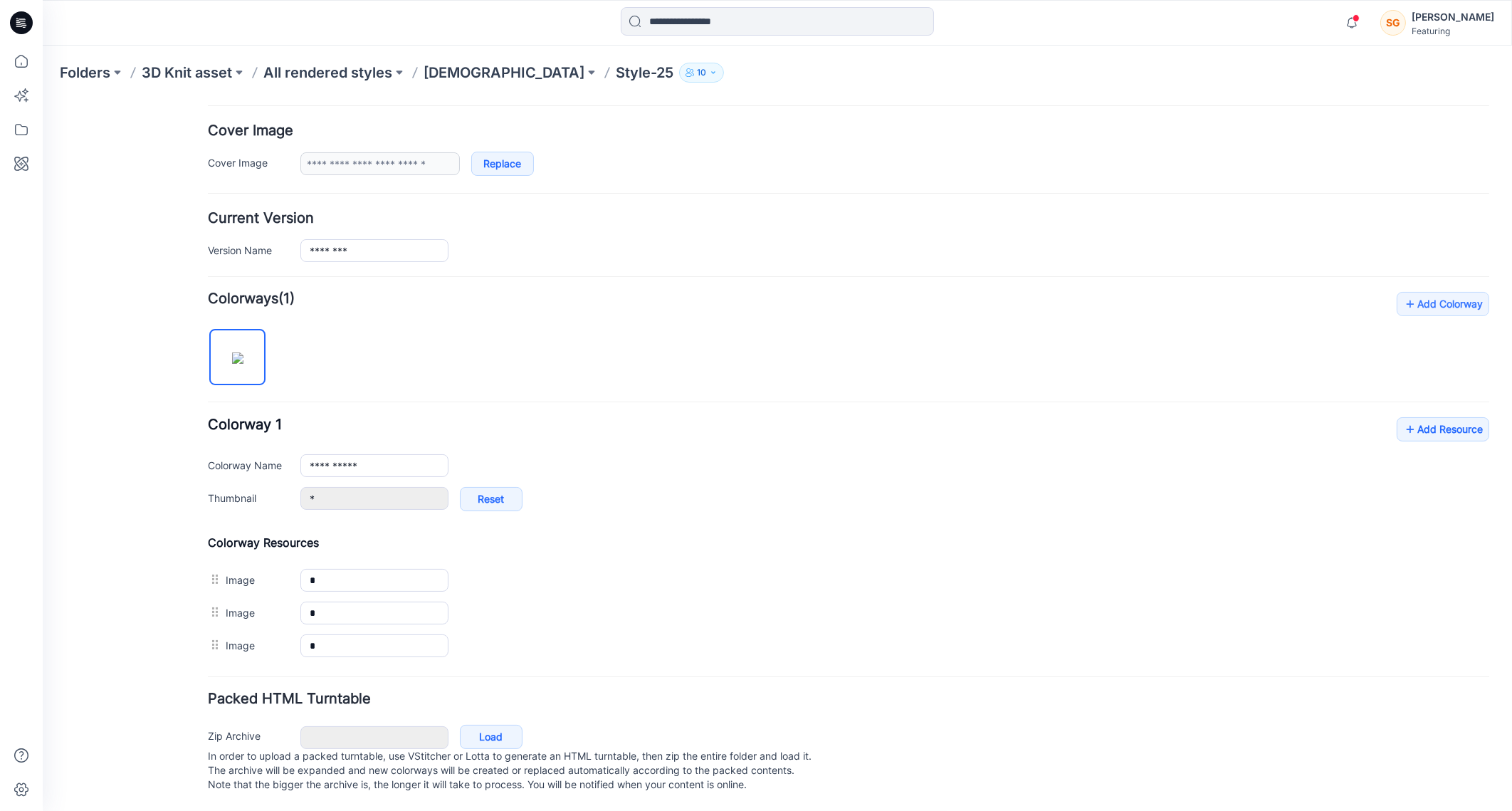
scroll to position [263, 0]
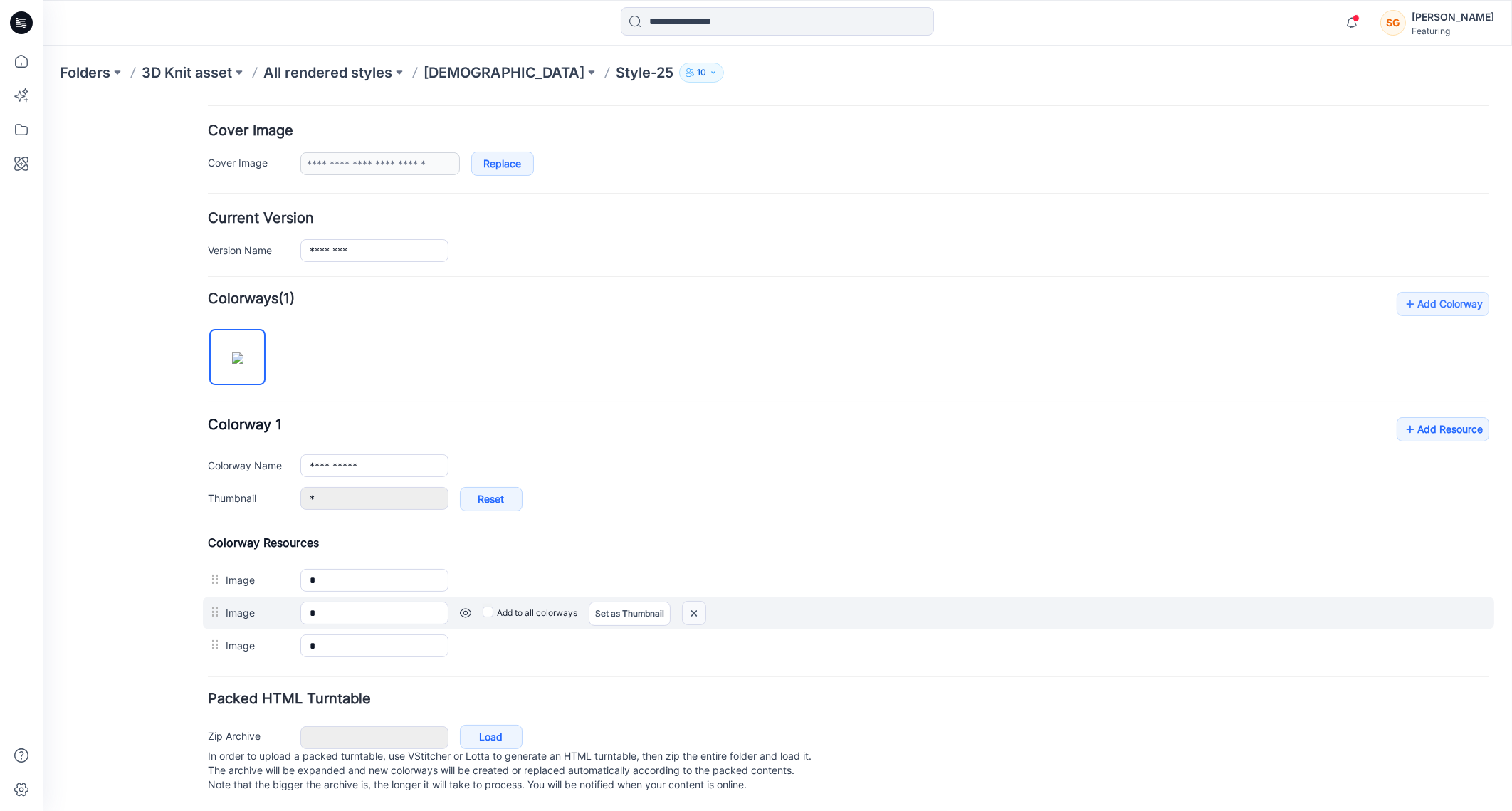
drag, startPoint x: 690, startPoint y: 600, endPoint x: 894, endPoint y: 148, distance: 495.9
click at [690, 600] on img at bounding box center [694, 612] width 22 height 23
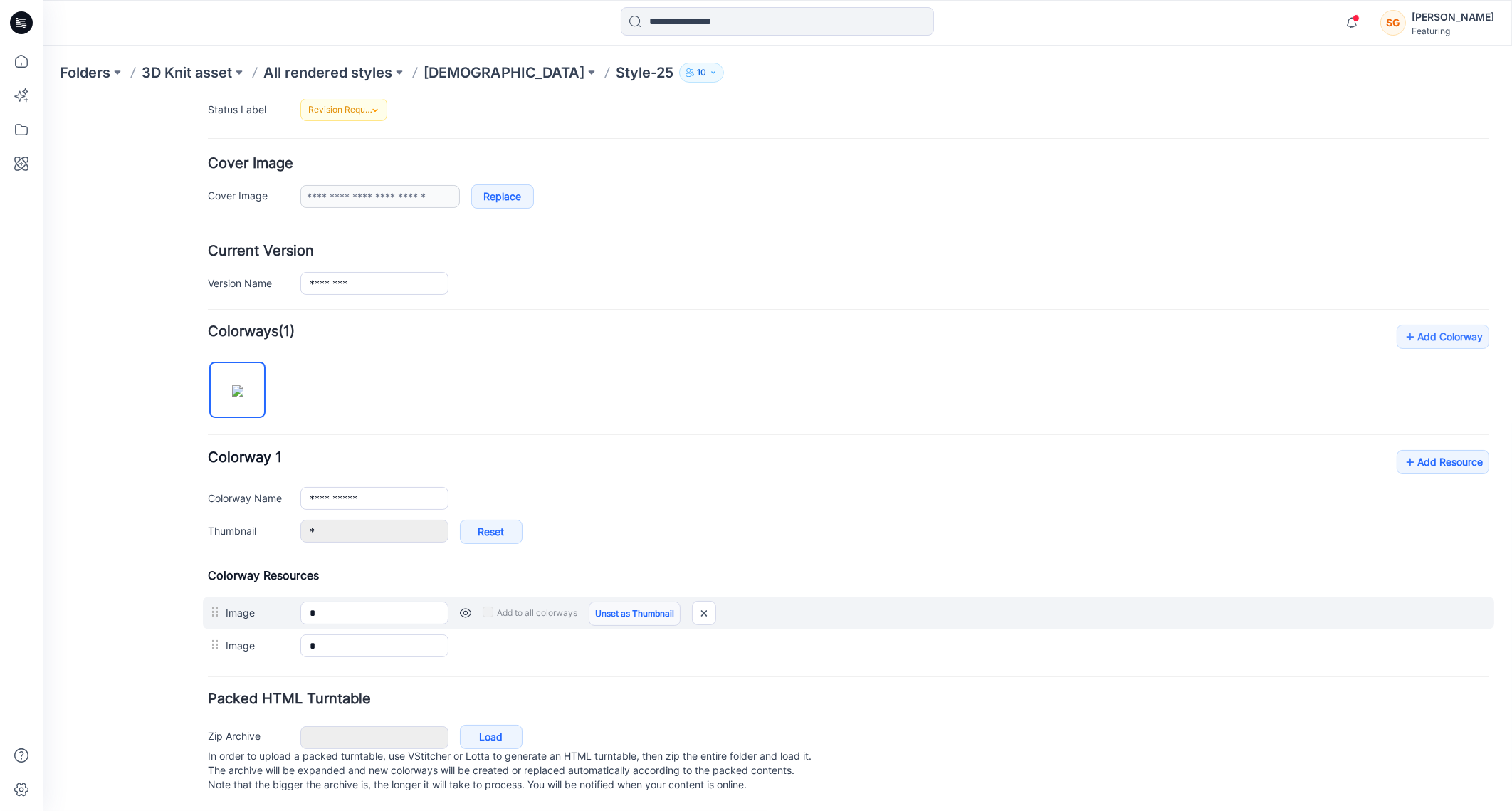
scroll to position [231, 0]
drag, startPoint x: 706, startPoint y: 590, endPoint x: 890, endPoint y: 141, distance: 485.2
click at [707, 600] on img at bounding box center [704, 612] width 22 height 23
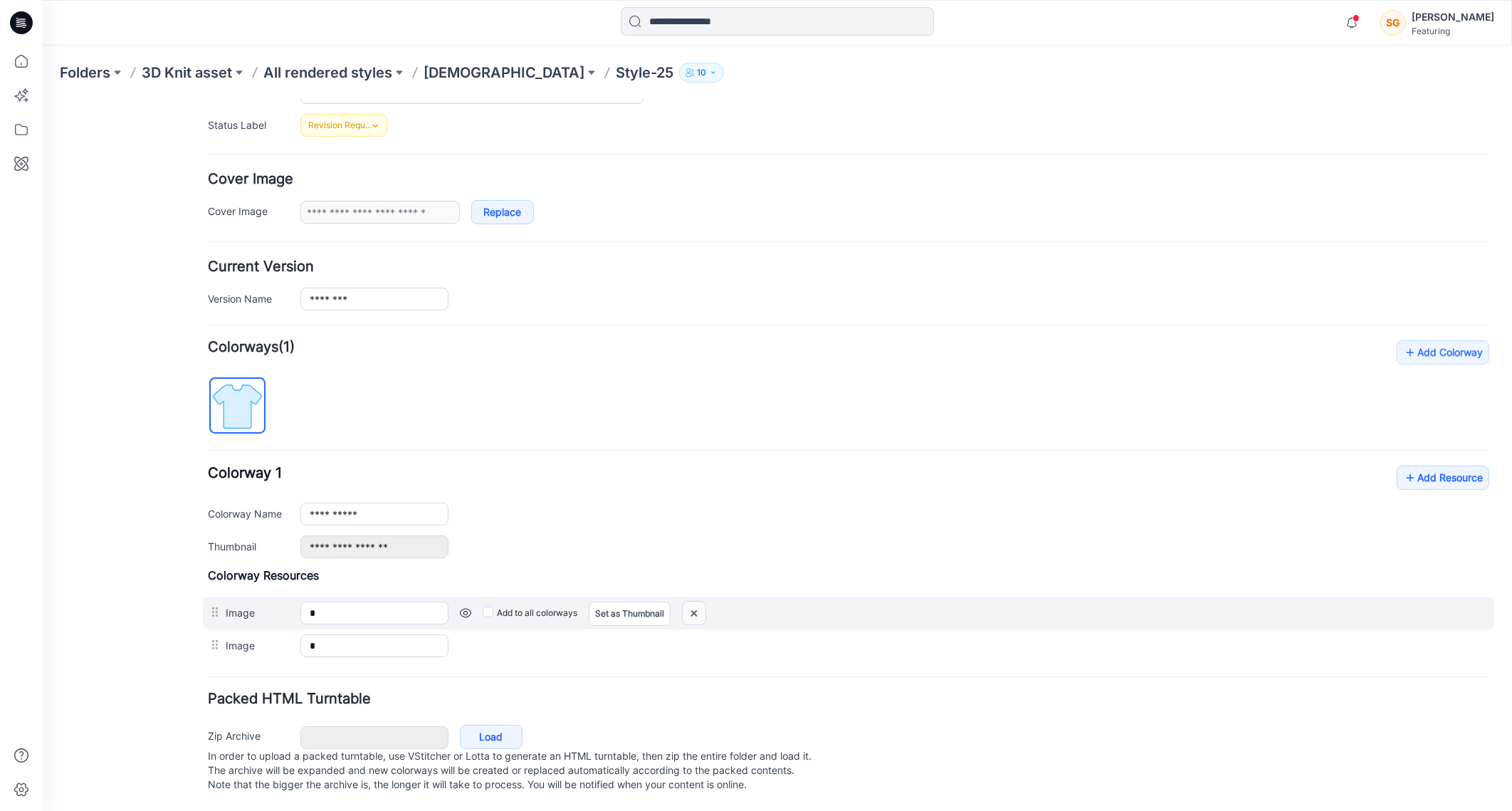
scroll to position [183, 0]
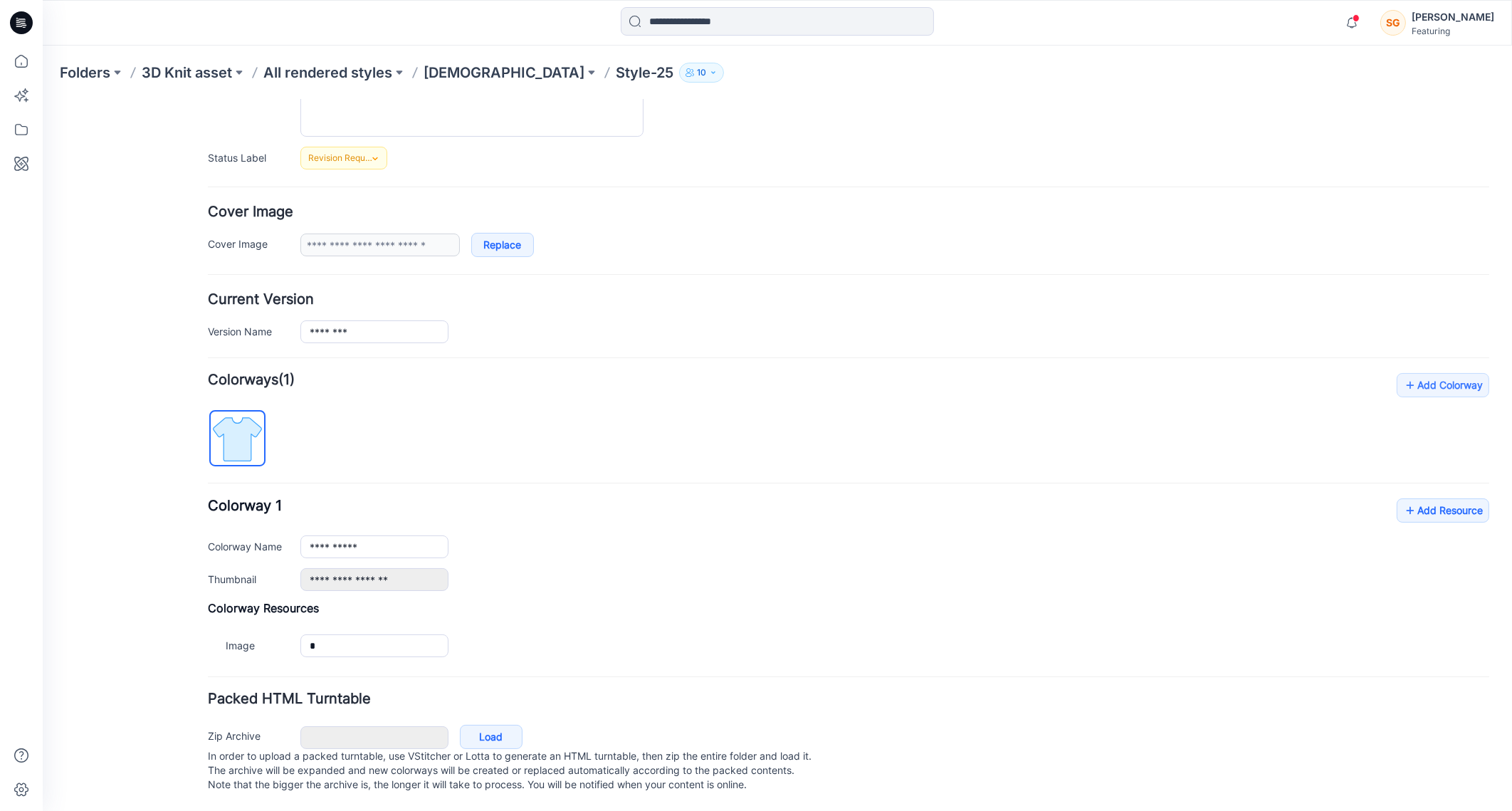
click at [692, 603] on div "Colorway Resources Image * Cancel Add to all colorways Set as Thumbnail Unset a…" at bounding box center [848, 630] width 1282 height 61
click at [1424, 500] on link "Add Resource" at bounding box center [1443, 510] width 92 height 24
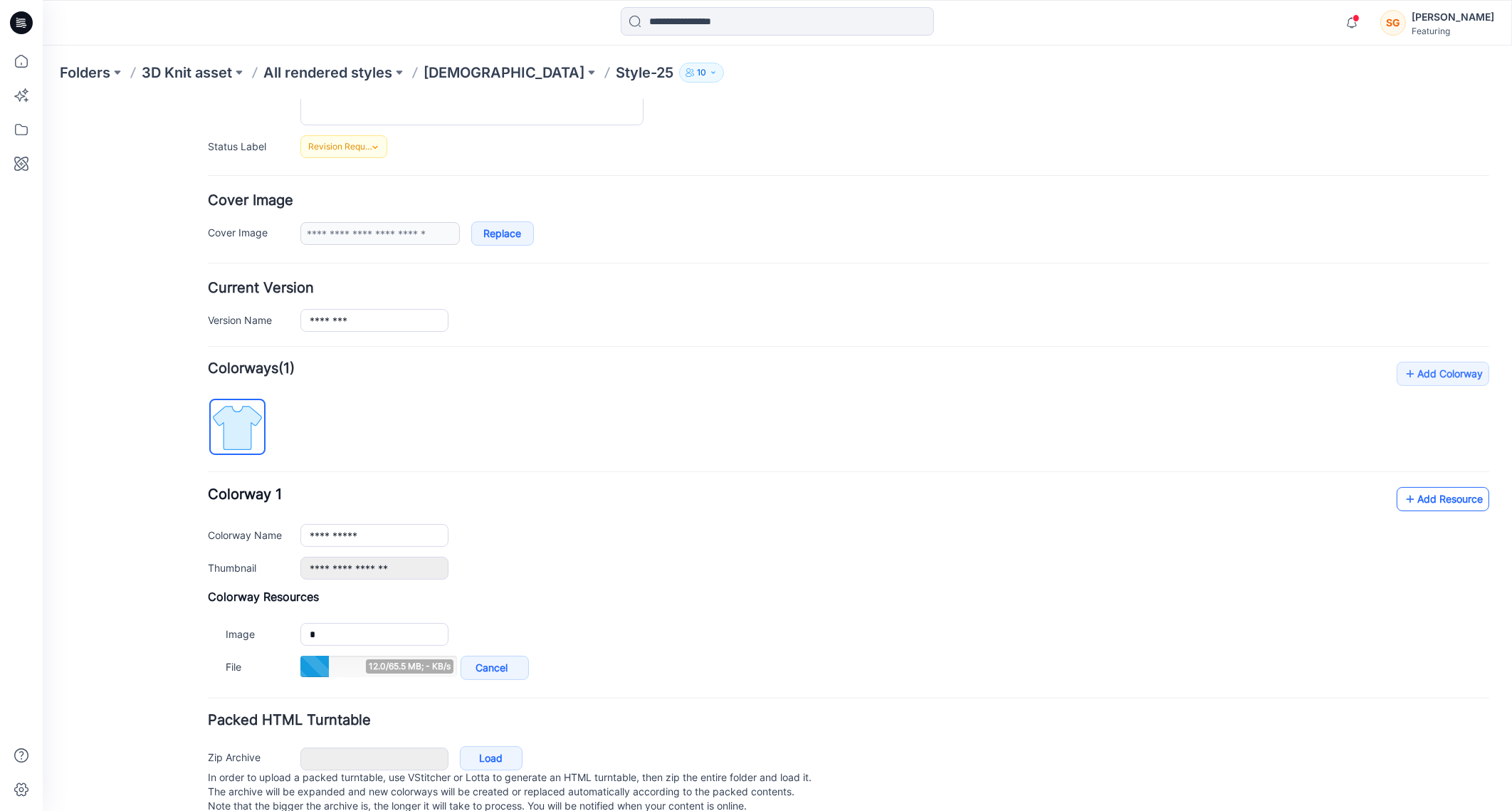
click at [1403, 492] on link "Add Resource" at bounding box center [1443, 498] width 92 height 24
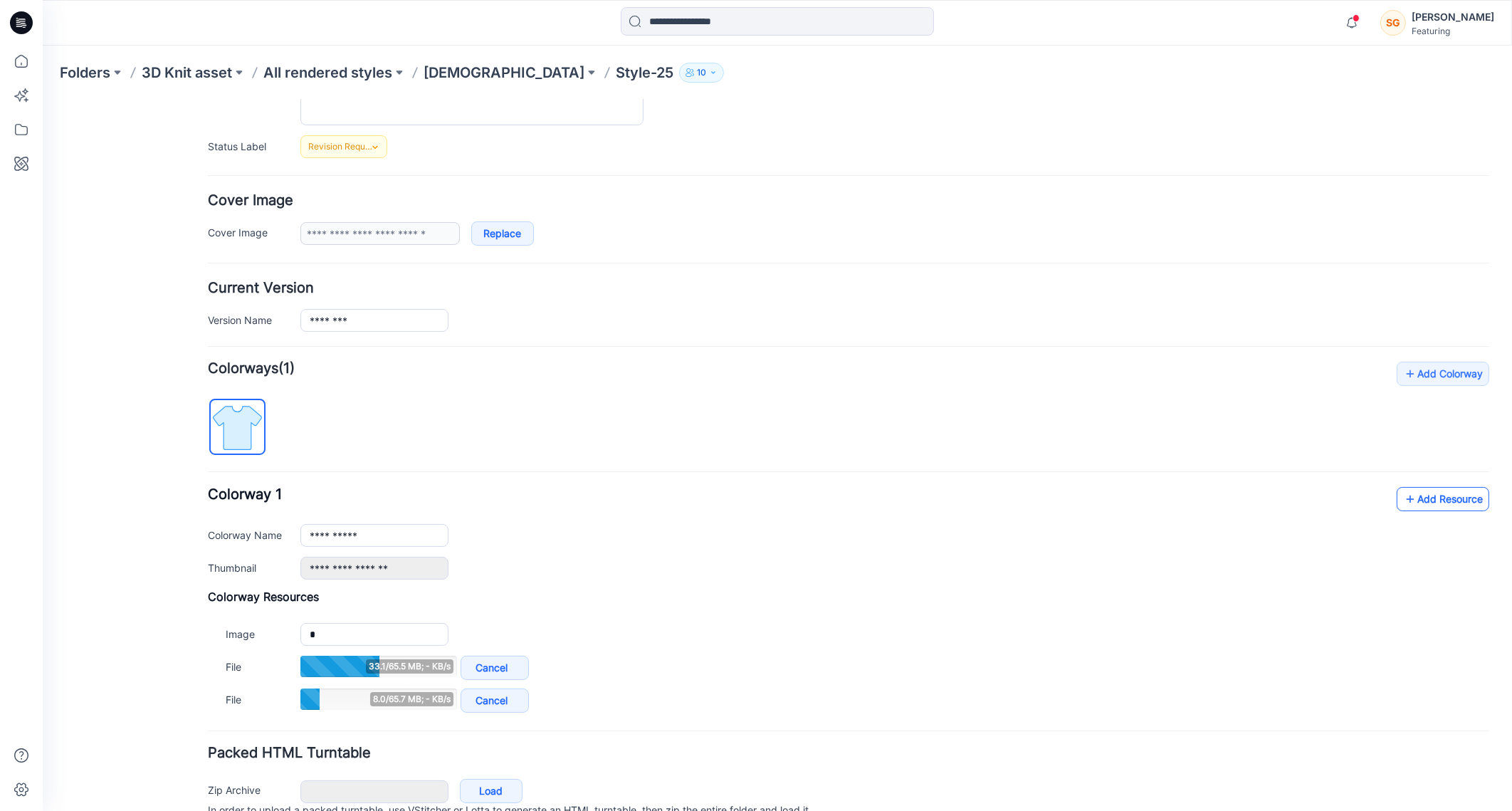
click at [1426, 495] on link "Add Resource" at bounding box center [1443, 498] width 92 height 24
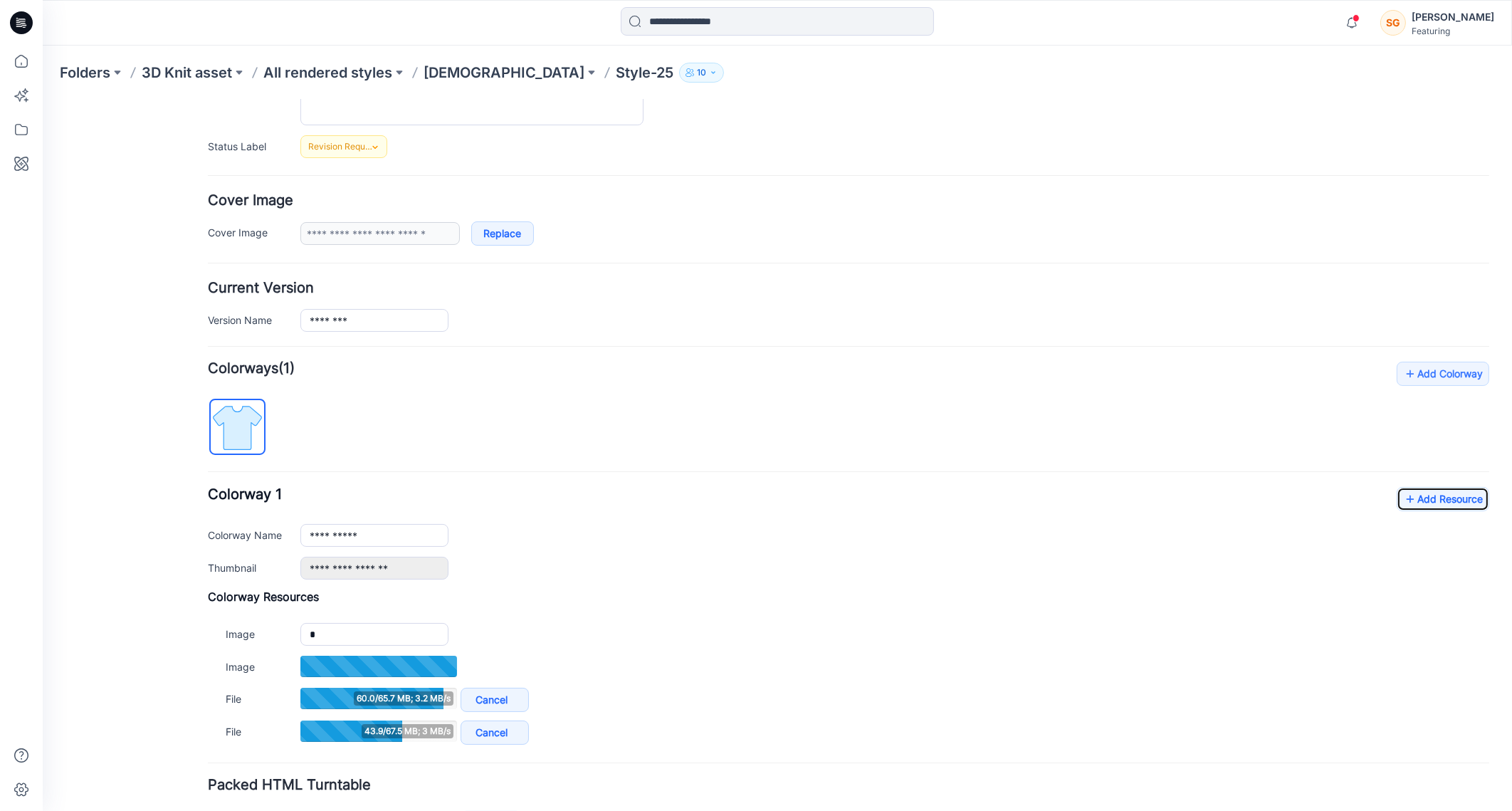
type input "**********"
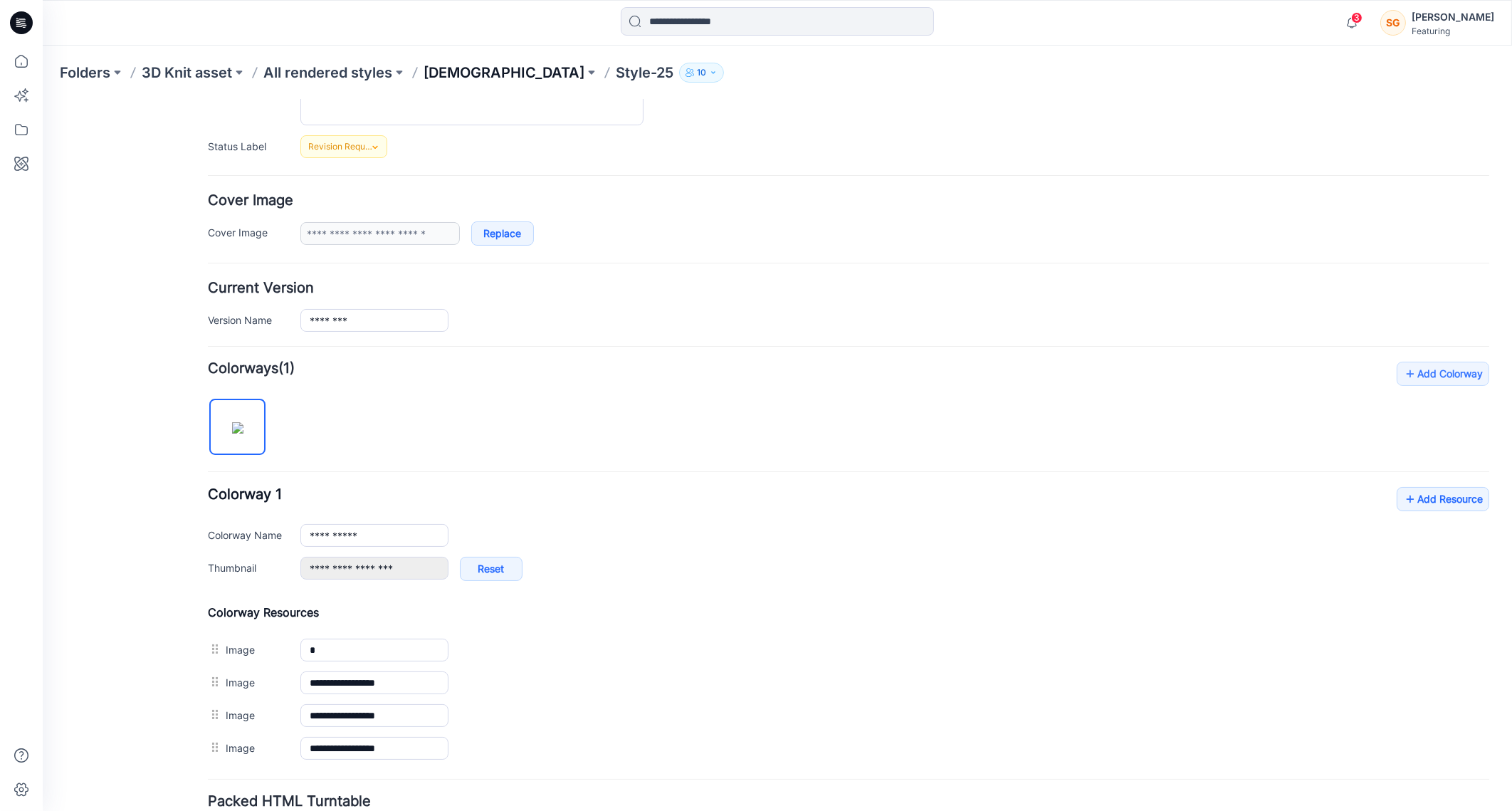
click at [435, 79] on p "[DEMOGRAPHIC_DATA]" at bounding box center [504, 72] width 161 height 20
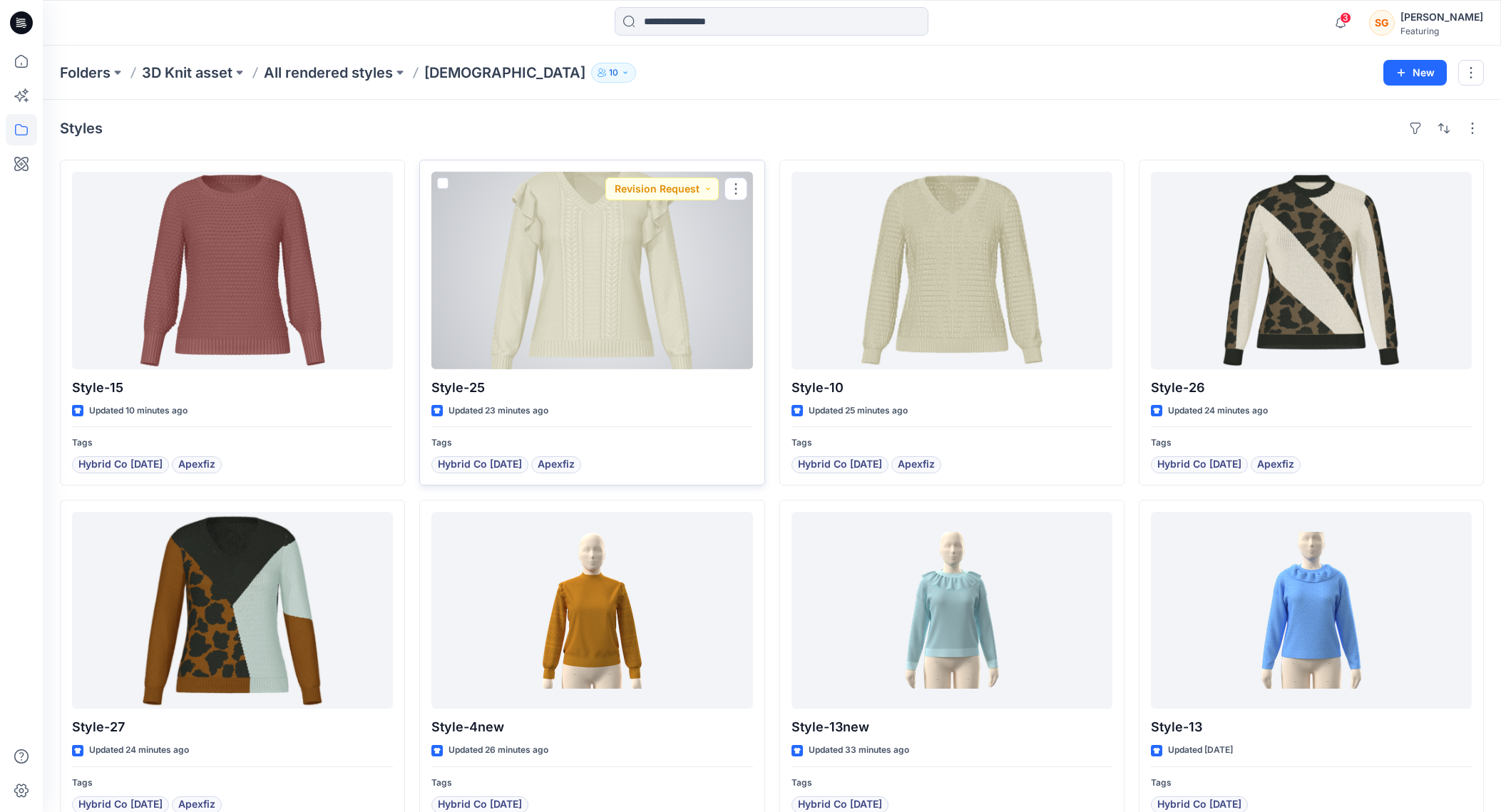
click at [681, 309] on div at bounding box center [591, 270] width 321 height 198
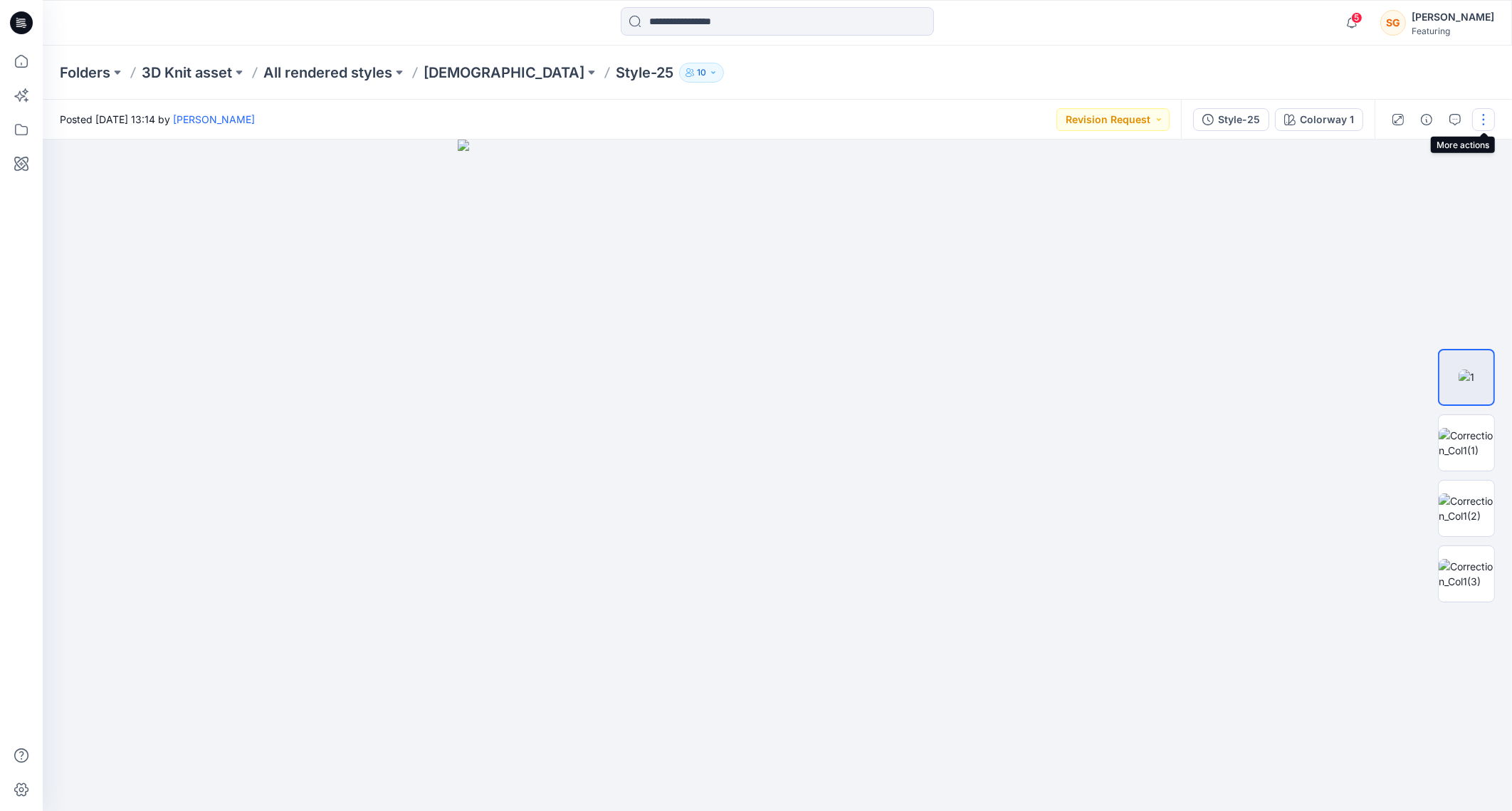
click at [1489, 114] on button "button" at bounding box center [1484, 119] width 22 height 22
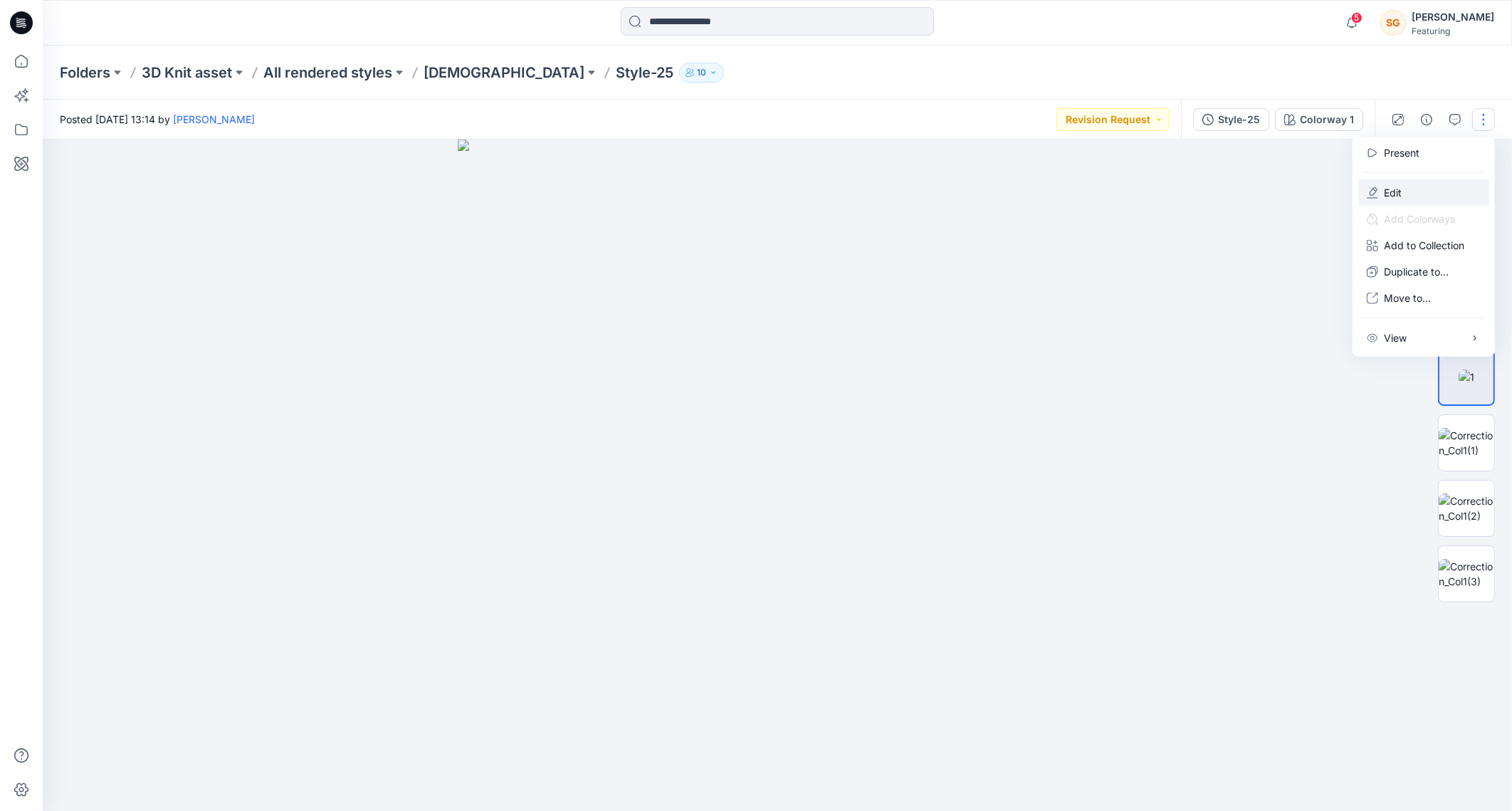
click at [1394, 183] on button "Edit" at bounding box center [1424, 192] width 131 height 27
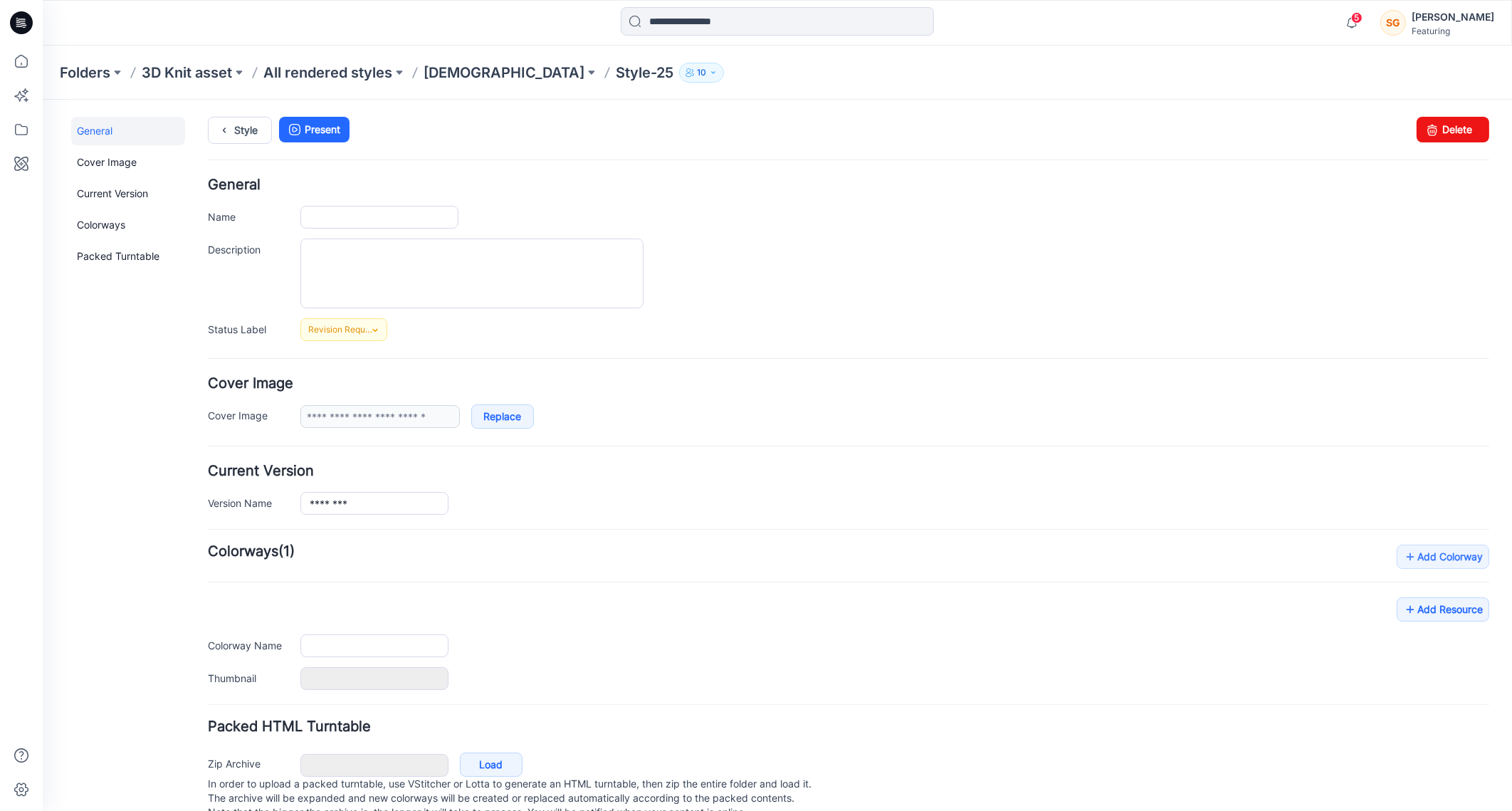
type input "********"
type input "**********"
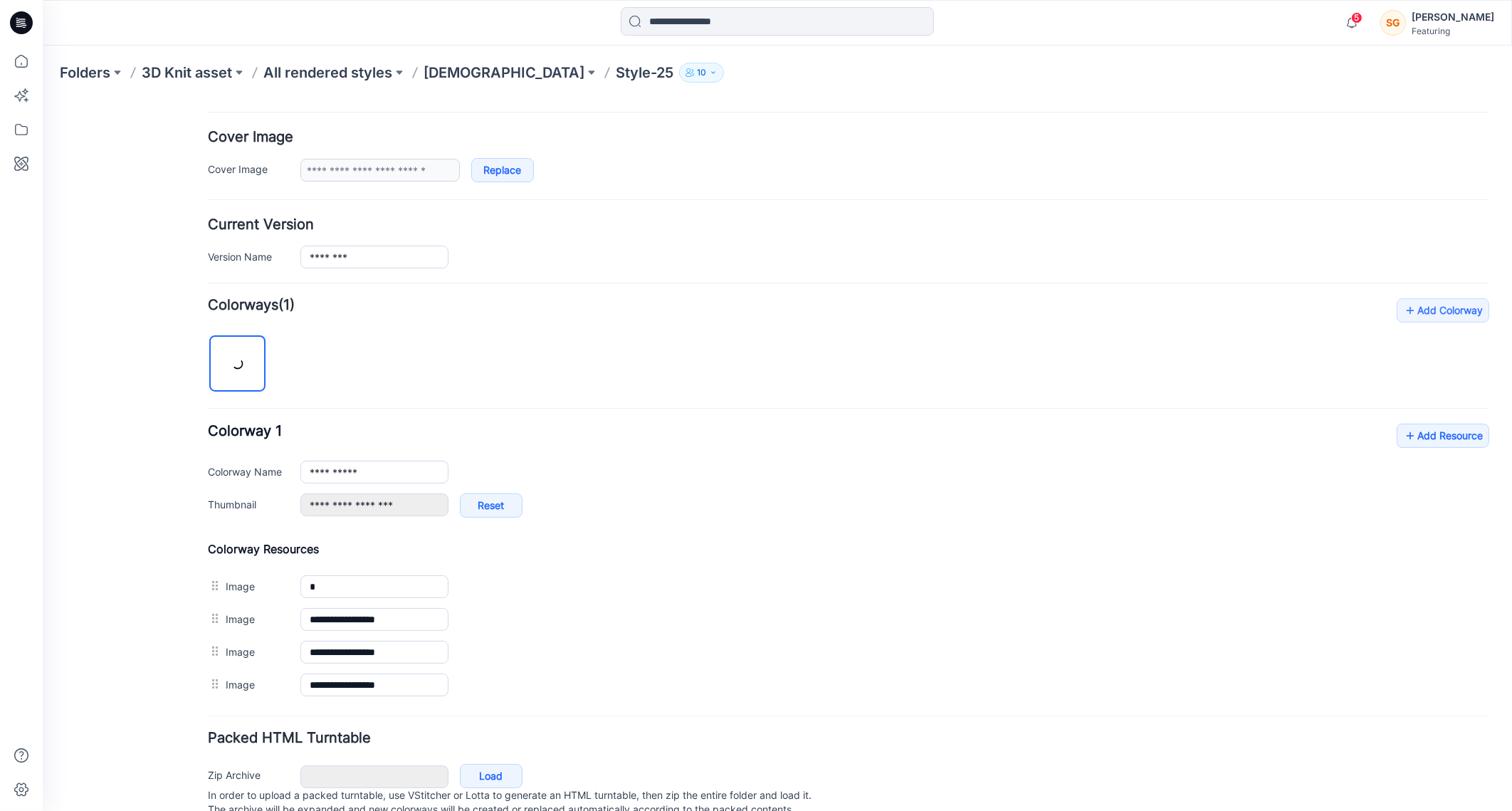
scroll to position [296, 0]
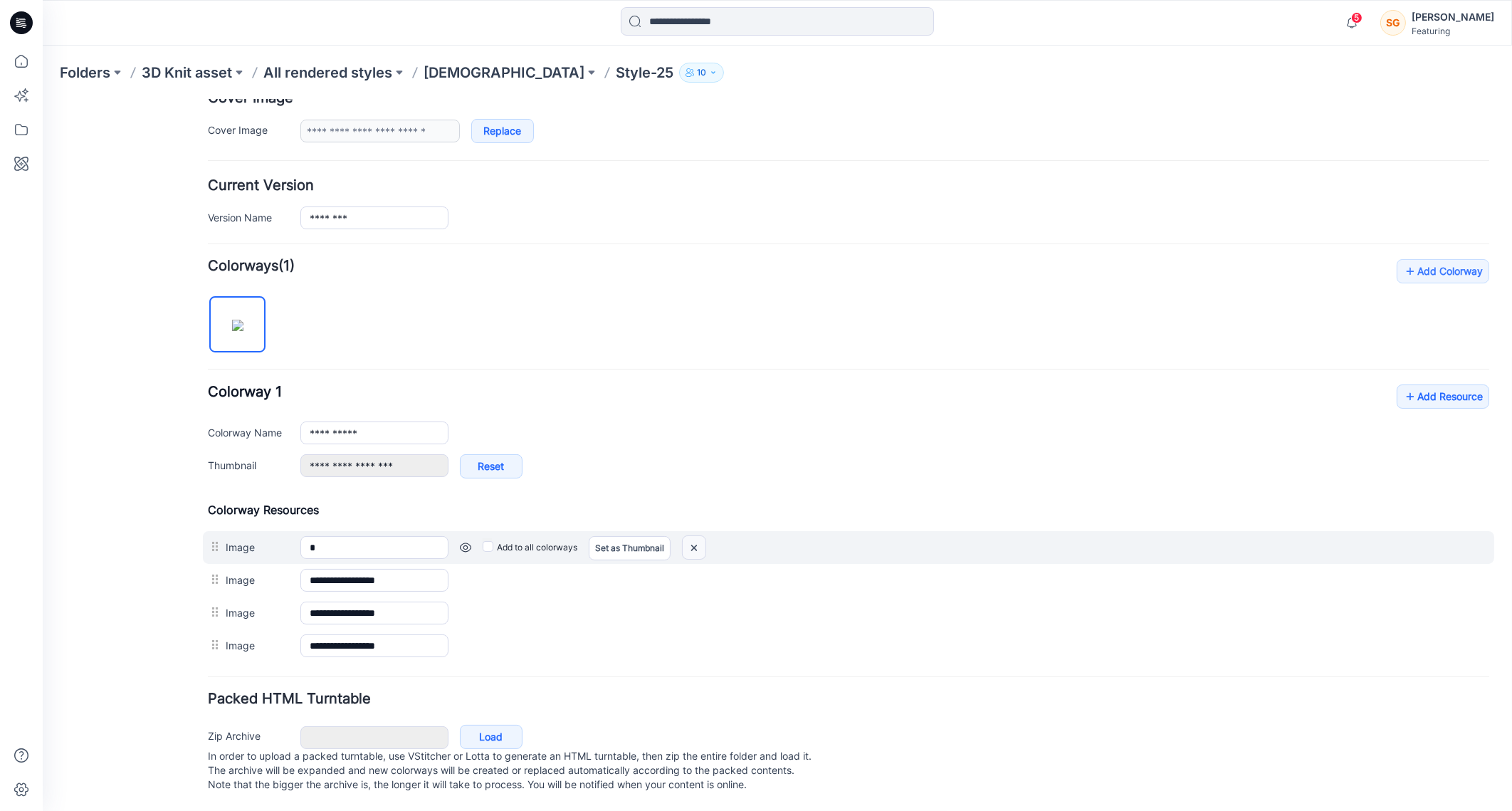
drag, startPoint x: 694, startPoint y: 532, endPoint x: 885, endPoint y: 154, distance: 423.5
click at [694, 535] on img at bounding box center [694, 546] width 22 height 23
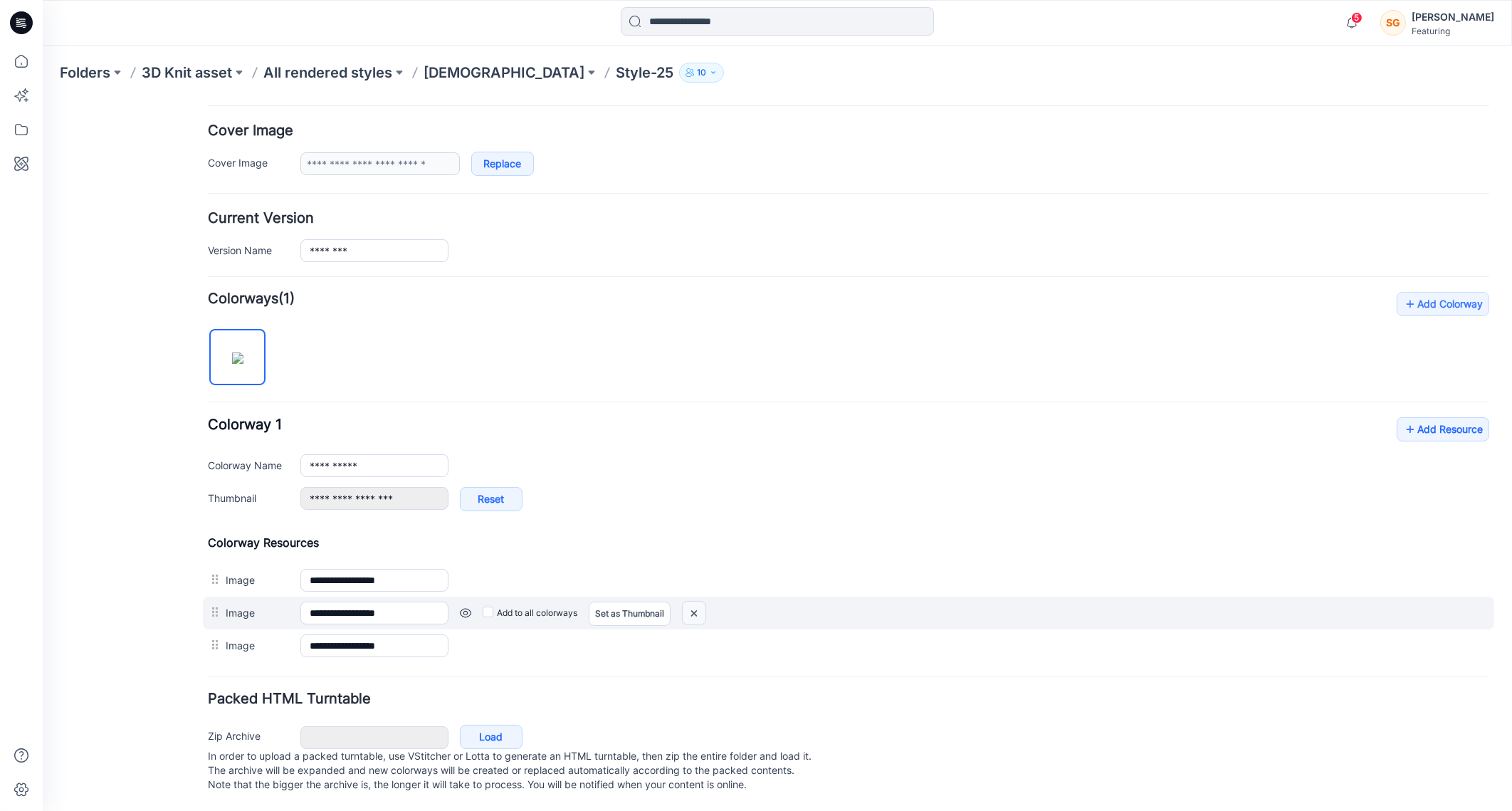
scroll to position [264, 0]
drag, startPoint x: 700, startPoint y: 594, endPoint x: 883, endPoint y: 153, distance: 477.5
click at [700, 600] on img at bounding box center [694, 612] width 22 height 23
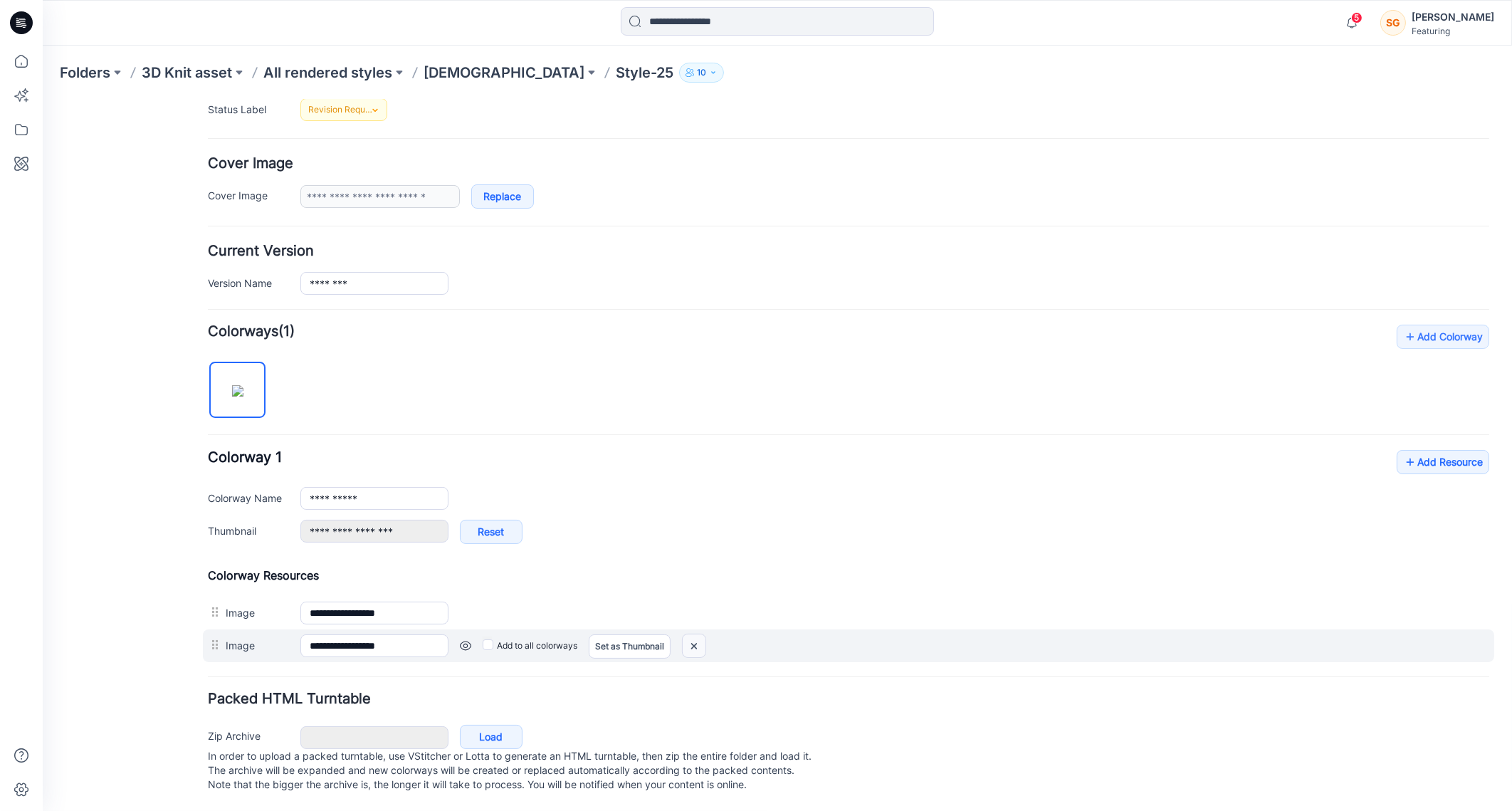
scroll to position [263, 0]
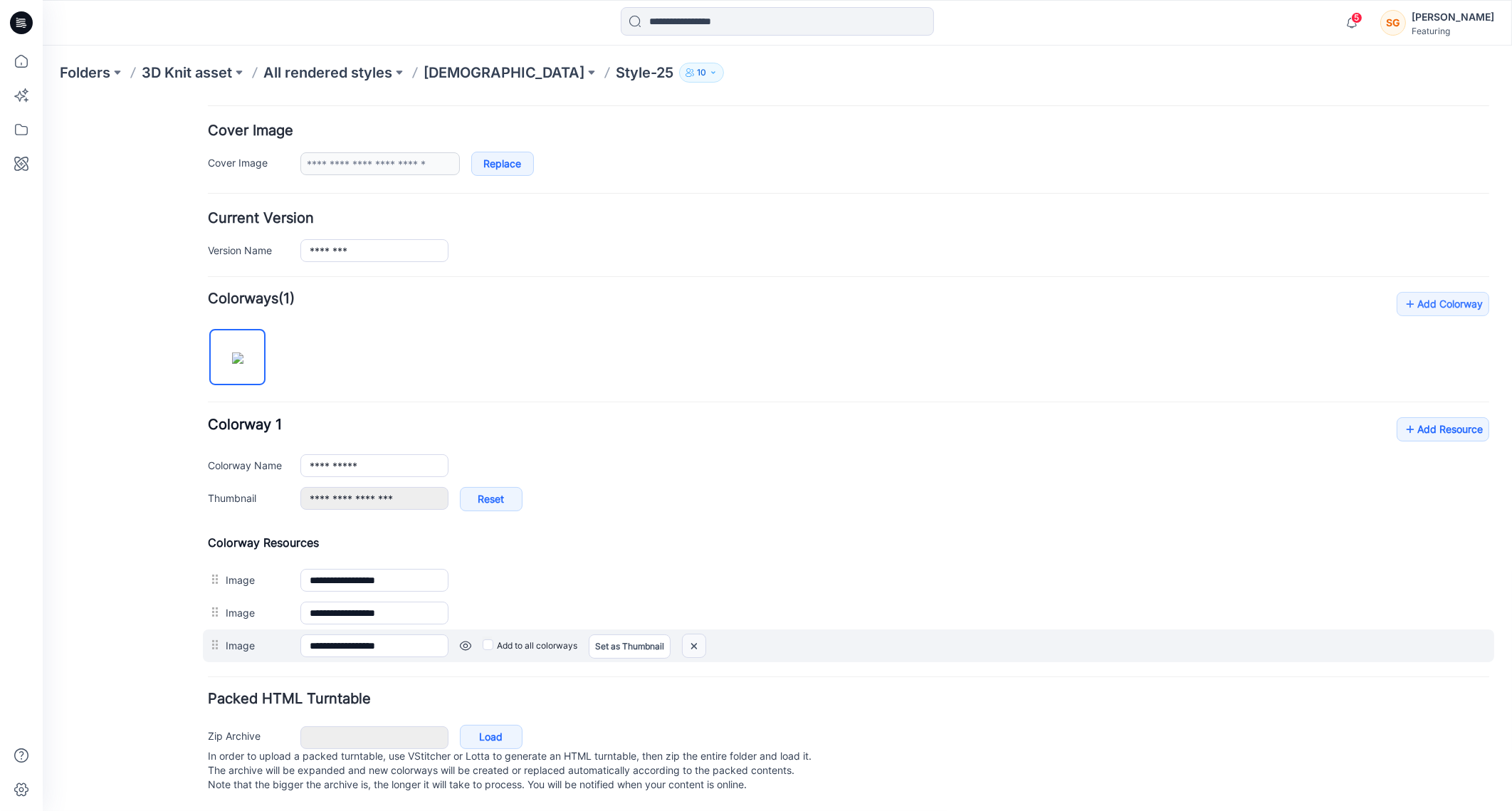
drag, startPoint x: 695, startPoint y: 636, endPoint x: 898, endPoint y: 143, distance: 533.2
click at [695, 636] on img at bounding box center [694, 644] width 22 height 23
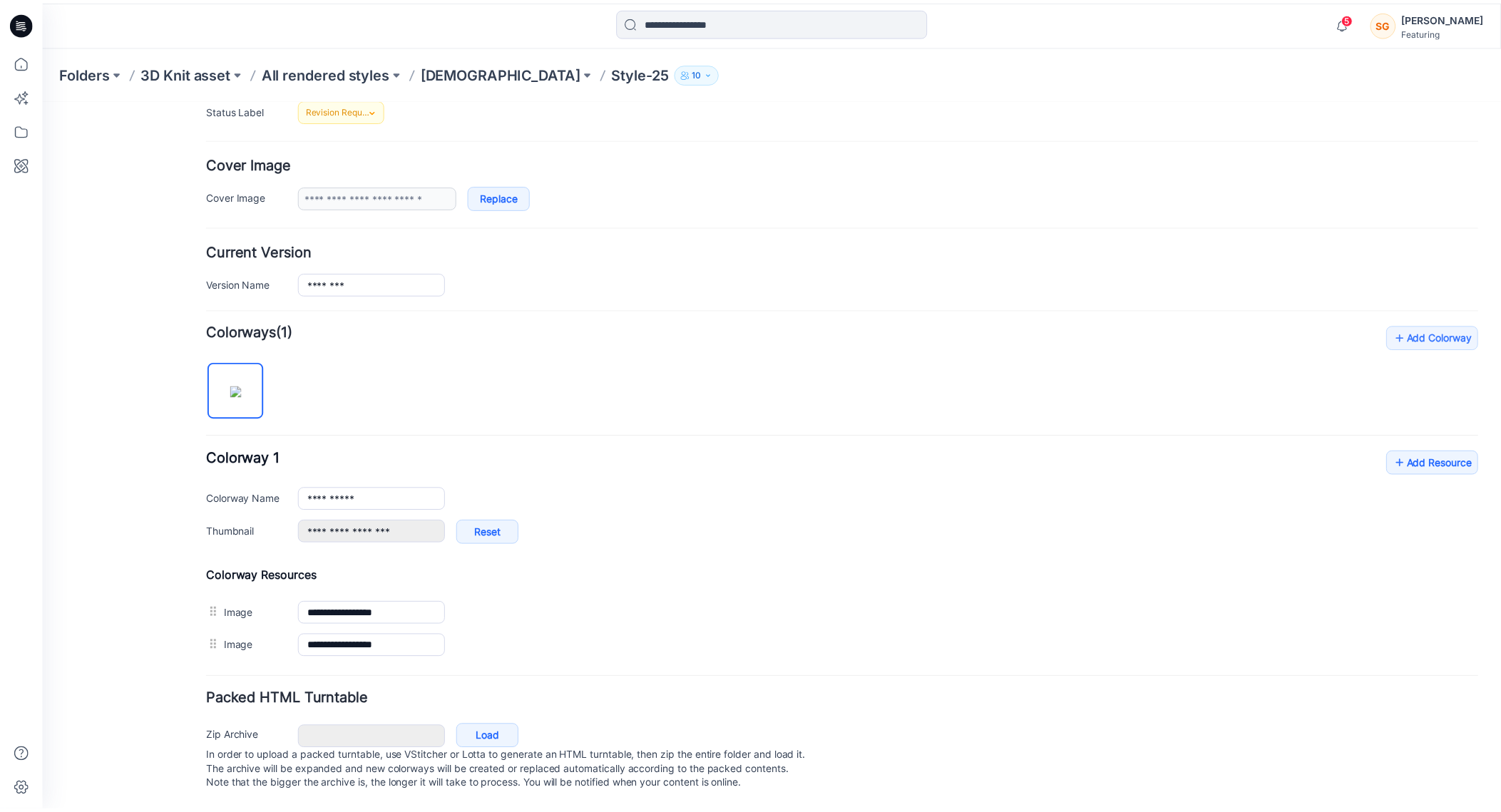
scroll to position [200, 0]
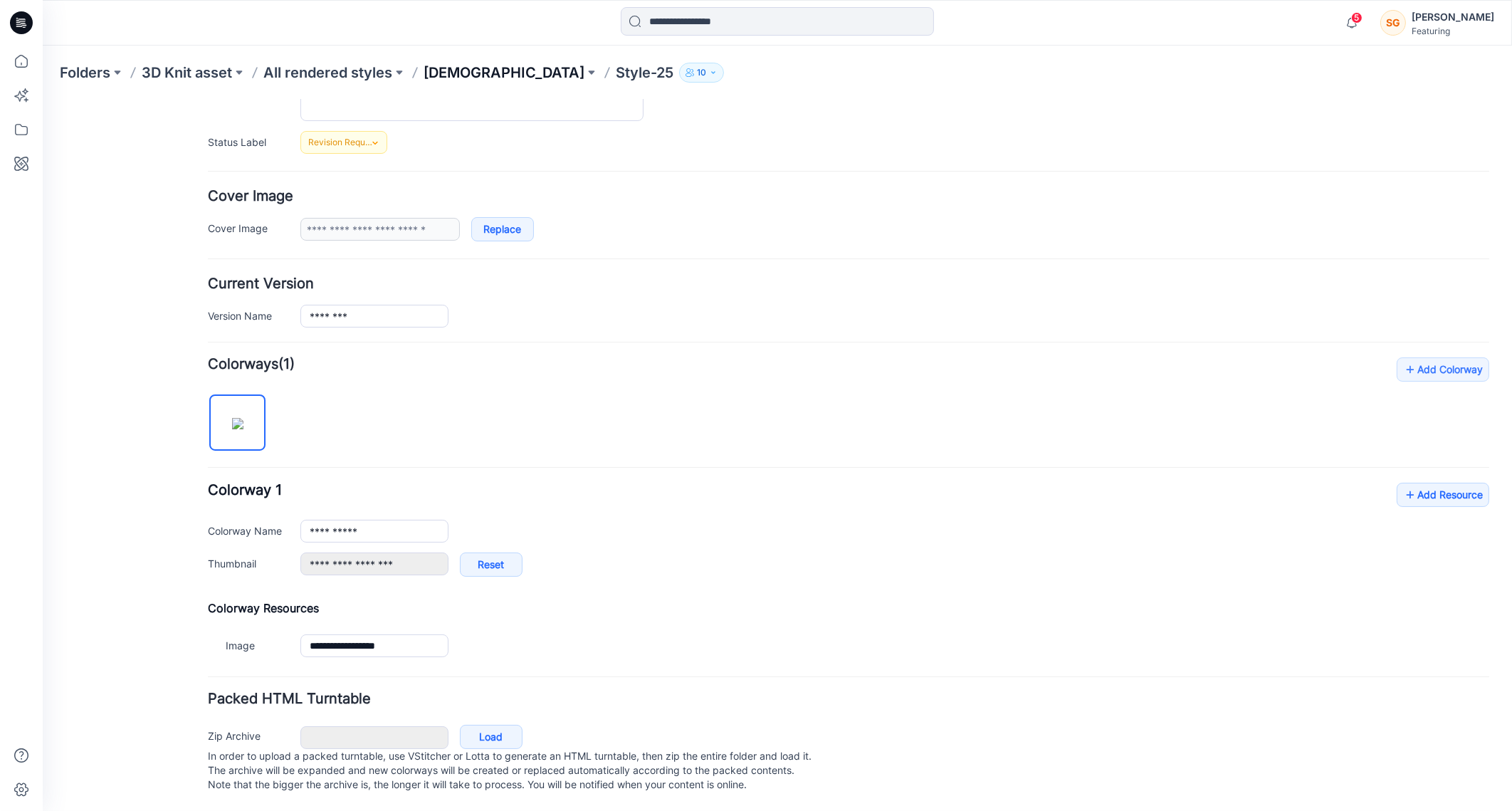
click at [457, 64] on p "[DEMOGRAPHIC_DATA]" at bounding box center [504, 72] width 161 height 20
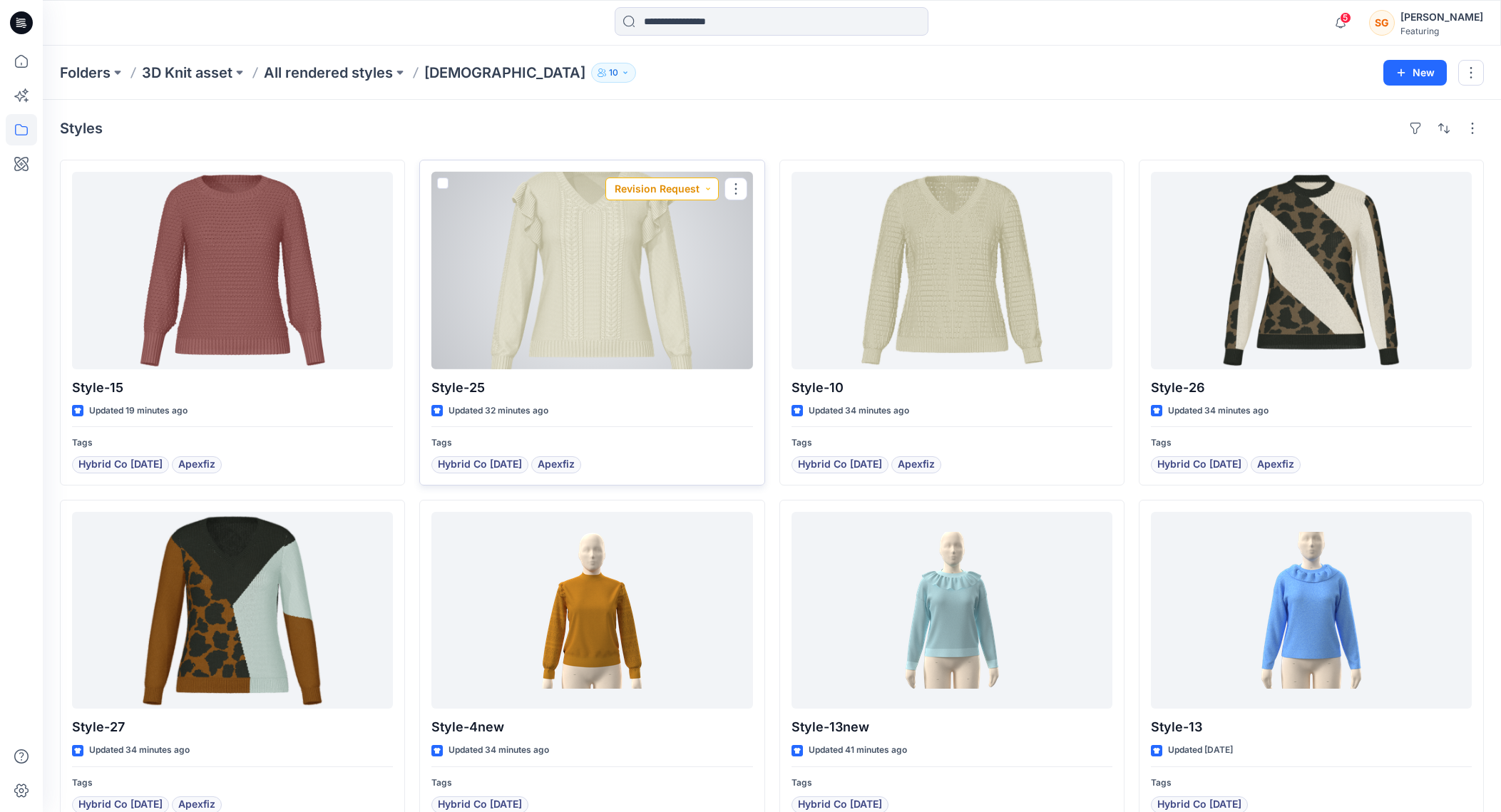
click at [685, 189] on button "Revision Request" at bounding box center [661, 188] width 113 height 22
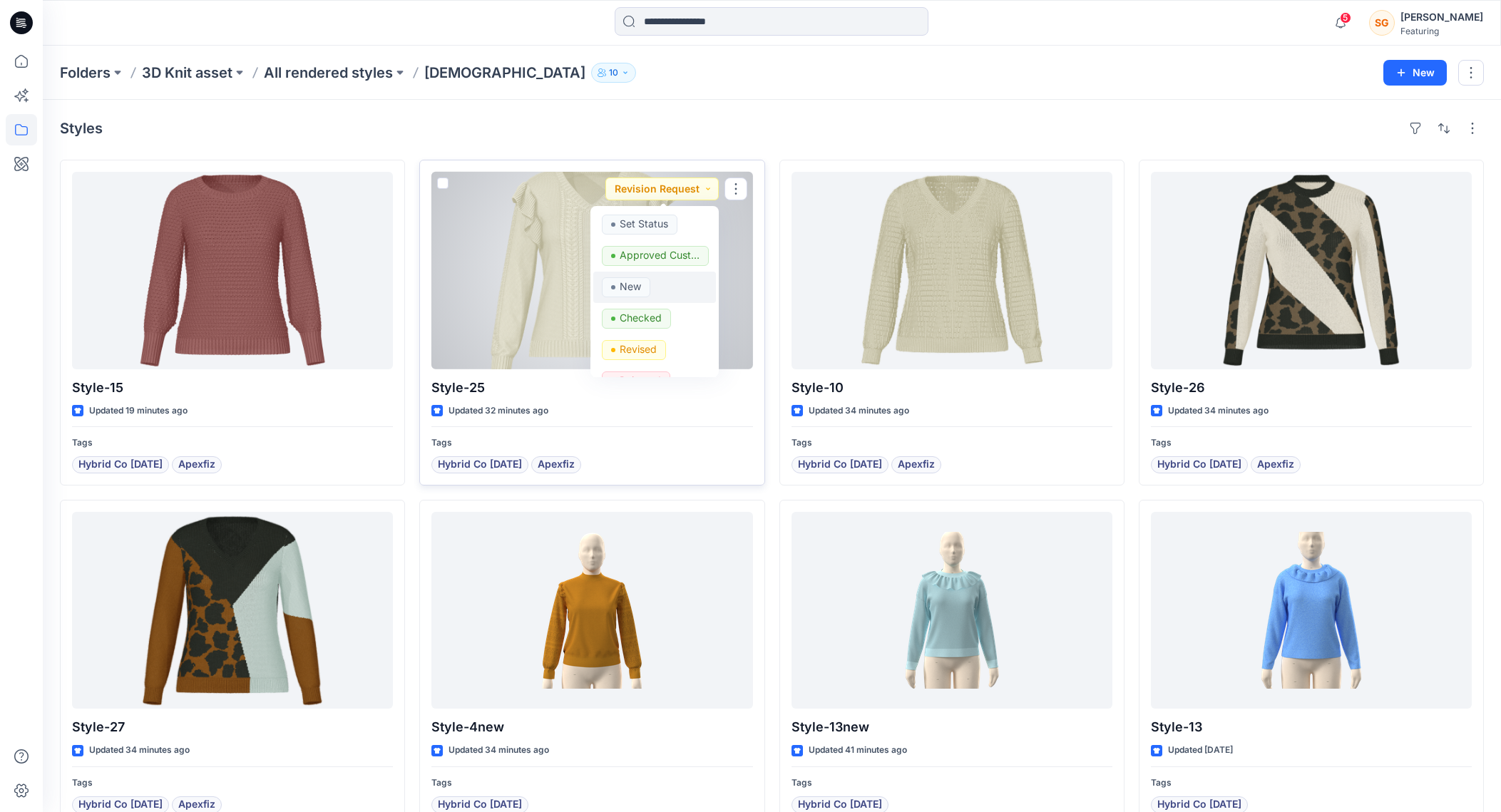
scroll to position [274, 0]
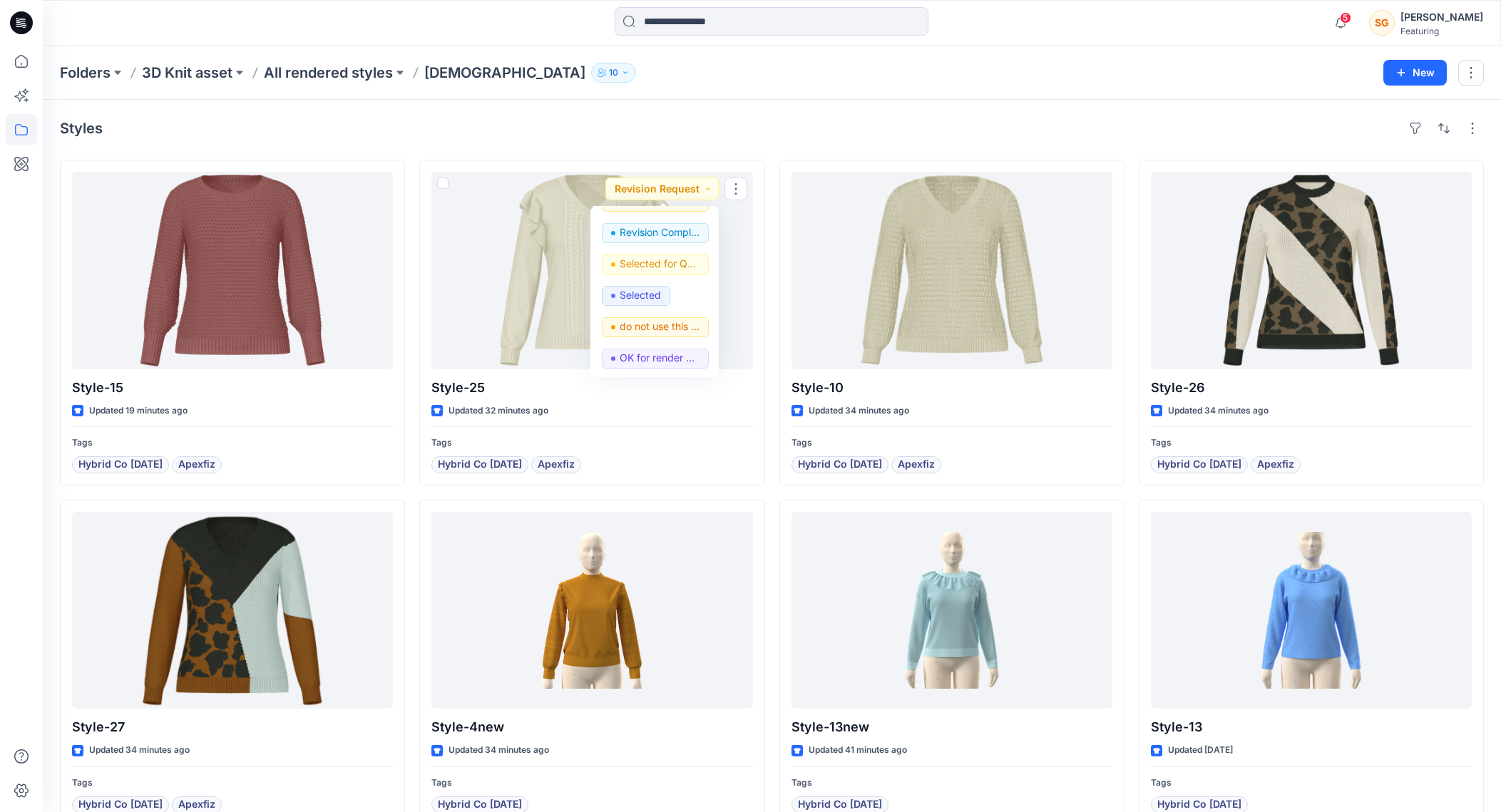
click at [966, 107] on div "Styles Style-15 Updated 19 minutes ago Tags Hybrid Co Oct25 Apexfiz Style-27 Up…" at bounding box center [771, 666] width 1458 height 1133
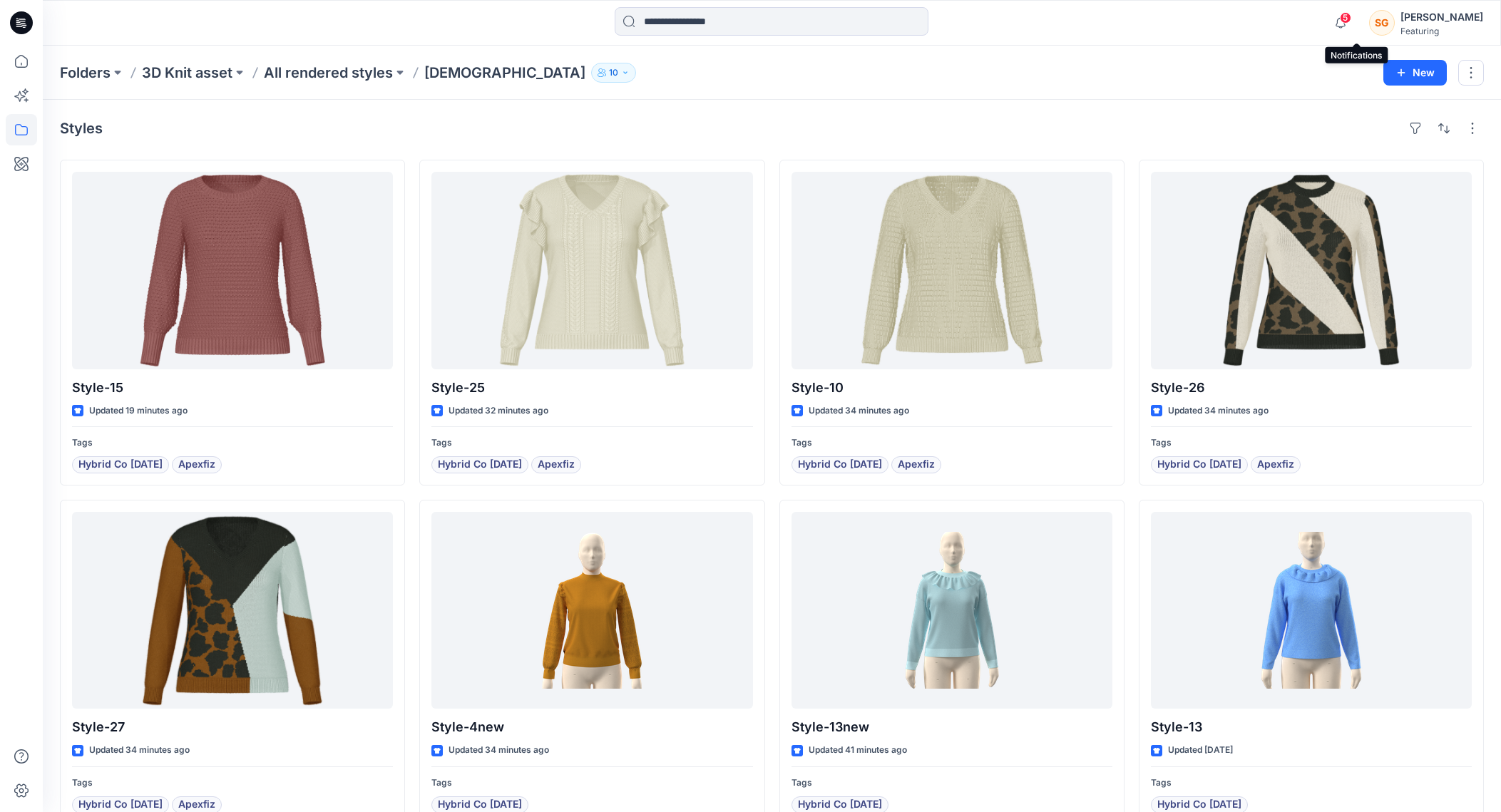
click at [1351, 16] on span "5" at bounding box center [1345, 17] width 11 height 11
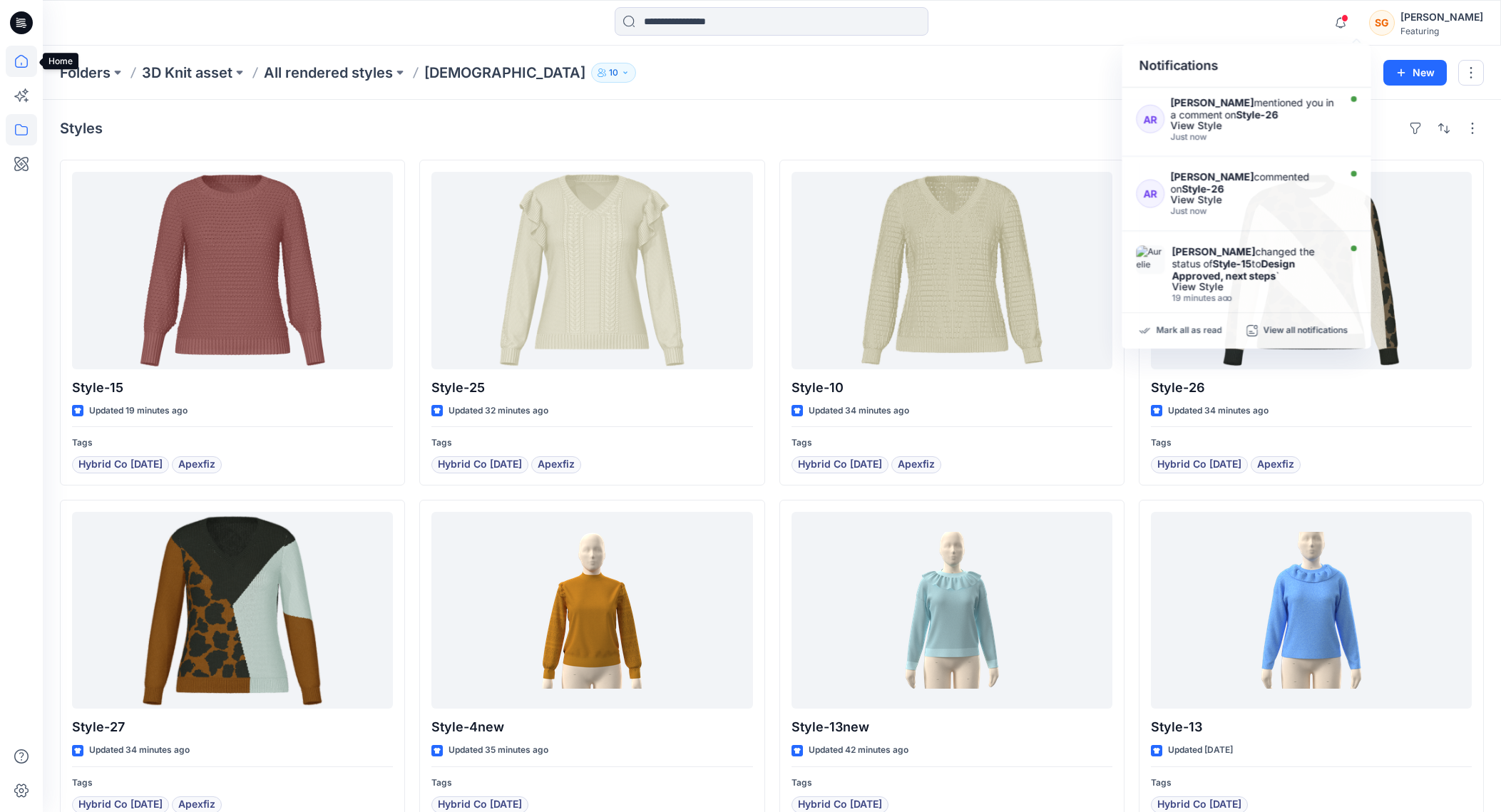
click at [25, 58] on icon at bounding box center [22, 61] width 31 height 31
